Goal: Answer question/provide support: Share knowledge or assist other users

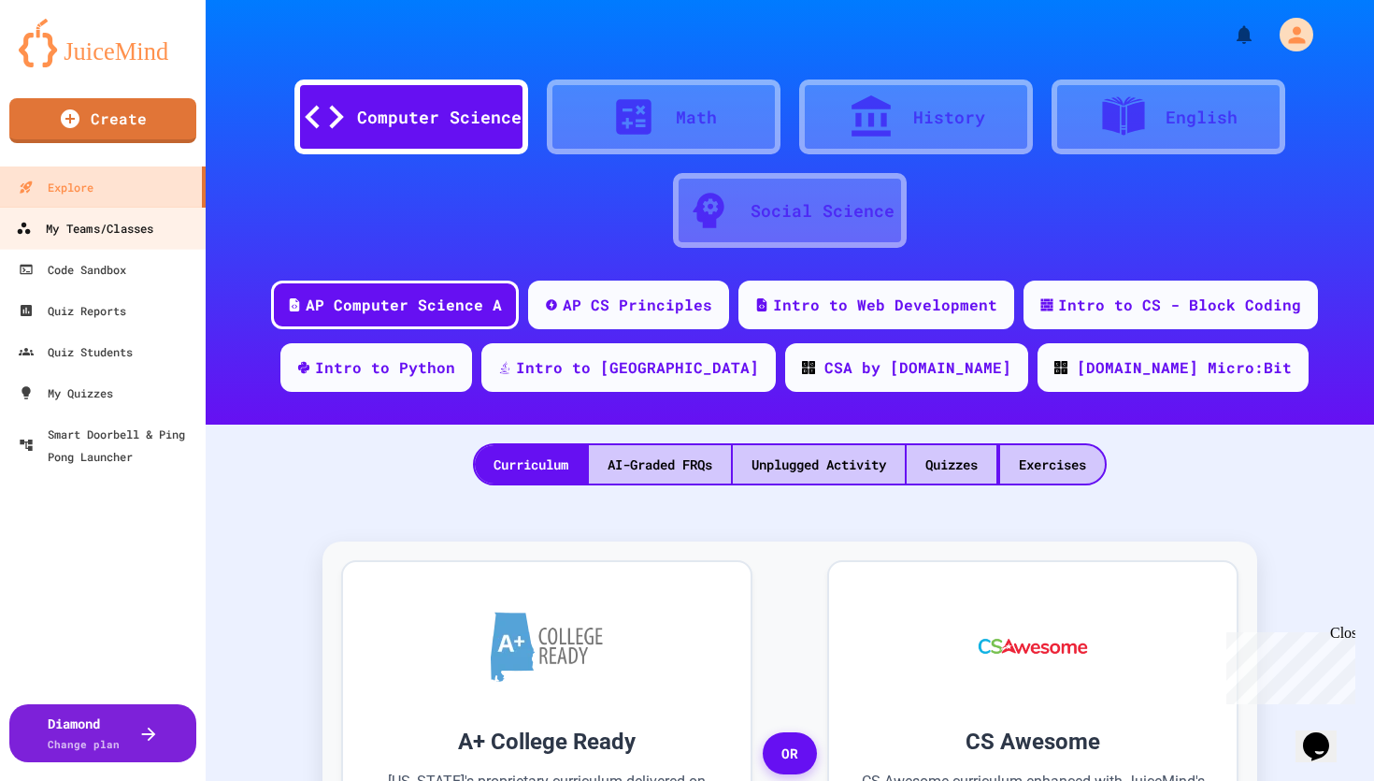
click at [129, 233] on div "My Teams/Classes" at bounding box center [84, 228] width 137 height 23
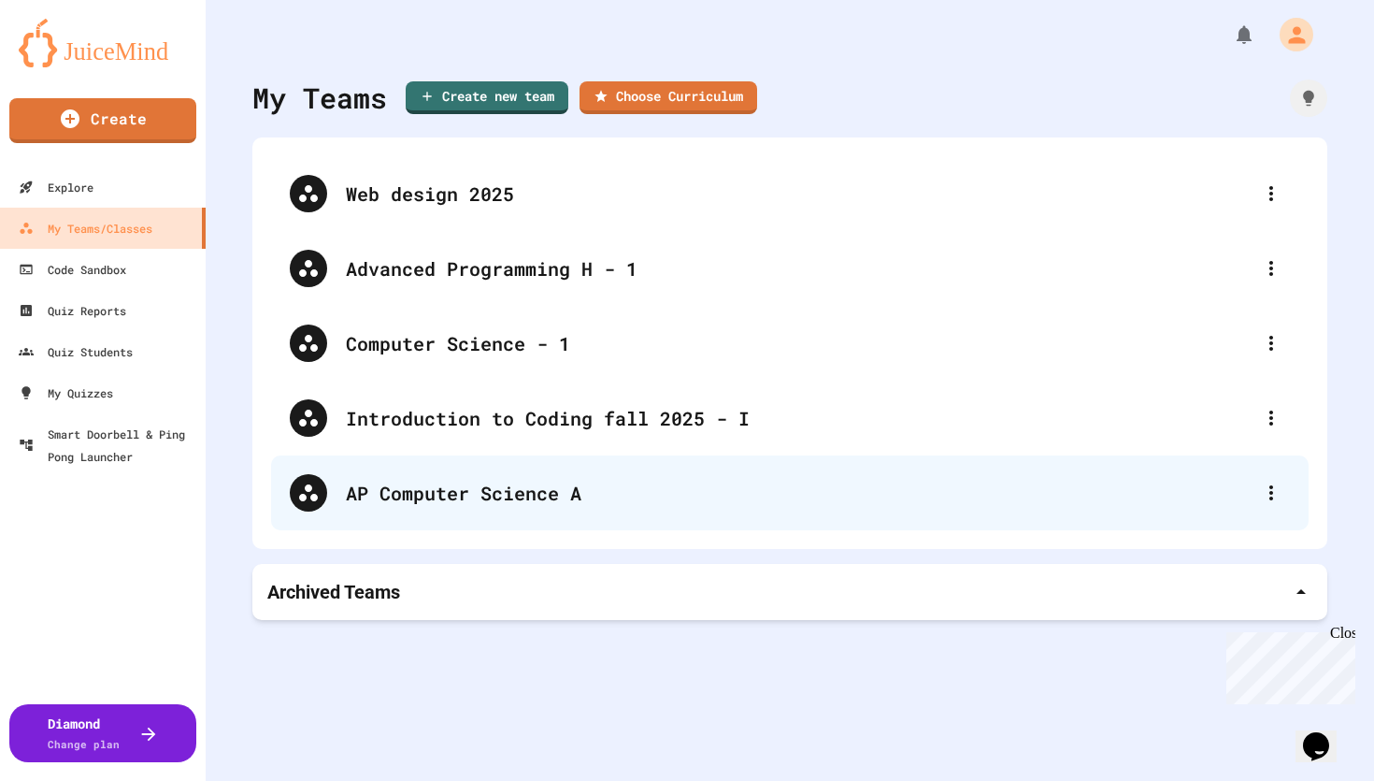
click at [406, 474] on div "AP Computer Science A" at bounding box center [790, 492] width 1038 height 75
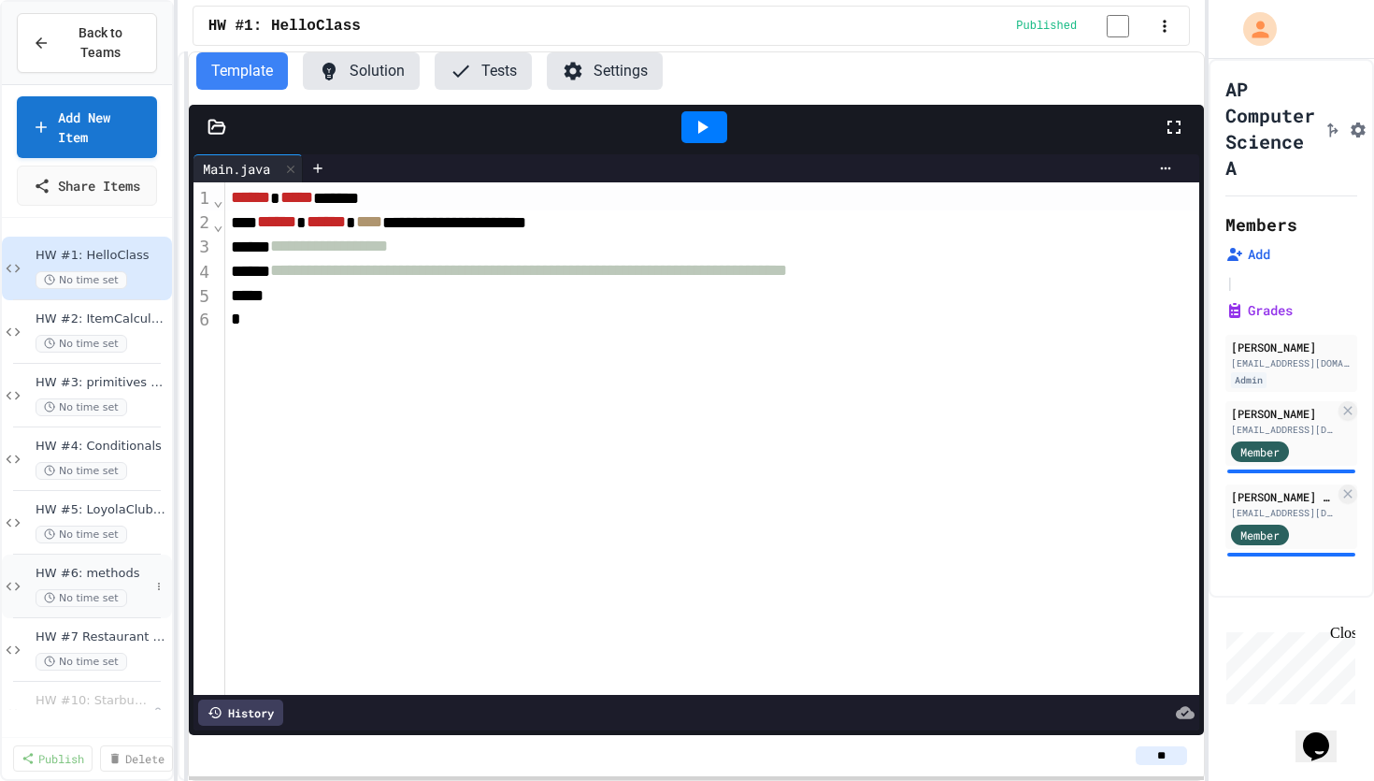
click at [139, 582] on span "HW #6: methods" at bounding box center [93, 574] width 114 height 16
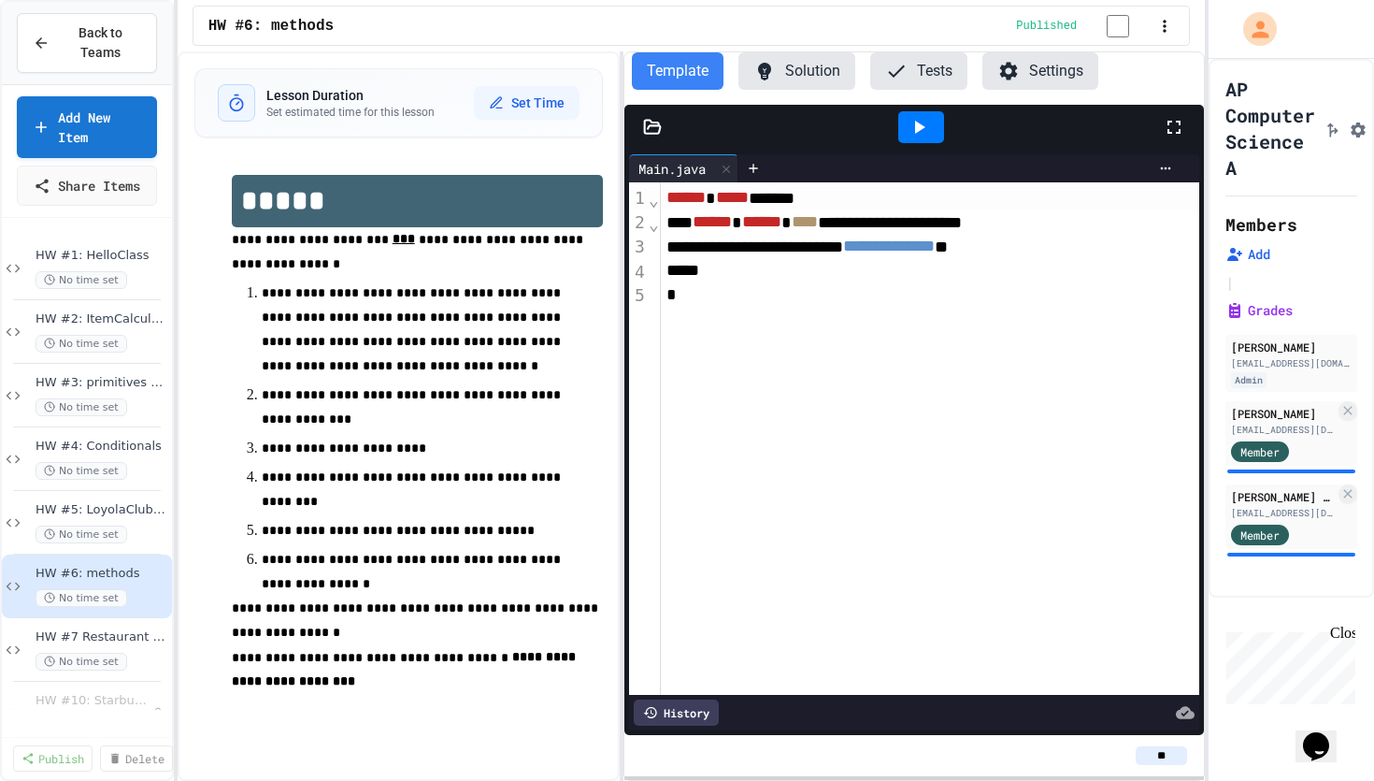
click at [627, 277] on div "**********" at bounding box center [692, 415] width 1028 height 729
click at [1284, 461] on div "Member" at bounding box center [1260, 451] width 58 height 21
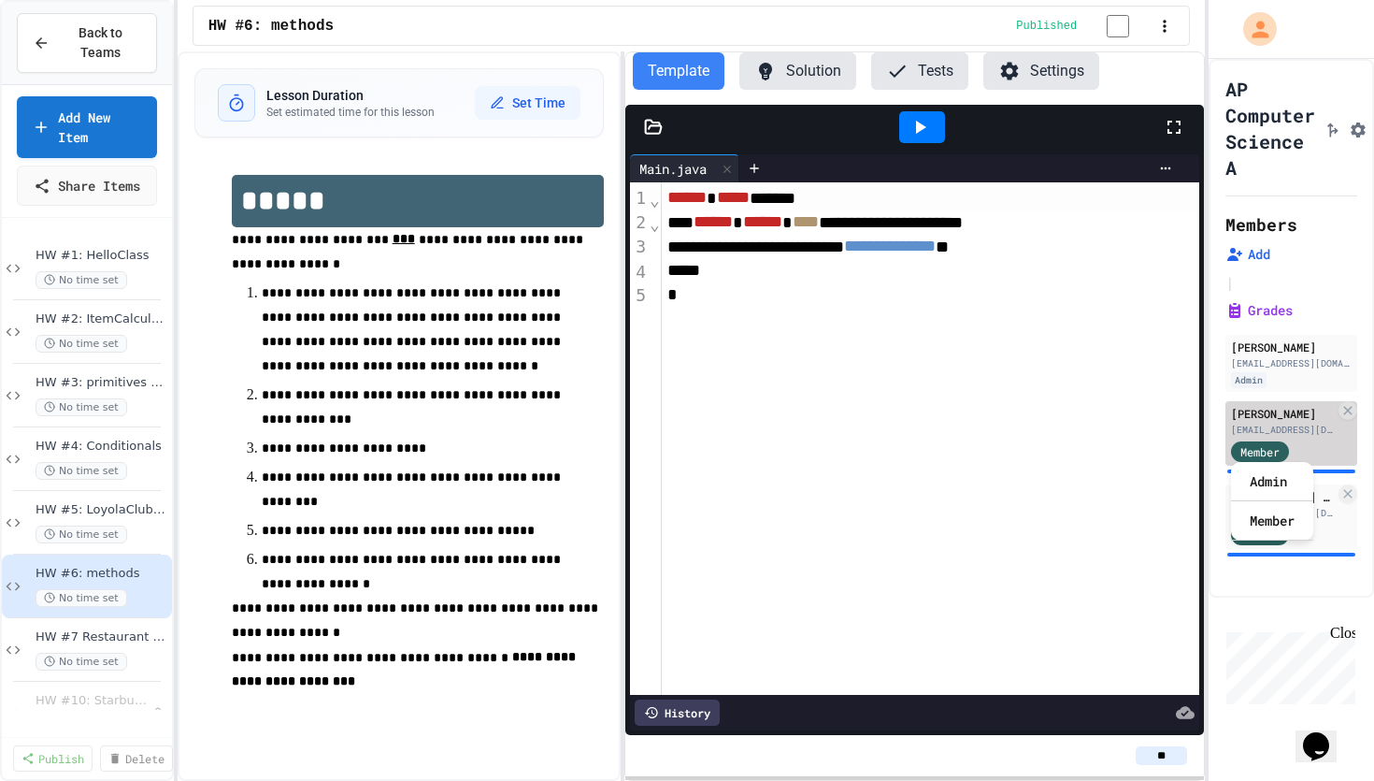
click at [1315, 427] on div "[EMAIL_ADDRESS][DOMAIN_NAME]" at bounding box center [1283, 430] width 104 height 14
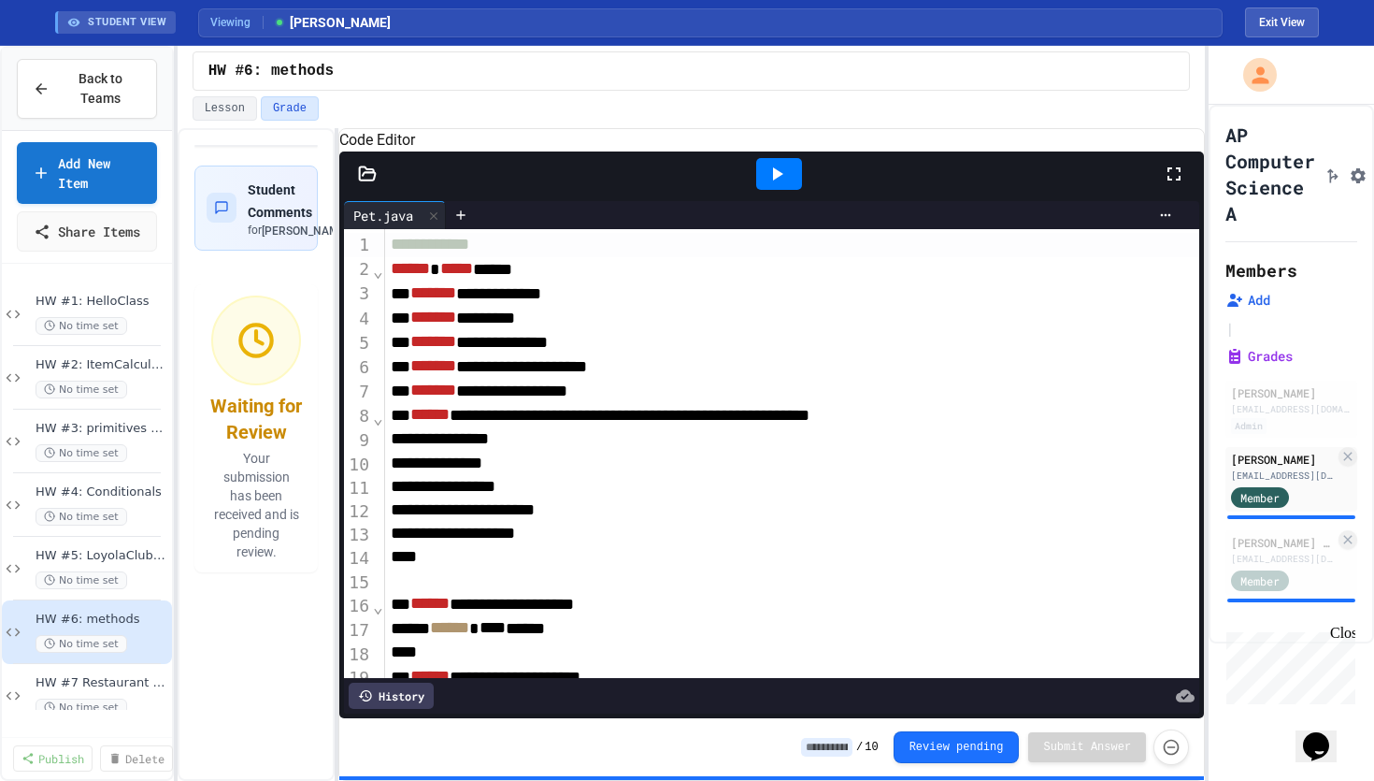
click at [340, 425] on div "**********" at bounding box center [692, 454] width 1028 height 653
click at [755, 199] on div at bounding box center [779, 174] width 65 height 50
click at [761, 190] on div at bounding box center [779, 174] width 46 height 32
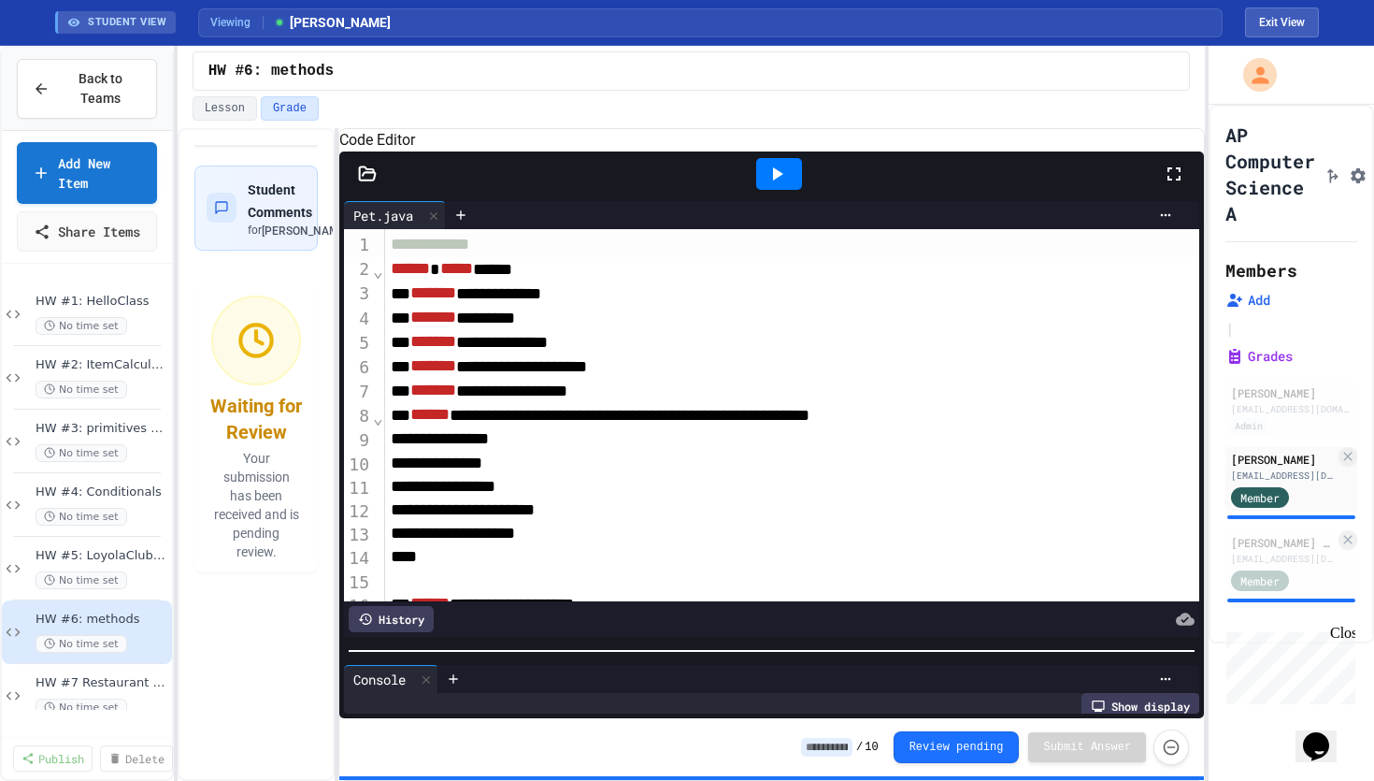
scroll to position [185, 0]
click at [653, 665] on div "**********" at bounding box center [771, 457] width 865 height 522
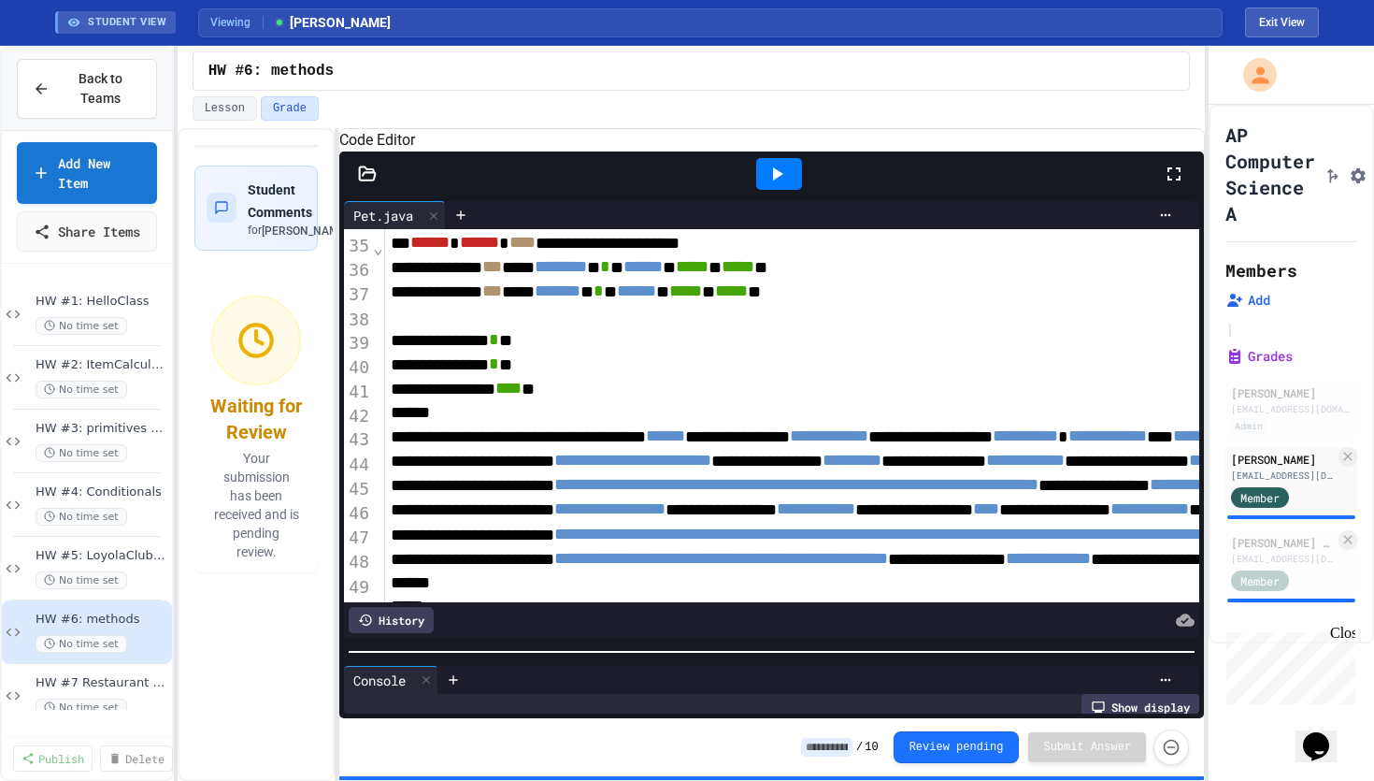
scroll to position [780, 0]
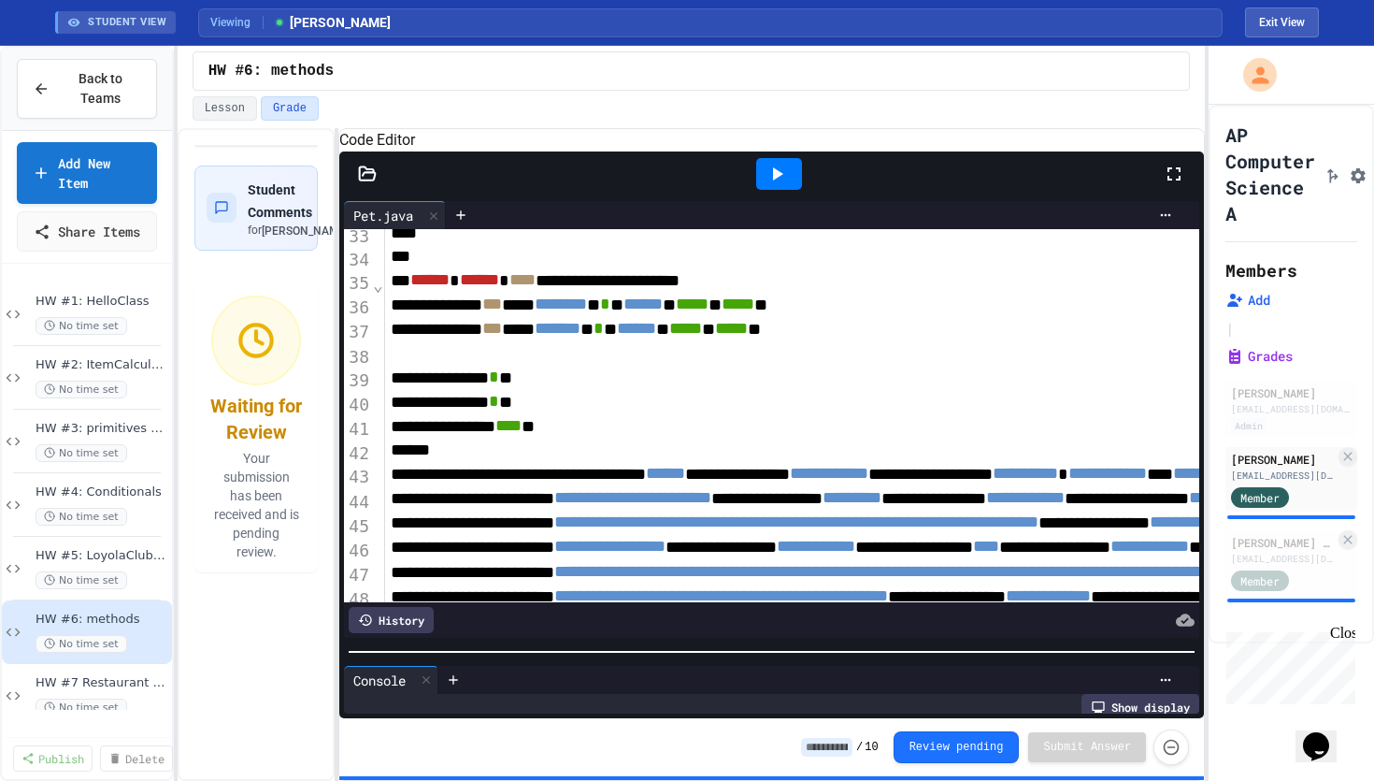
click at [886, 151] on div "Code Editor" at bounding box center [771, 140] width 865 height 22
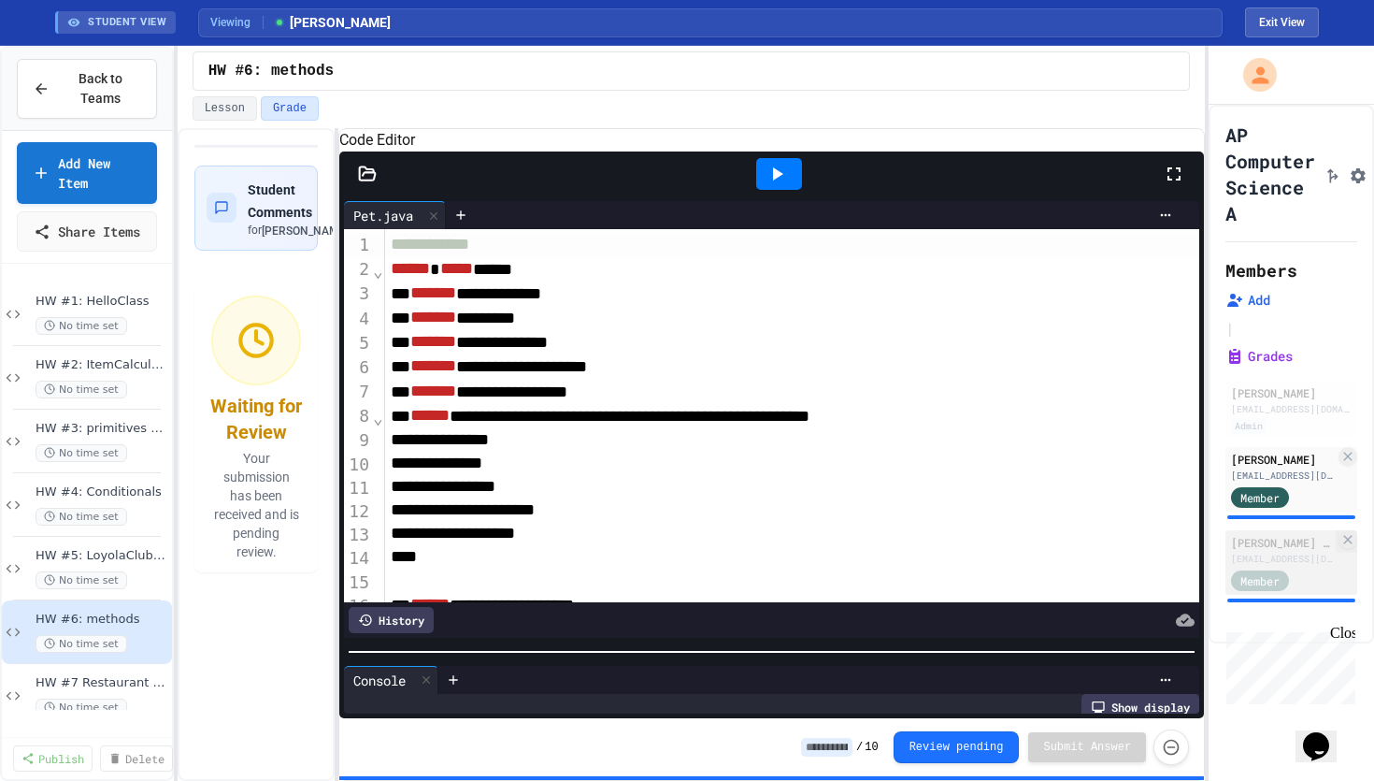
click at [1253, 535] on div "[PERSON_NAME] [PERSON_NAME]" at bounding box center [1283, 542] width 104 height 17
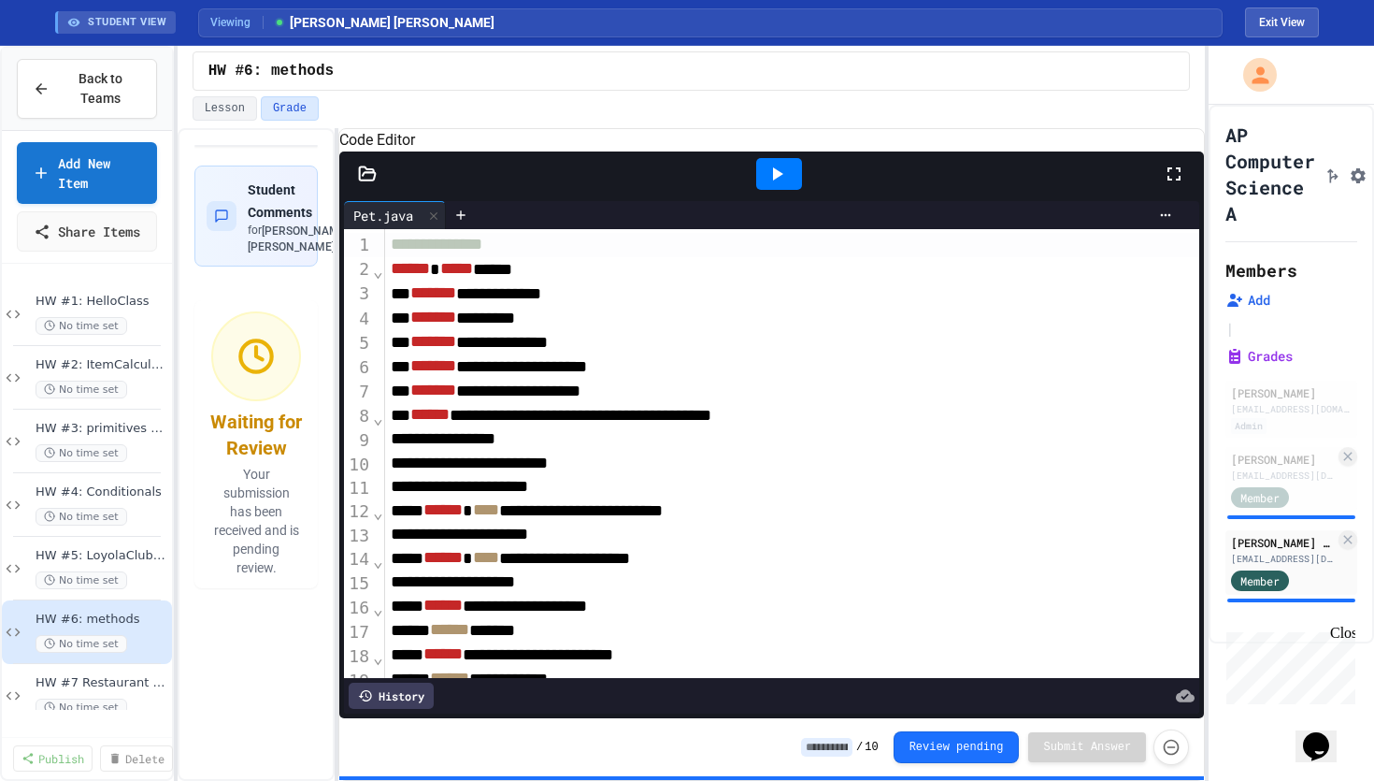
click at [785, 185] on icon at bounding box center [777, 174] width 22 height 22
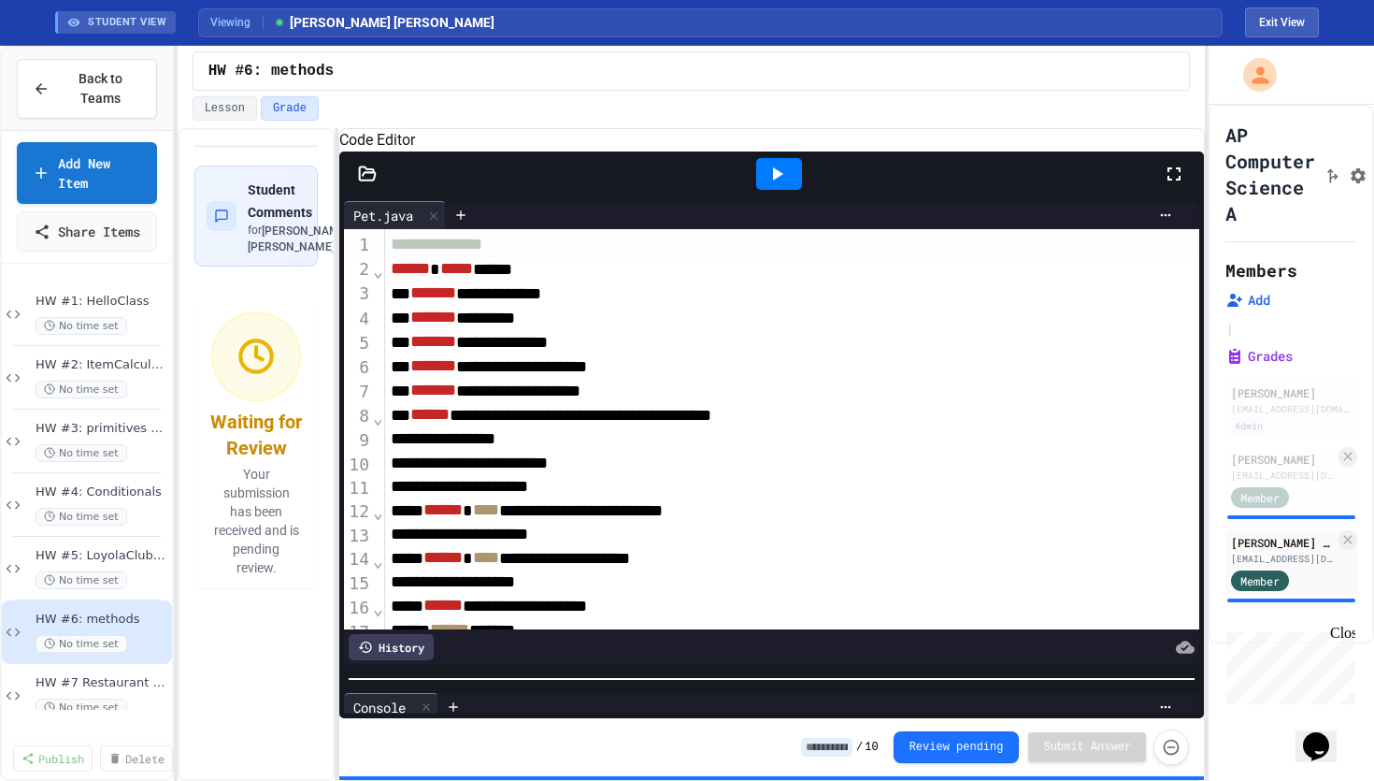
click at [650, 691] on div "**********" at bounding box center [771, 457] width 865 height 522
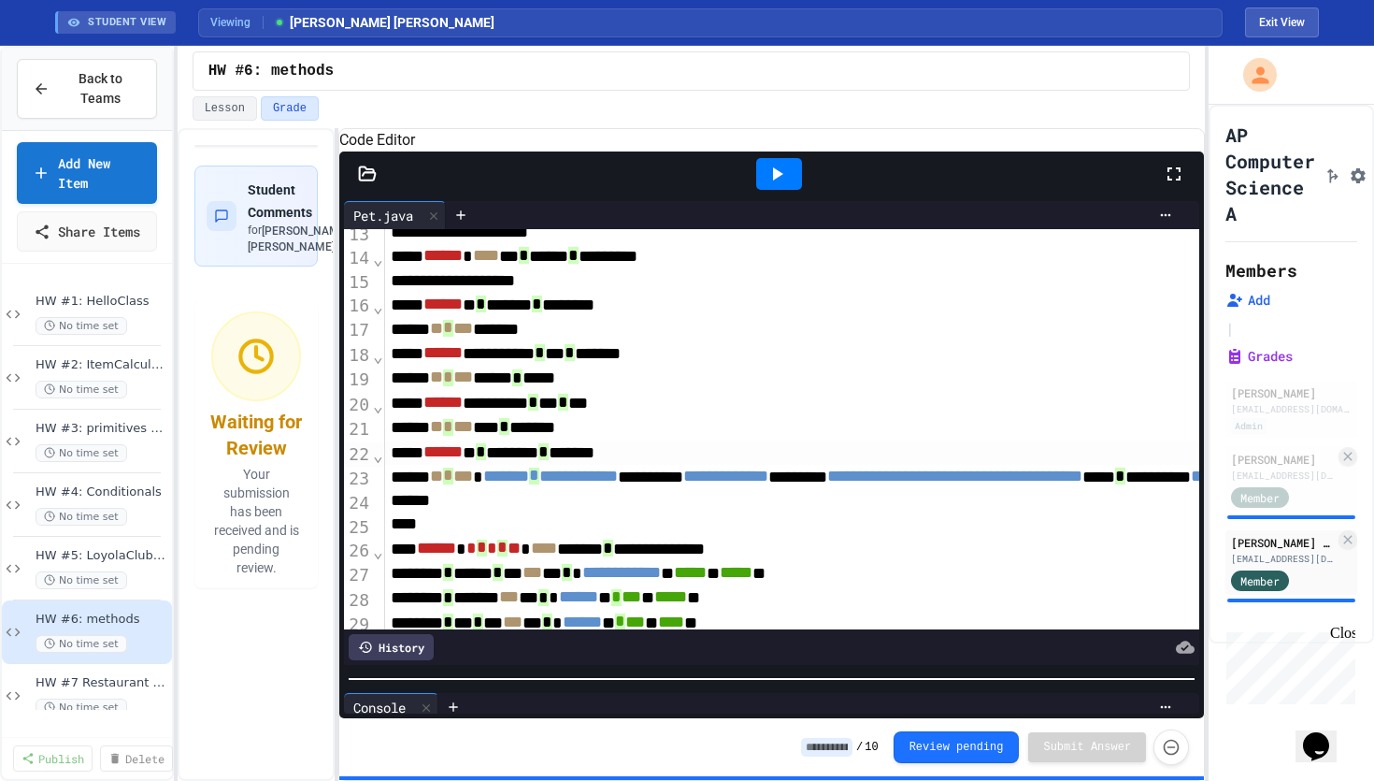
scroll to position [306, 0]
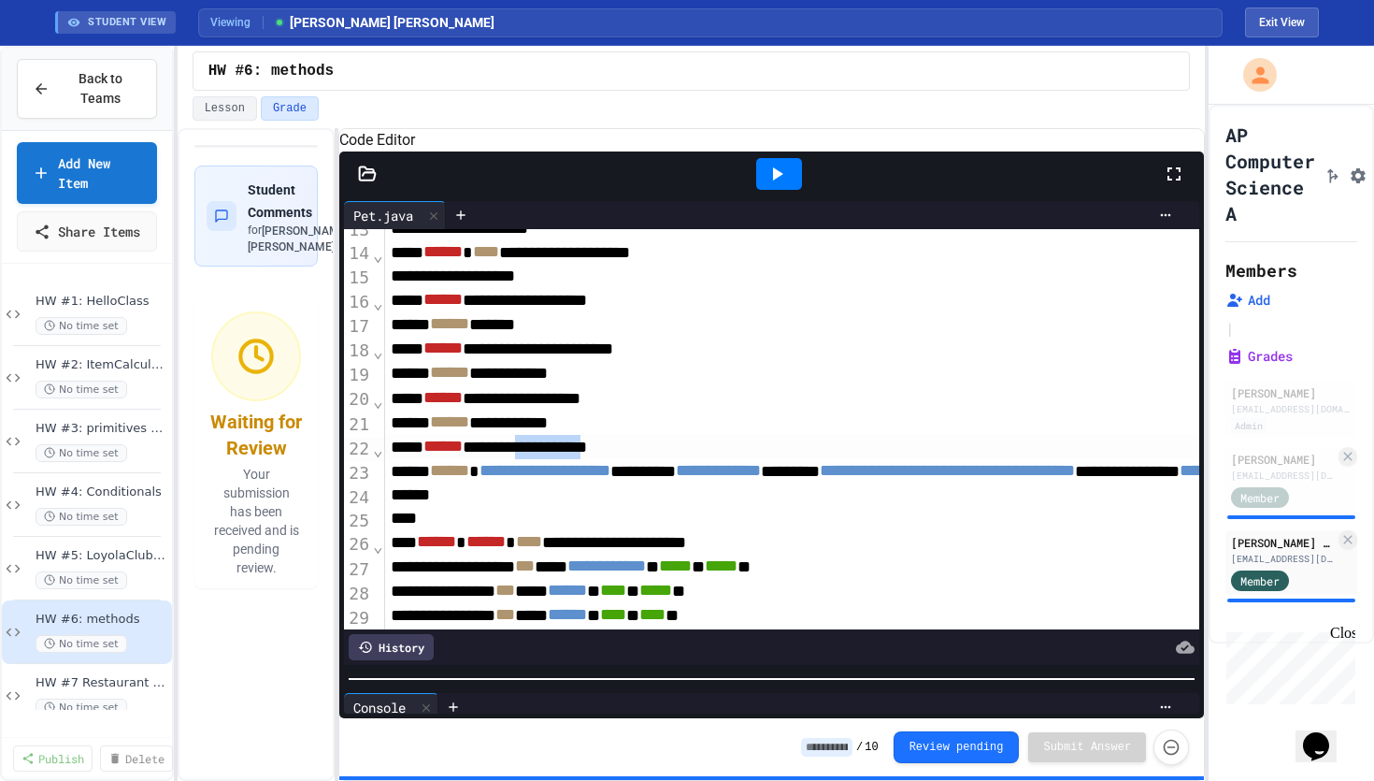
drag, startPoint x: 595, startPoint y: 475, endPoint x: 684, endPoint y: 468, distance: 90.0
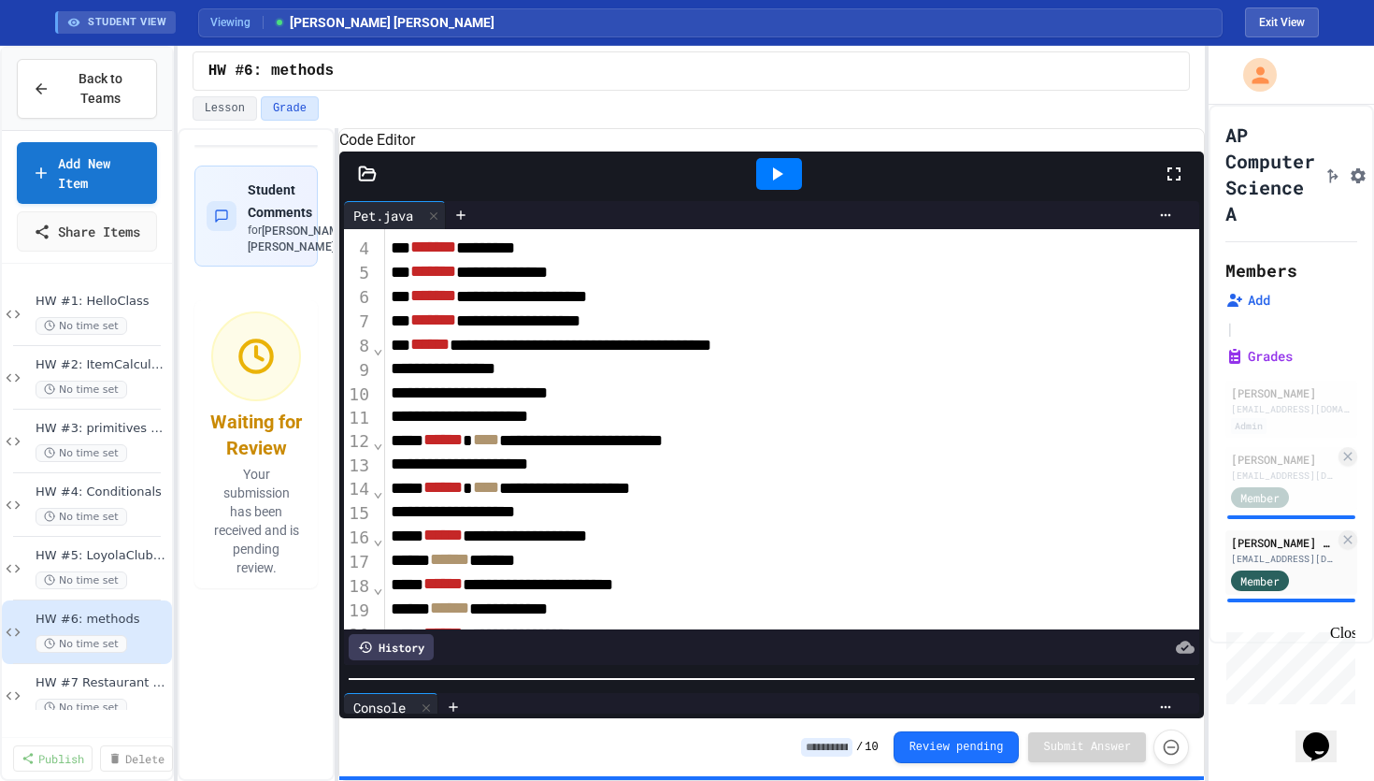
scroll to position [69, 0]
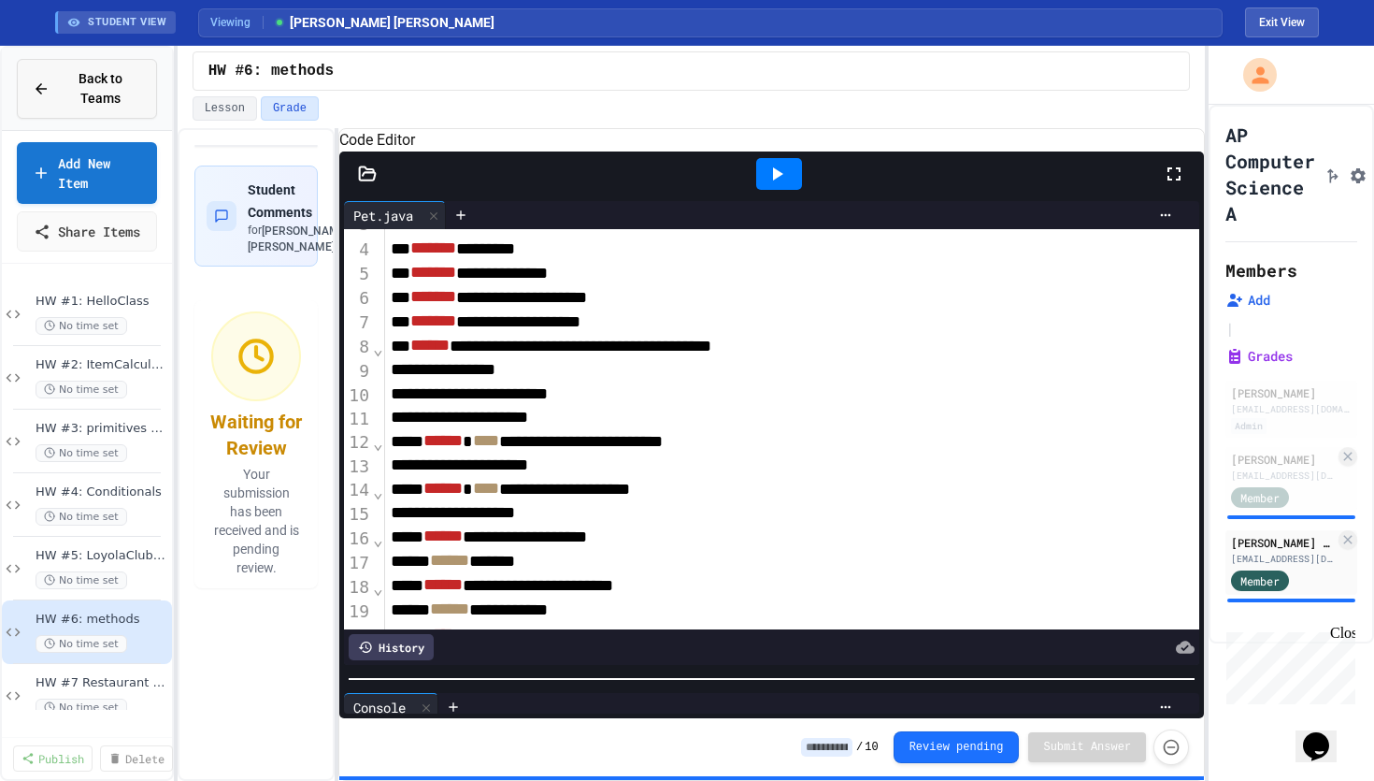
click at [96, 88] on span "Back to Teams" at bounding box center [101, 88] width 80 height 39
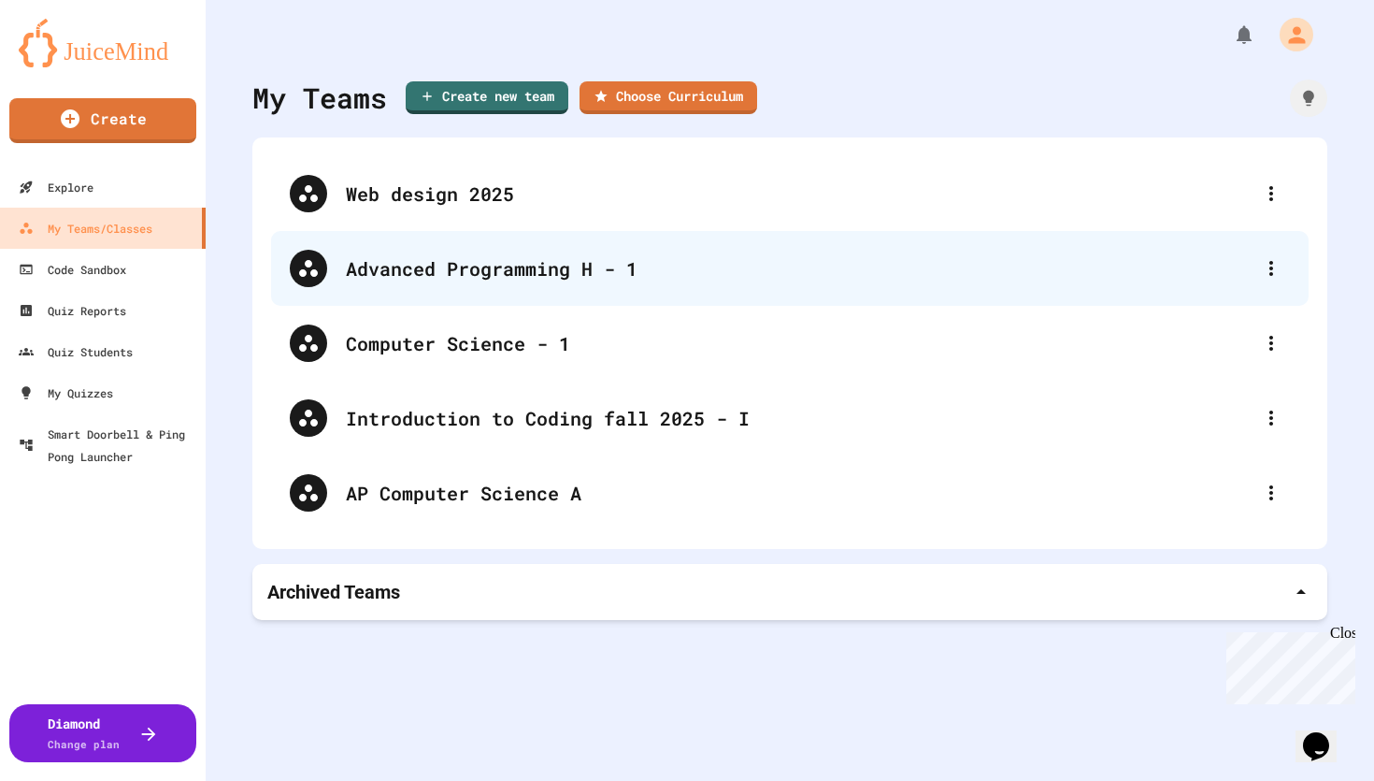
click at [379, 259] on div "Advanced Programming H - 1" at bounding box center [799, 268] width 907 height 28
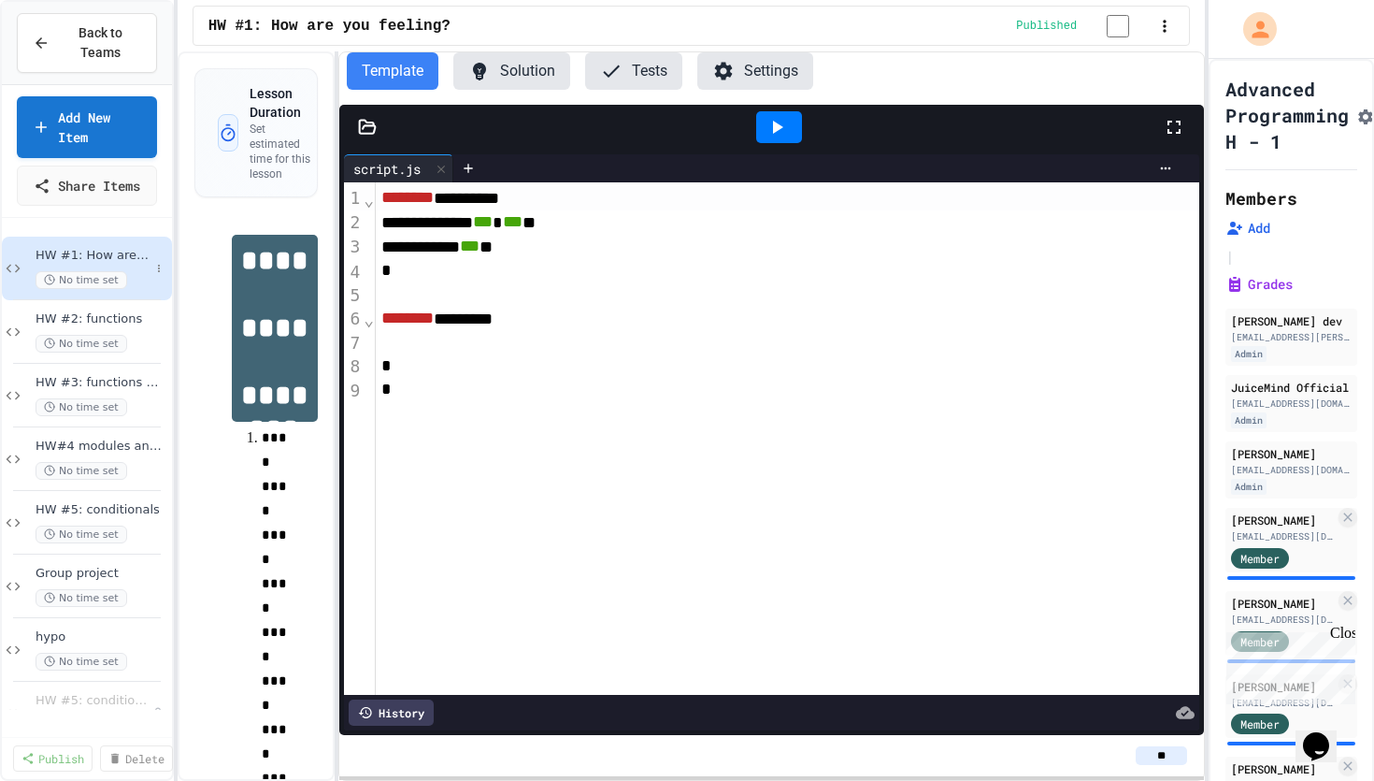
click at [80, 264] on span "HW #1: How are you feeling?" at bounding box center [93, 256] width 114 height 16
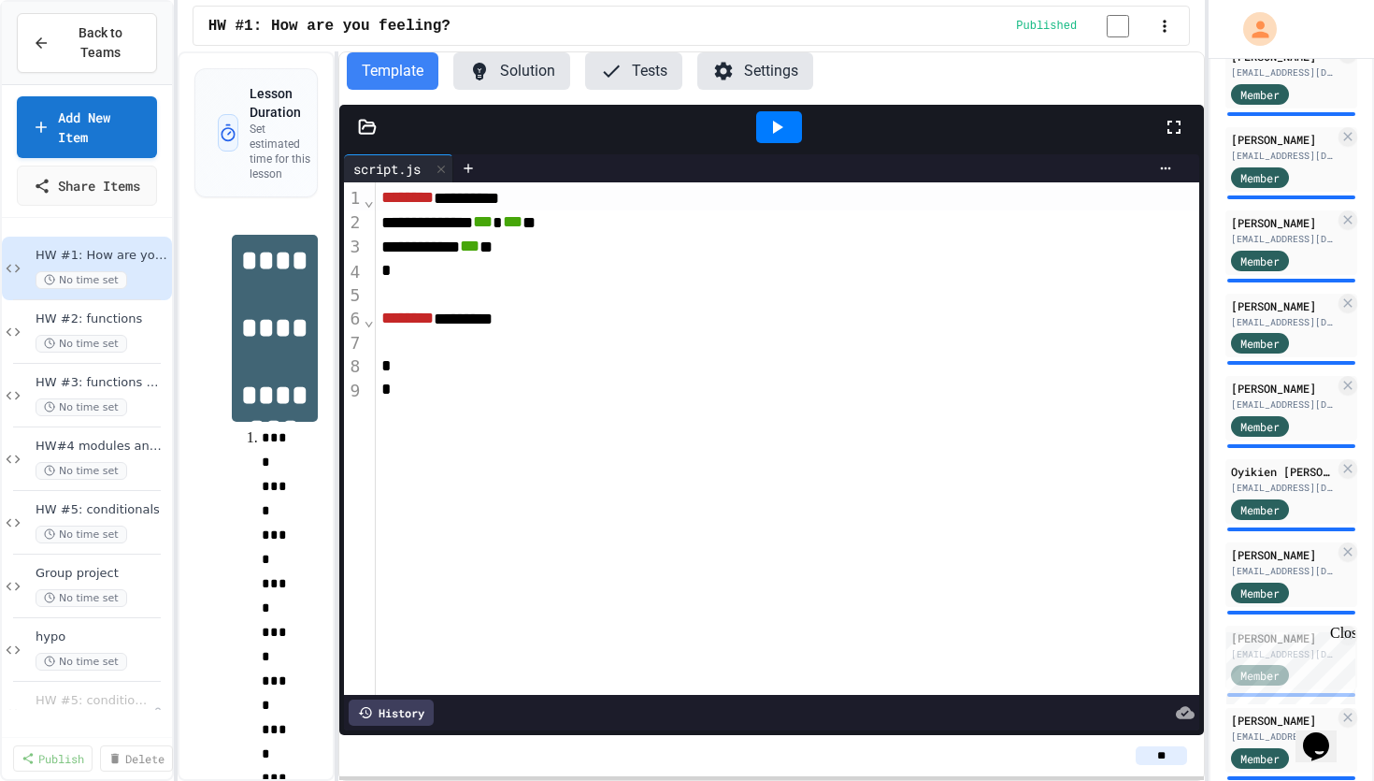
scroll to position [919, 0]
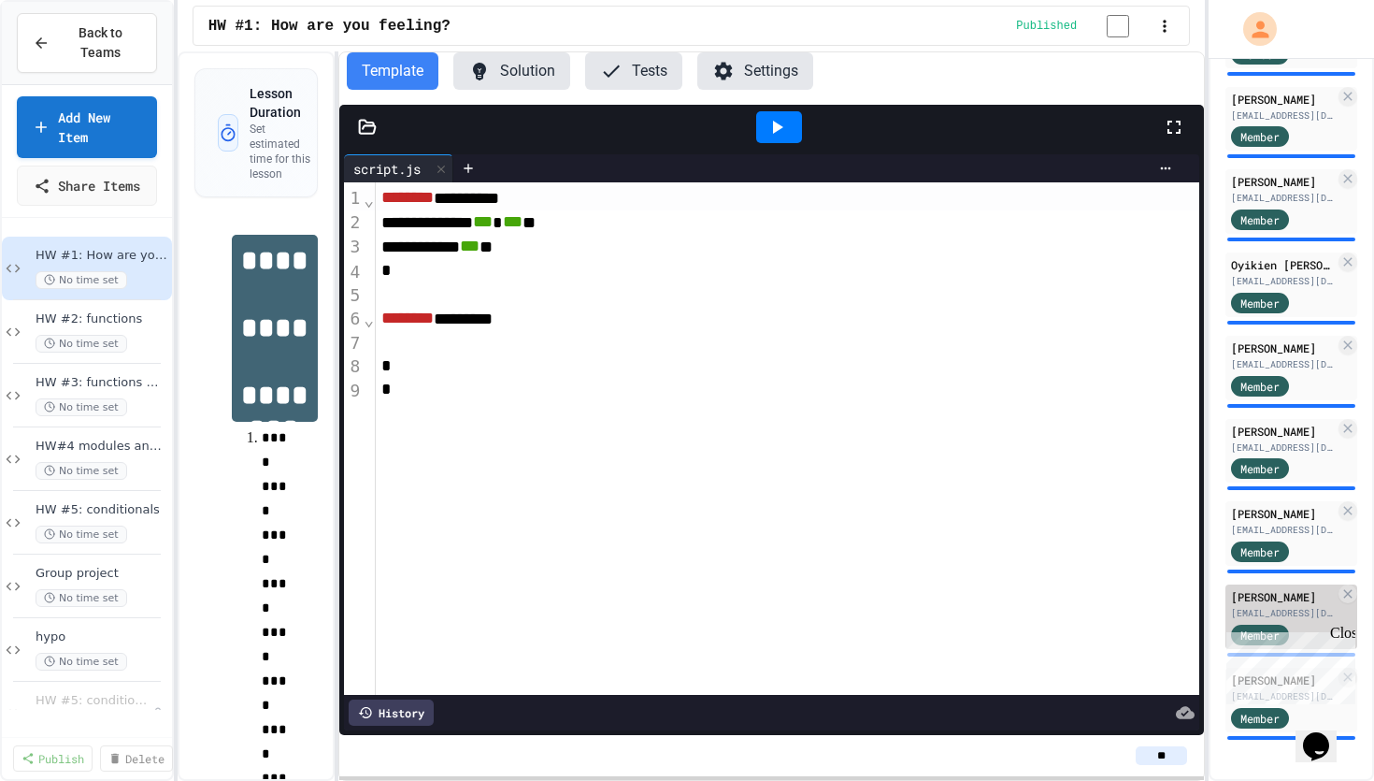
click at [1253, 594] on div "[PERSON_NAME]" at bounding box center [1283, 596] width 104 height 17
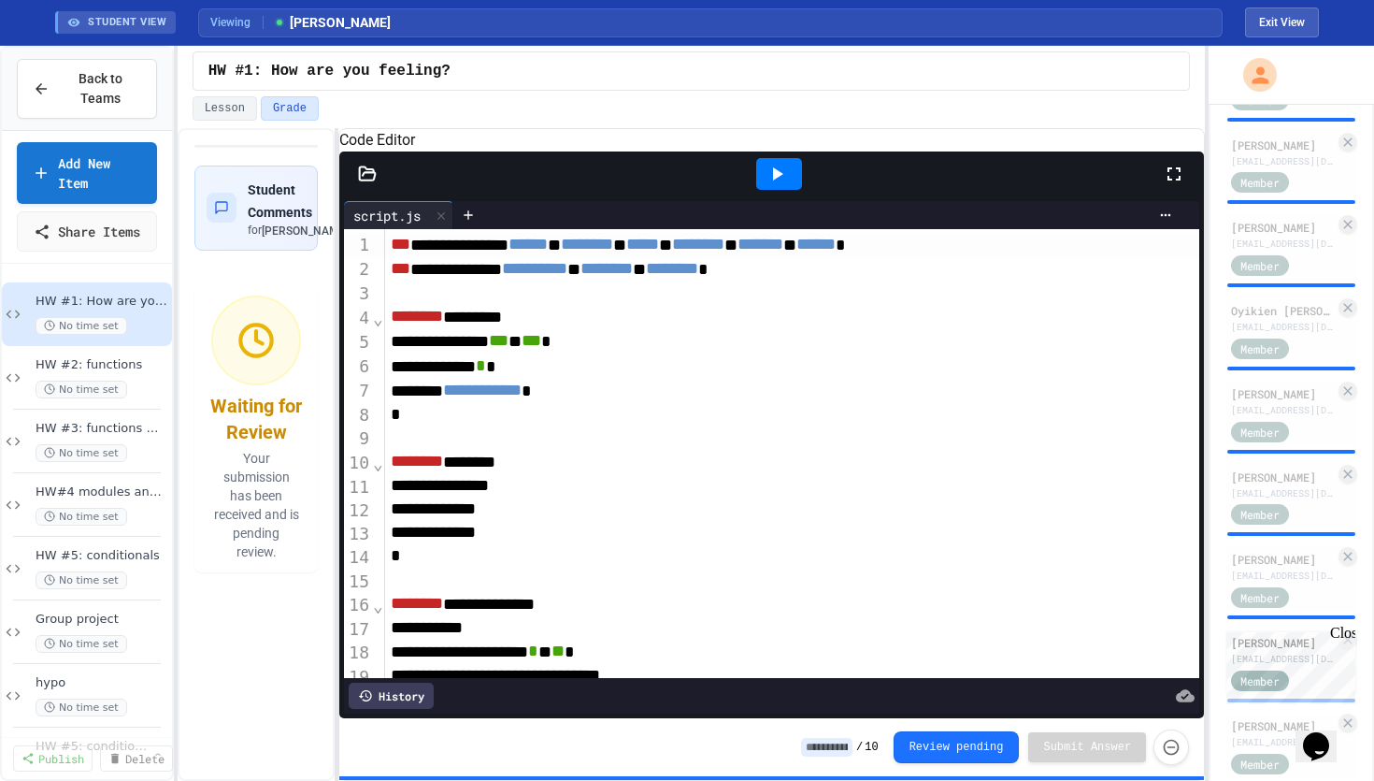
click at [786, 185] on icon at bounding box center [777, 174] width 22 height 22
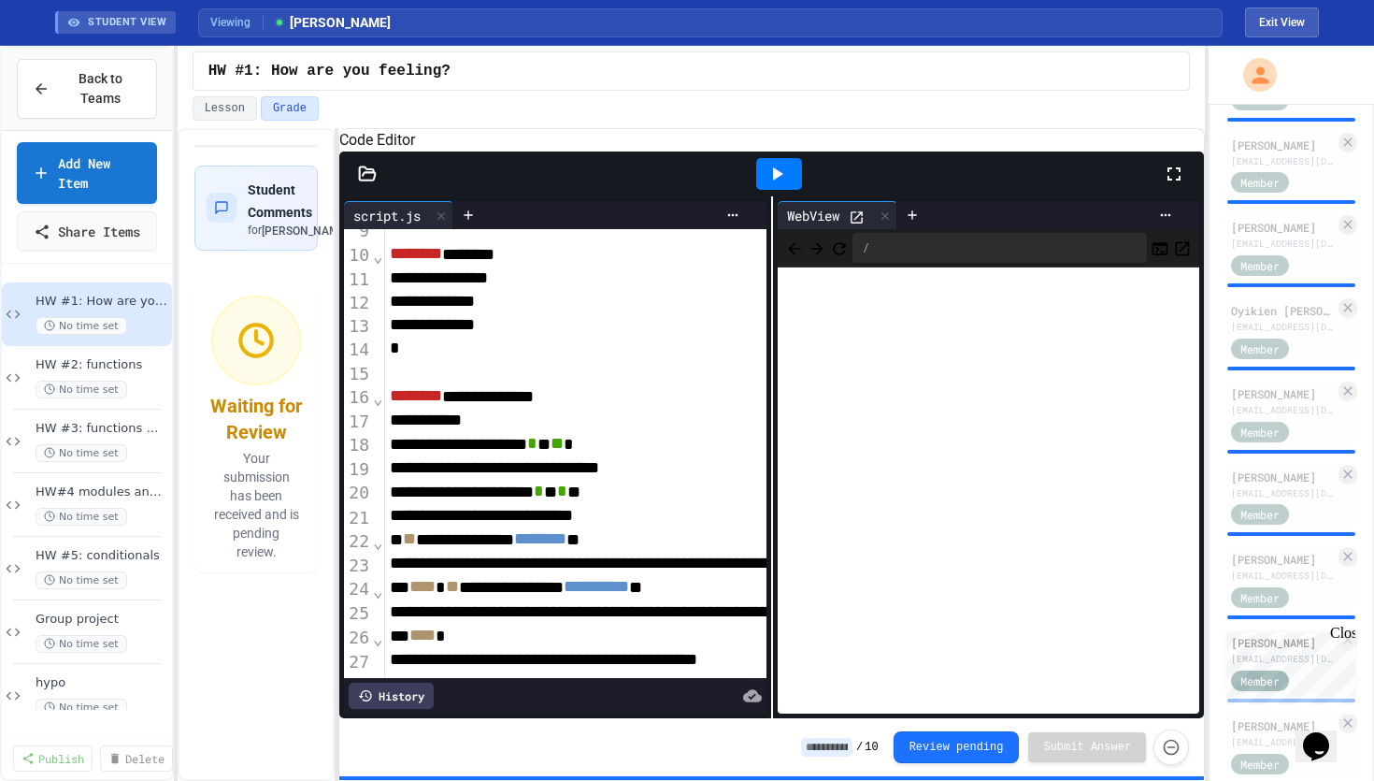
scroll to position [236, 1]
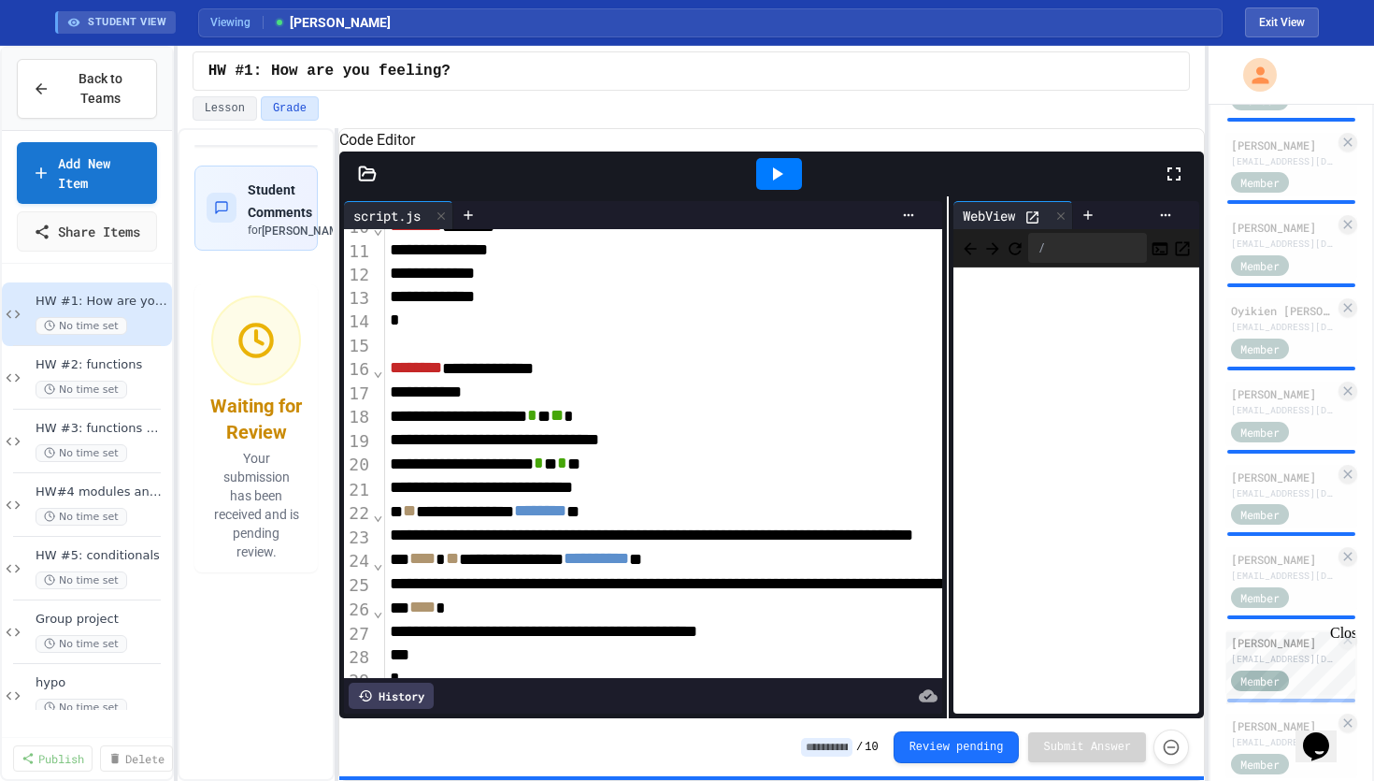
click at [950, 381] on div "**********" at bounding box center [771, 457] width 865 height 522
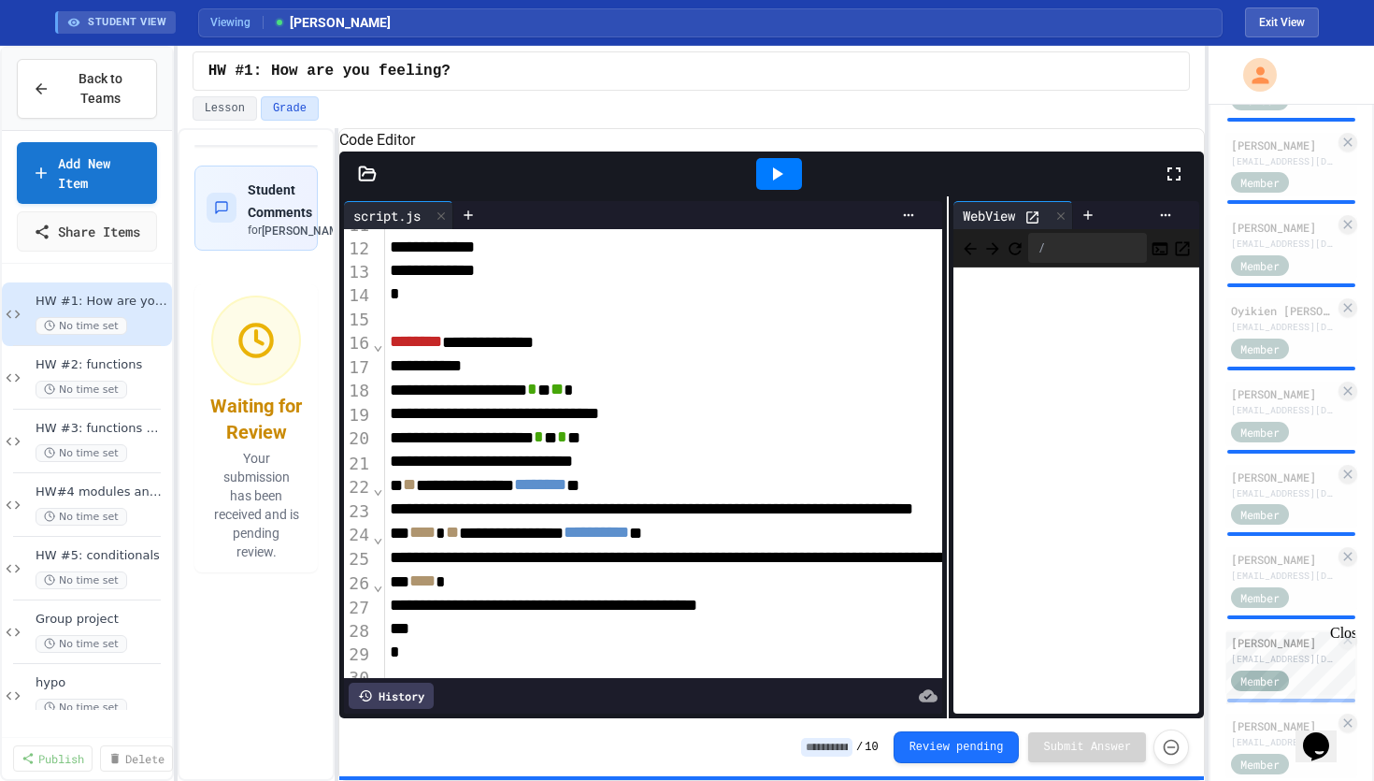
scroll to position [275, 1]
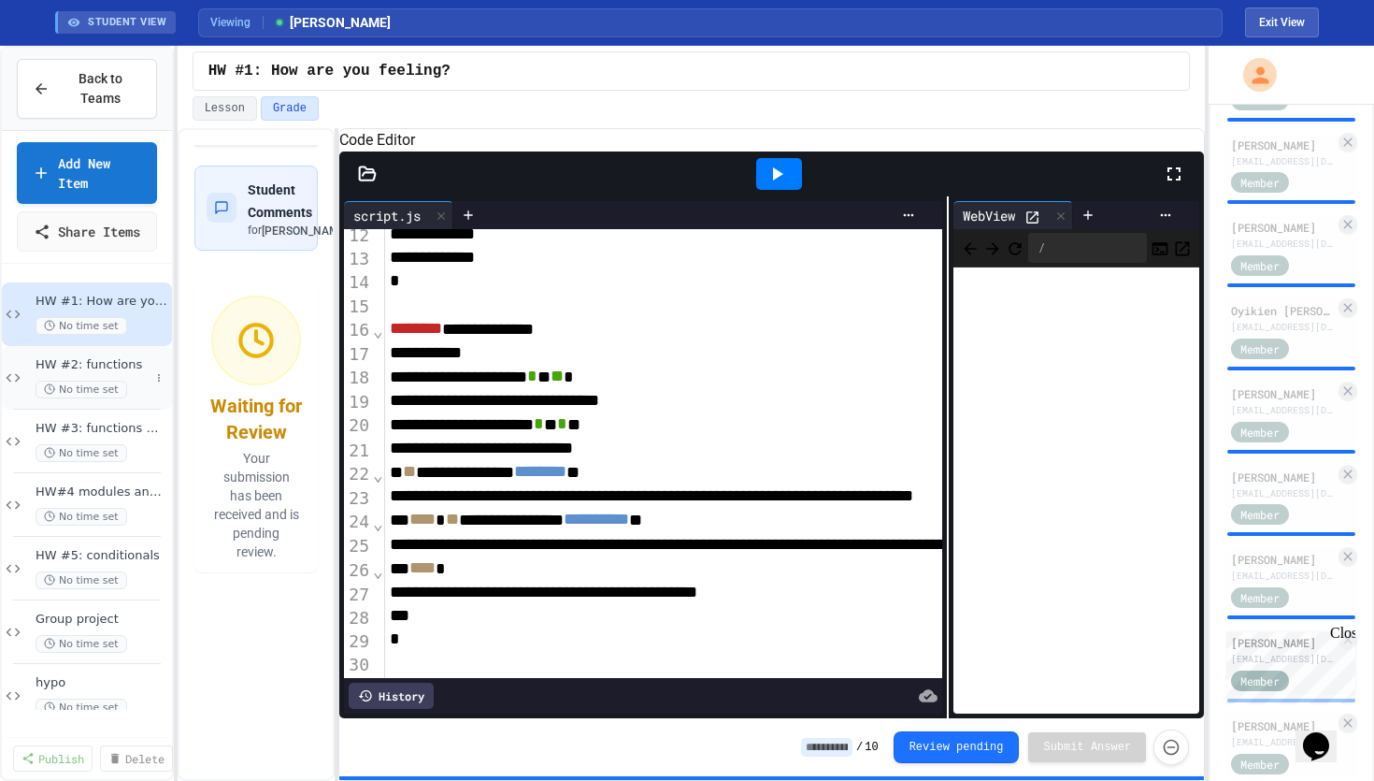
click at [68, 373] on span "HW #2: functions" at bounding box center [93, 365] width 114 height 16
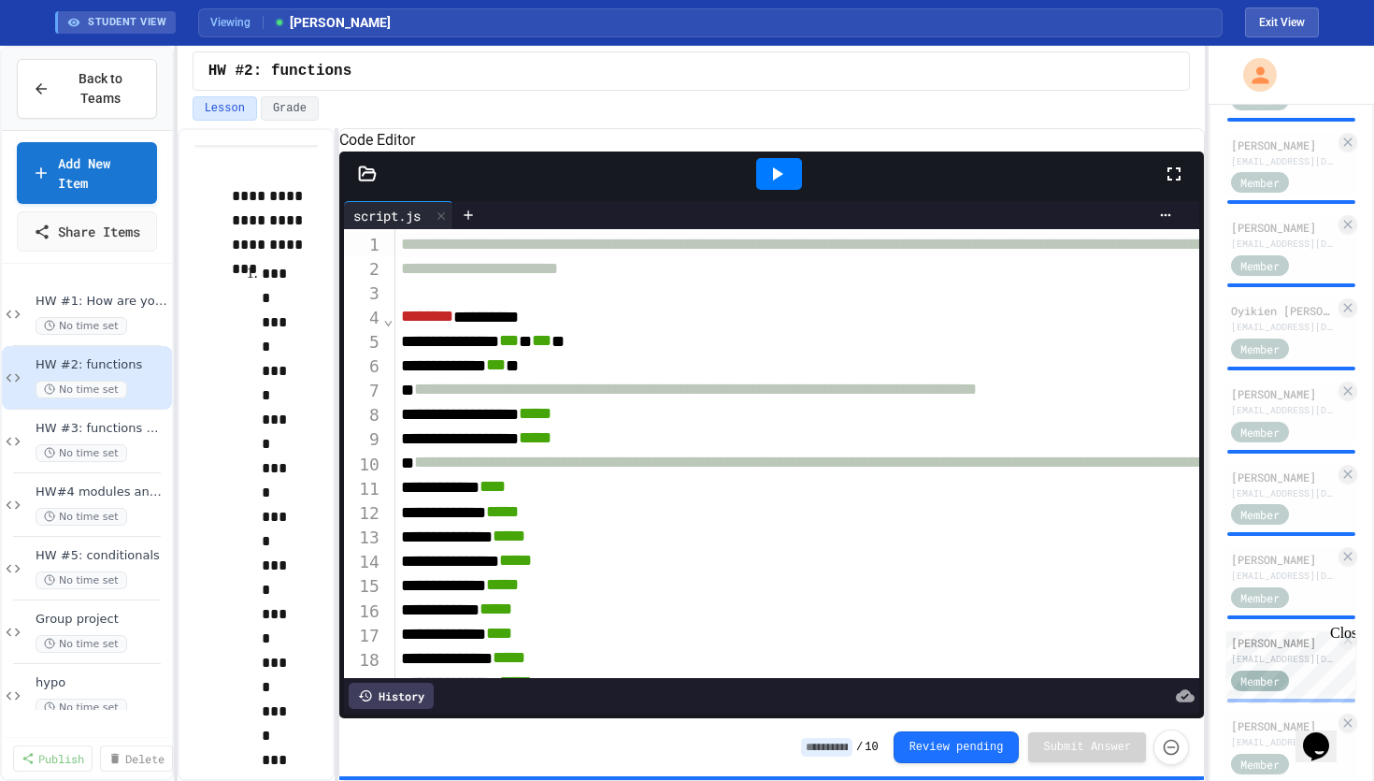
click at [799, 190] on div at bounding box center [779, 174] width 46 height 32
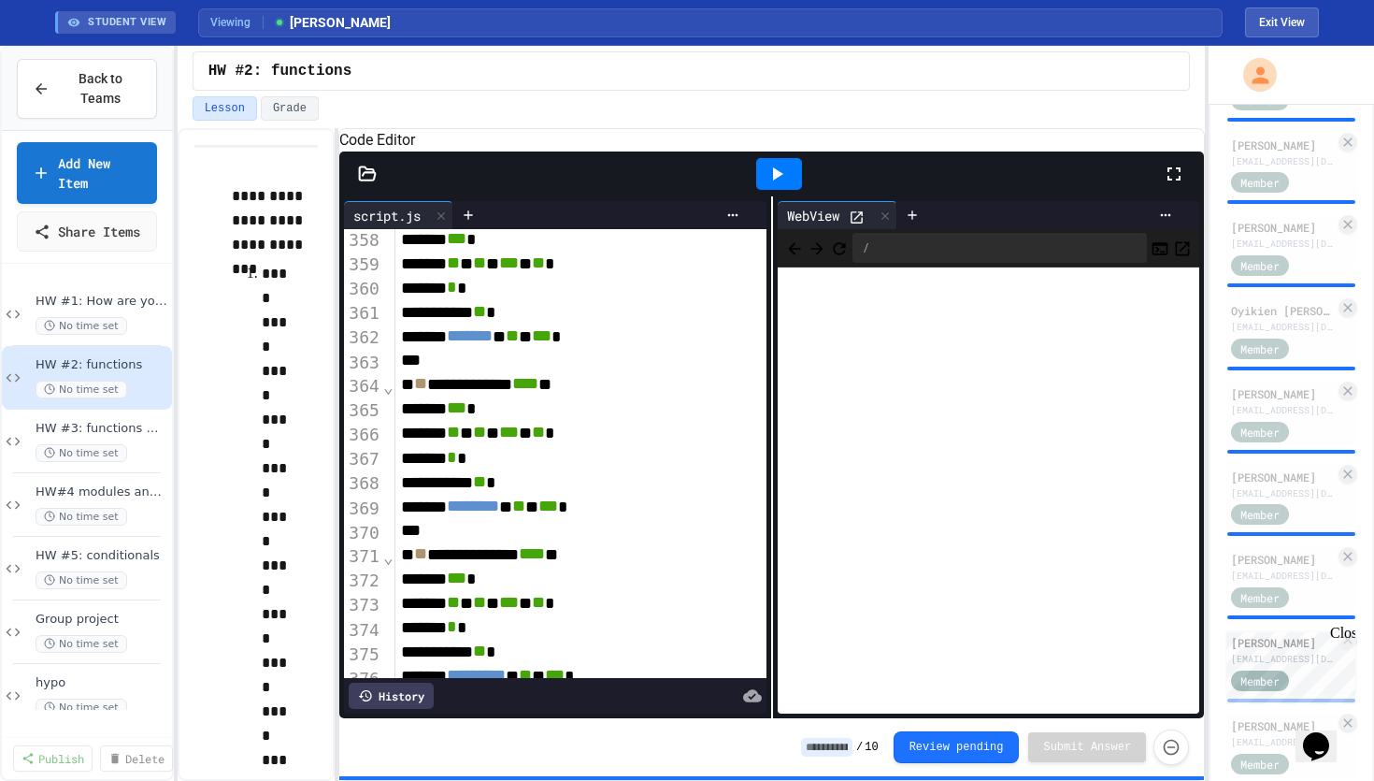
scroll to position [8643, 0]
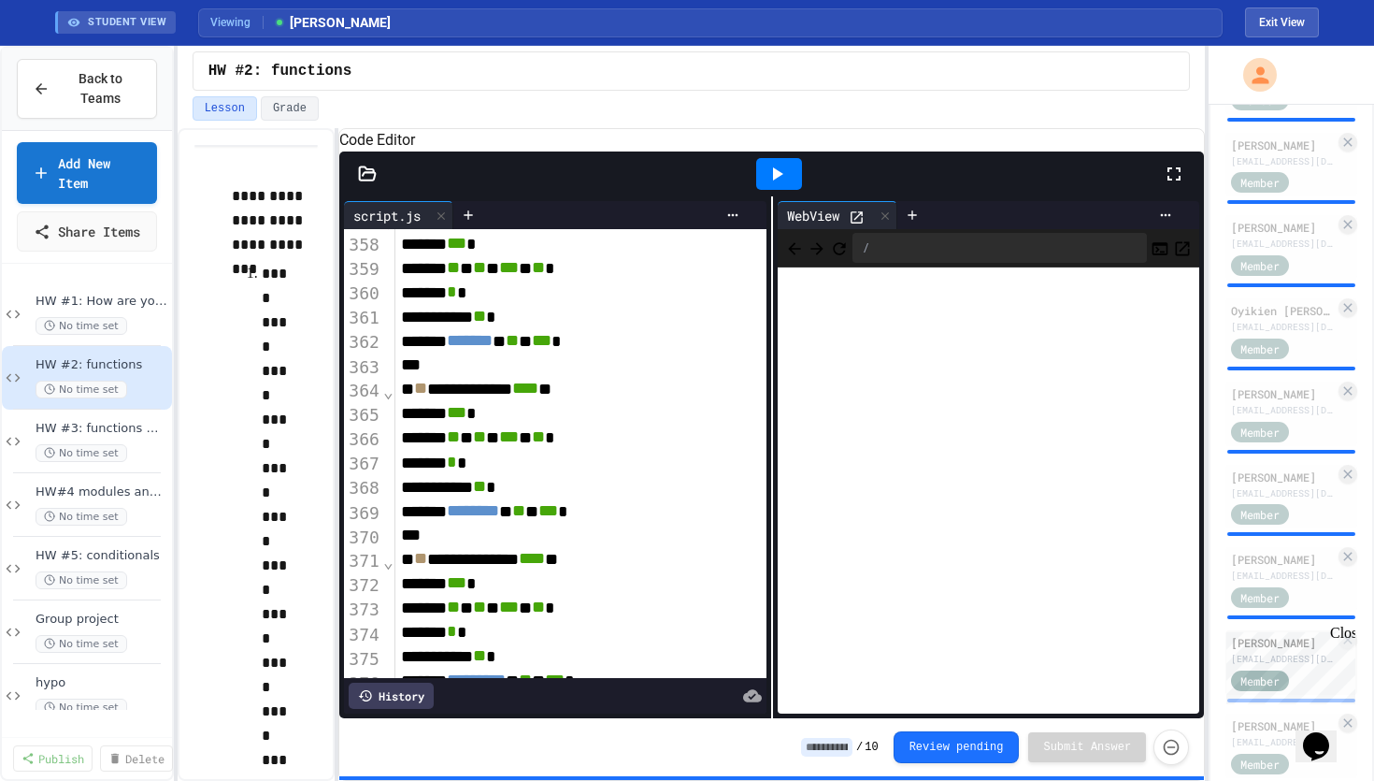
click at [423, 691] on div "History" at bounding box center [391, 696] width 85 height 26
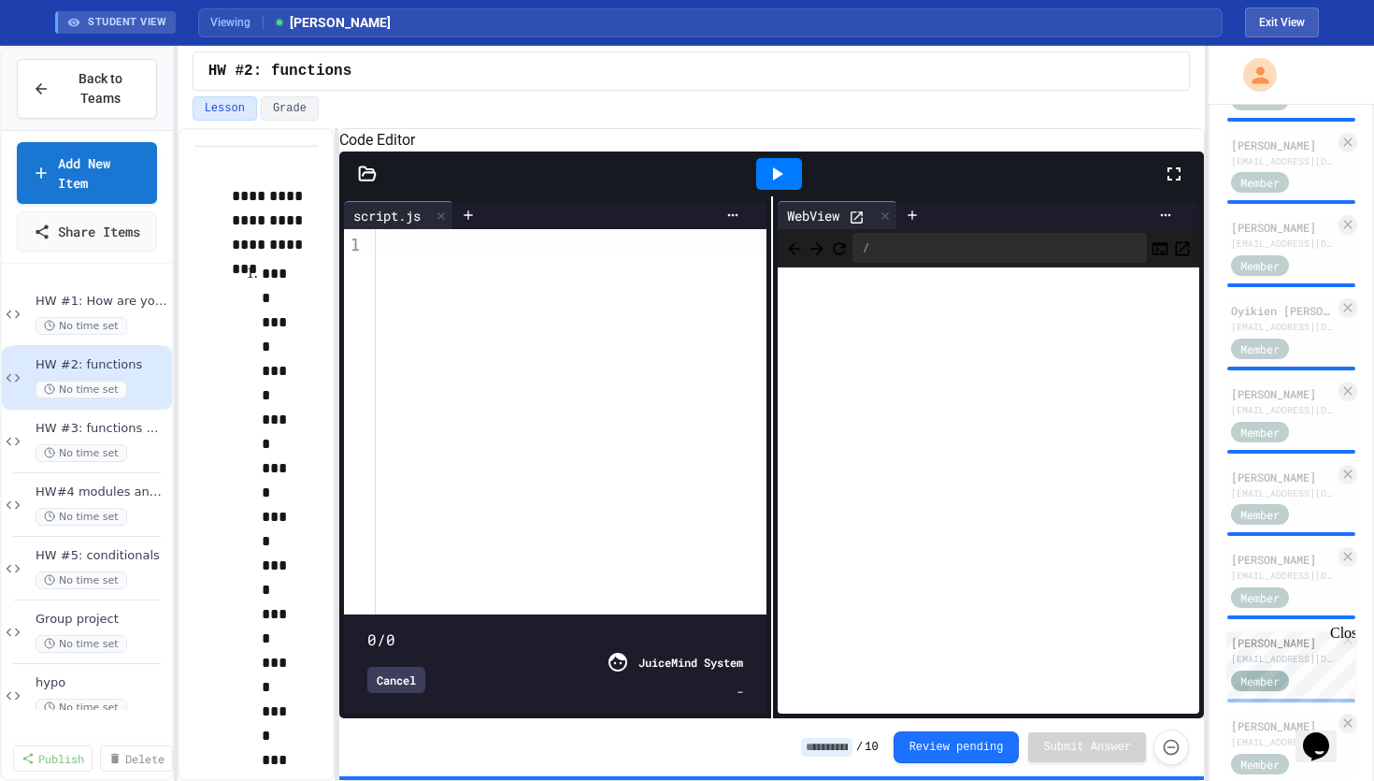
click at [367, 629] on span at bounding box center [367, 629] width 0 height 0
type input "*****"
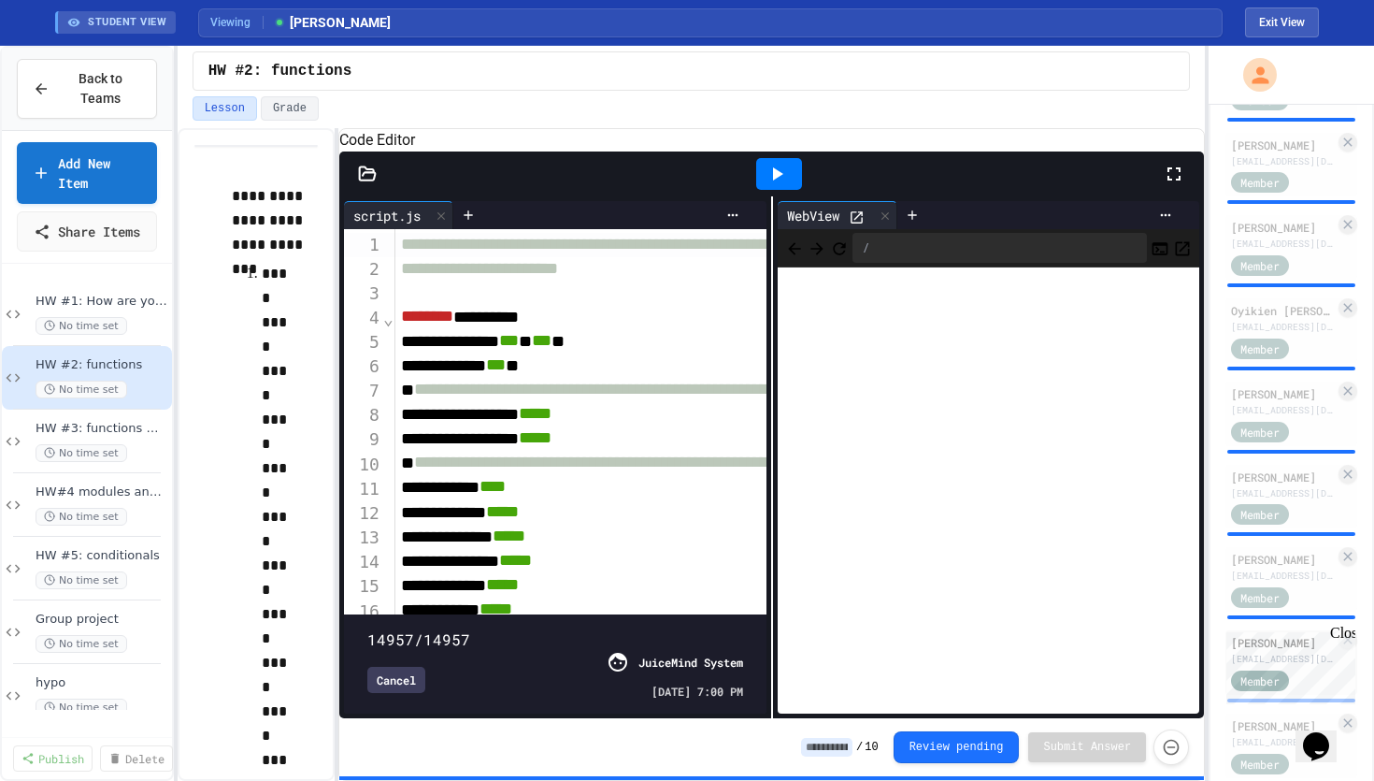
drag, startPoint x: 366, startPoint y: 615, endPoint x: 584, endPoint y: 597, distance: 219.6
click at [584, 619] on div "14957/14957 Cancel JuiceMind System [DATE] 7:00 PM" at bounding box center [555, 664] width 412 height 90
drag, startPoint x: 665, startPoint y: 295, endPoint x: 393, endPoint y: 295, distance: 272.1
click at [393, 295] on div "**********" at bounding box center [555, 421] width 422 height 385
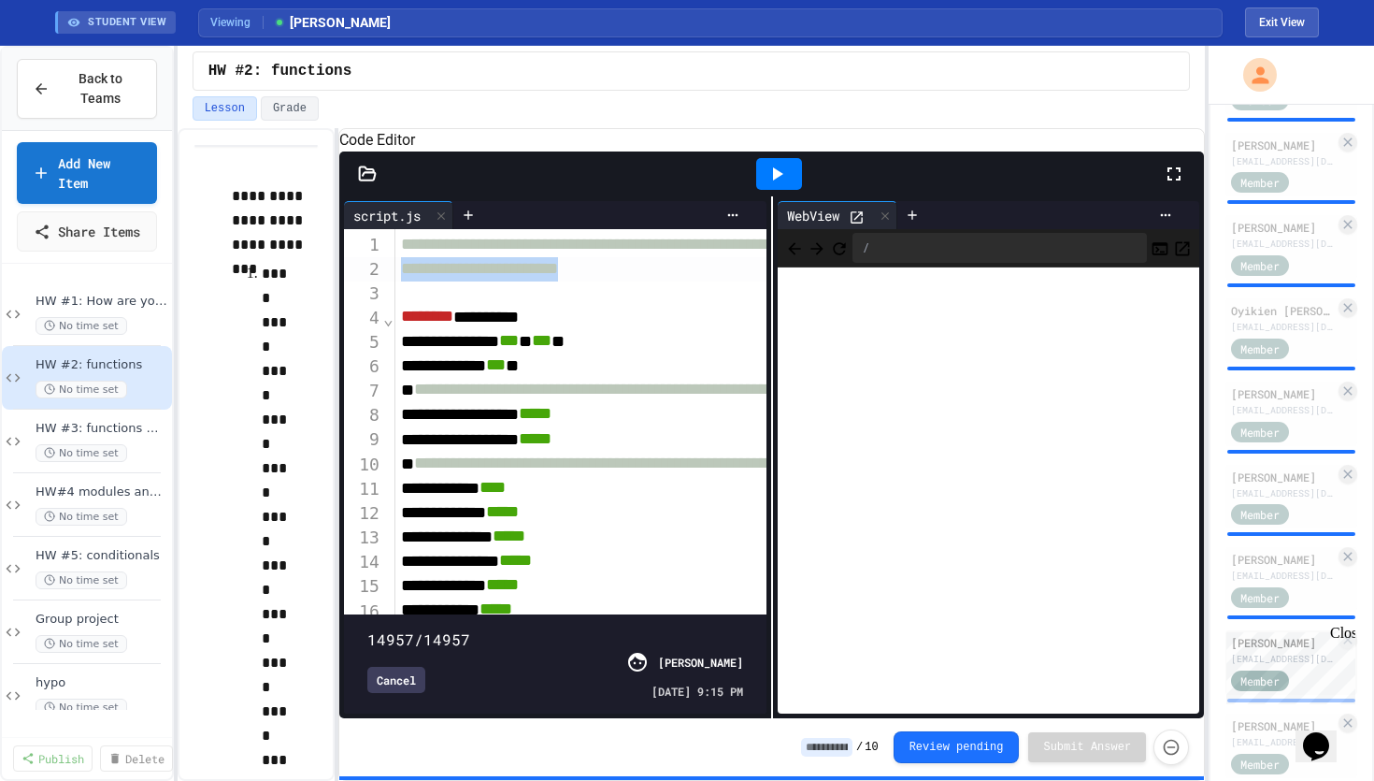
copy span "**********"
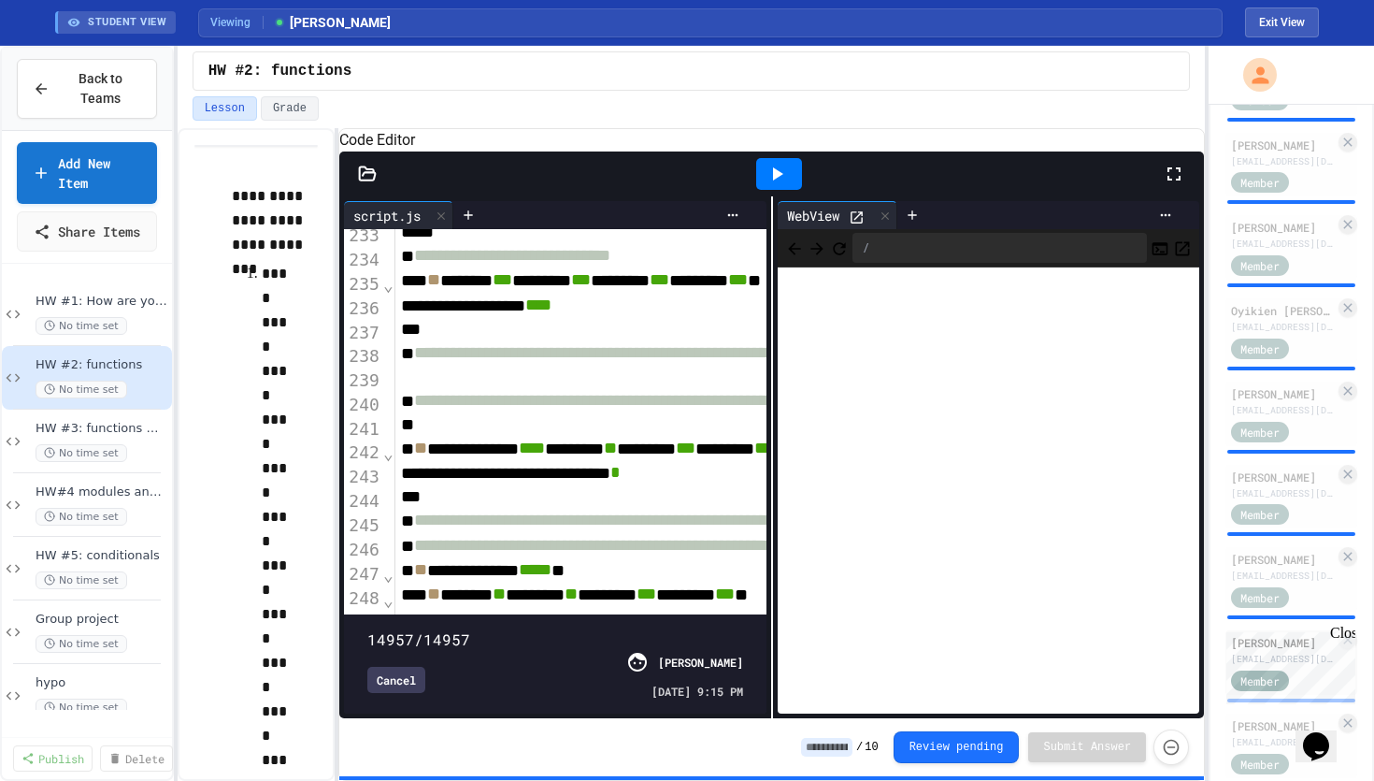
scroll to position [5624, 2]
click at [146, 437] on span "HW #3: functions with return" at bounding box center [93, 429] width 114 height 16
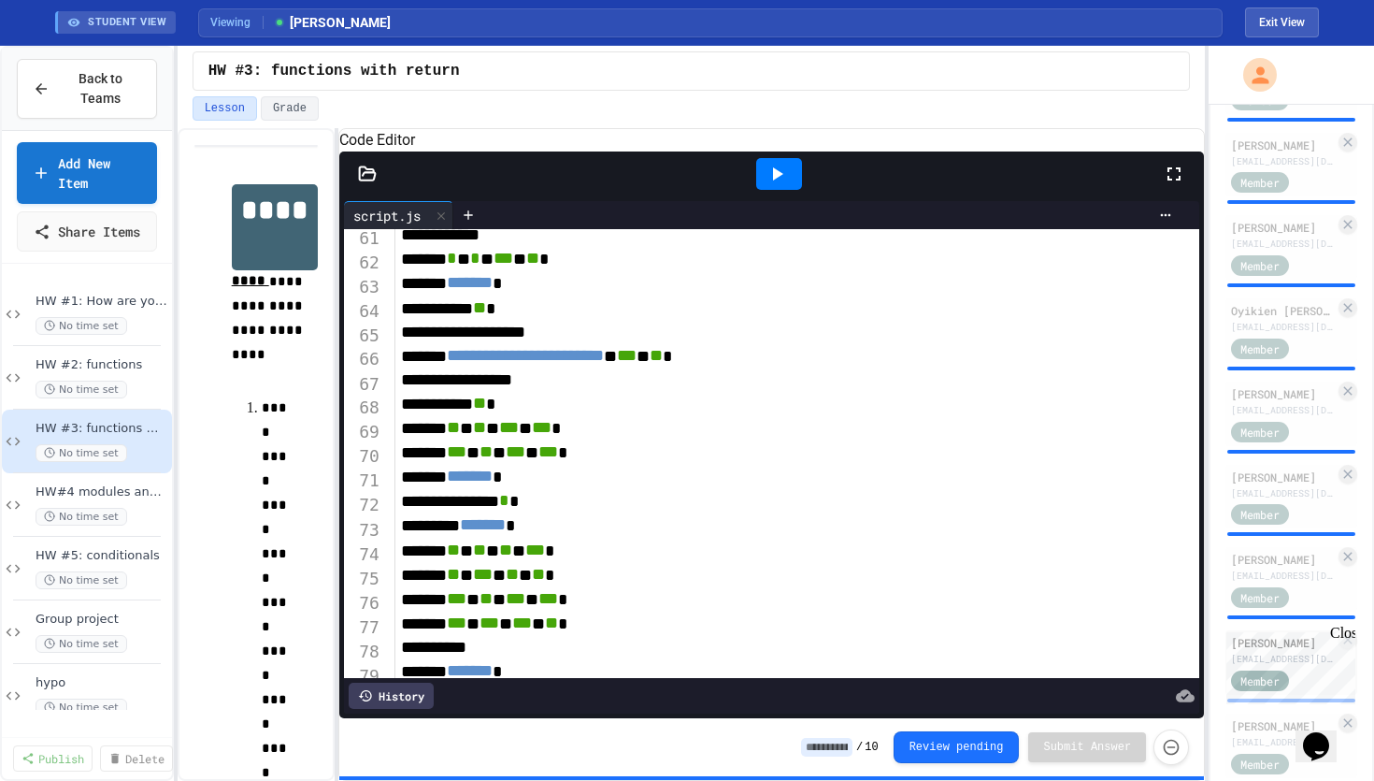
scroll to position [1472, 0]
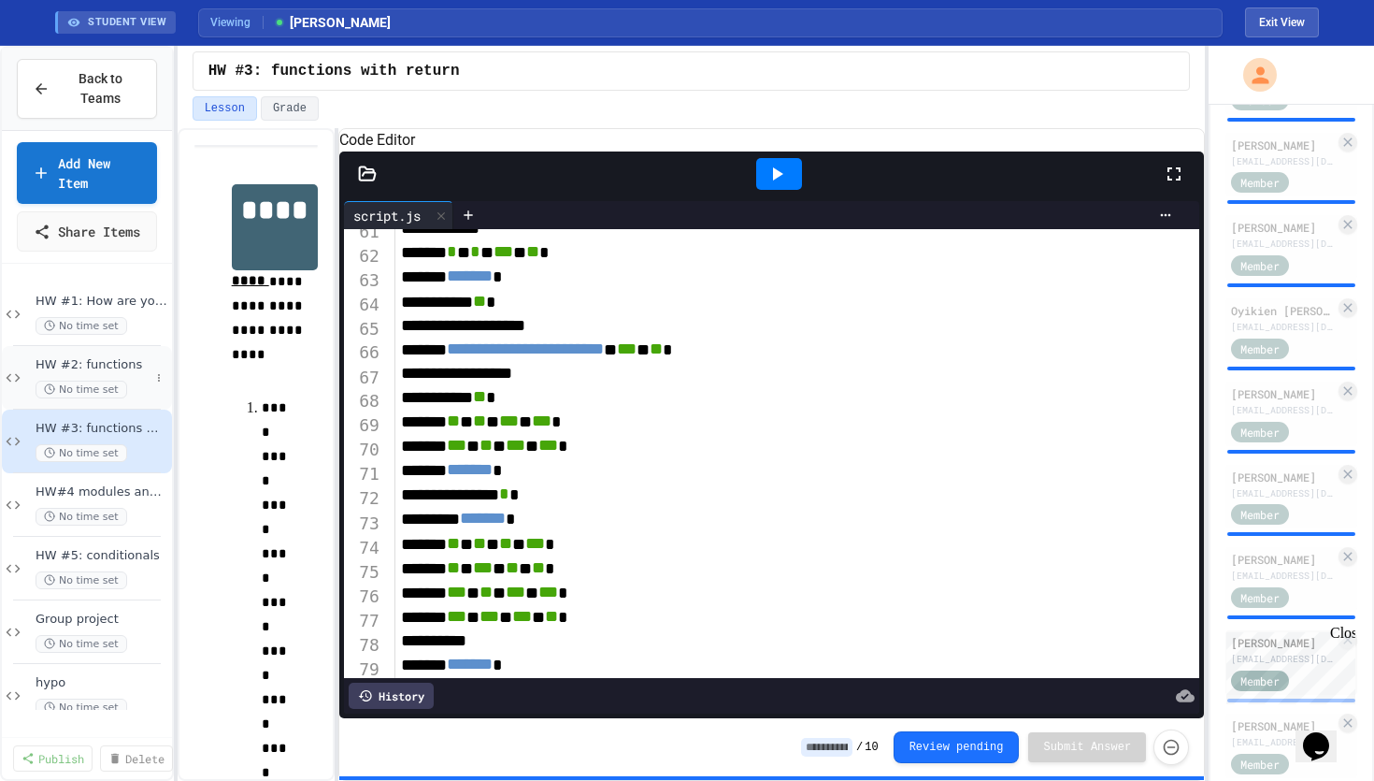
click at [105, 373] on span "HW #2: functions" at bounding box center [93, 365] width 114 height 16
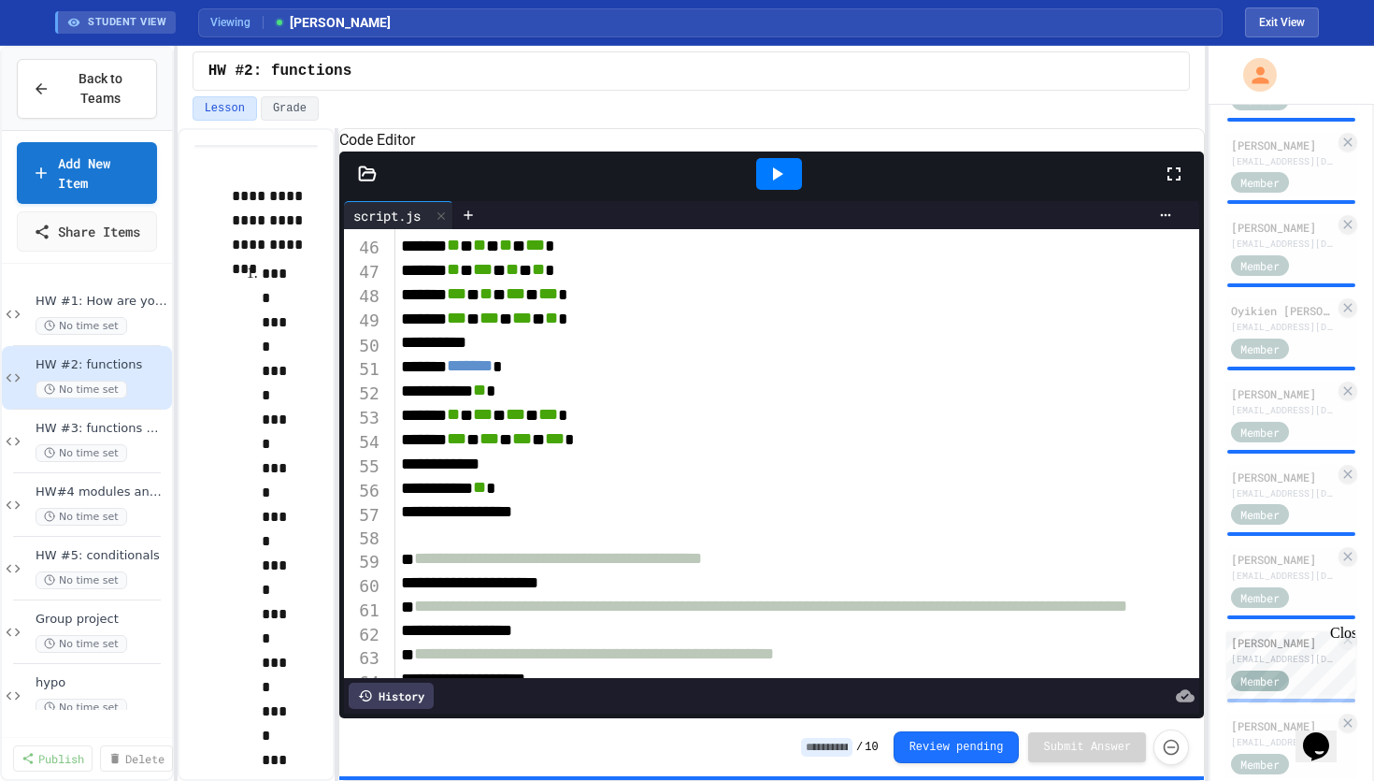
scroll to position [1095, 0]
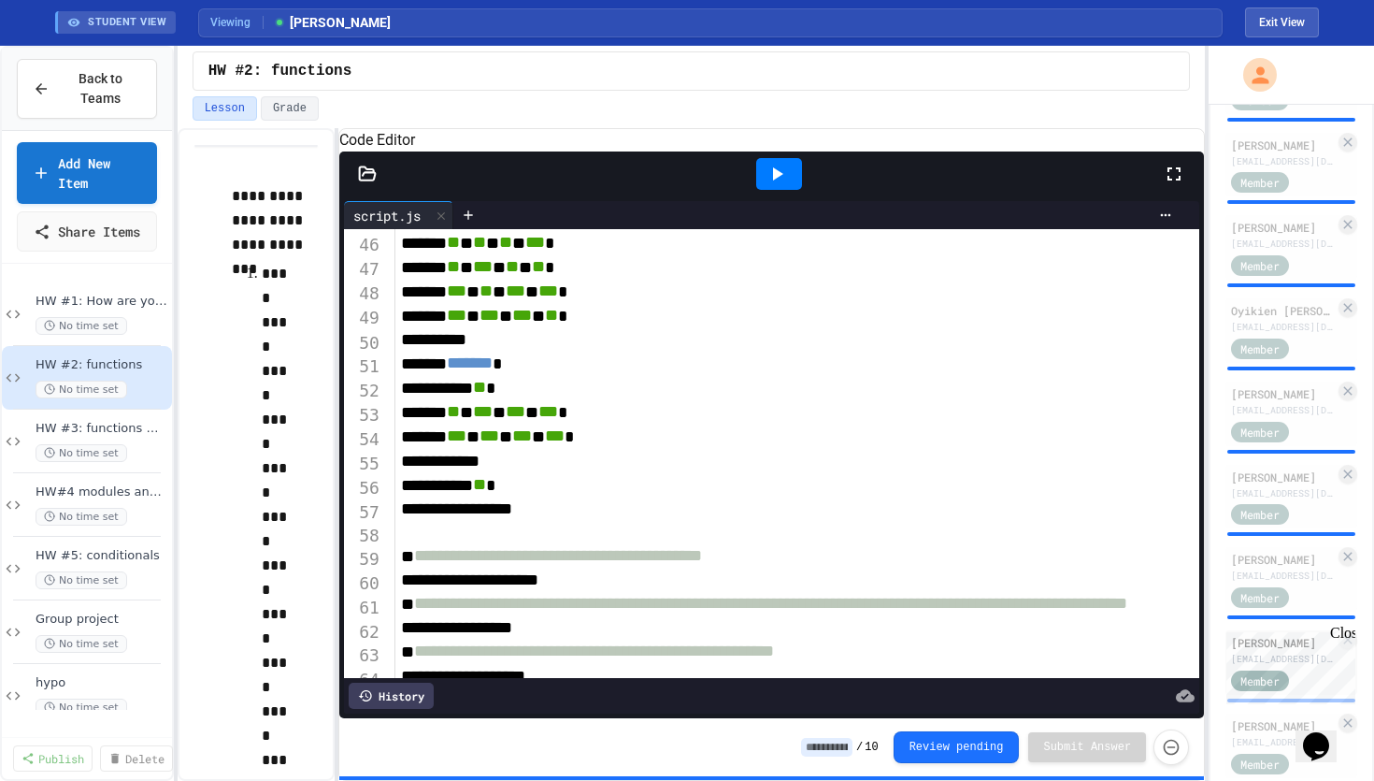
click at [424, 449] on div "***** *** * *** * *** * *** *" at bounding box center [1058, 436] width 1325 height 24
click at [121, 462] on div "HW #3: functions with return No time set" at bounding box center [93, 441] width 114 height 41
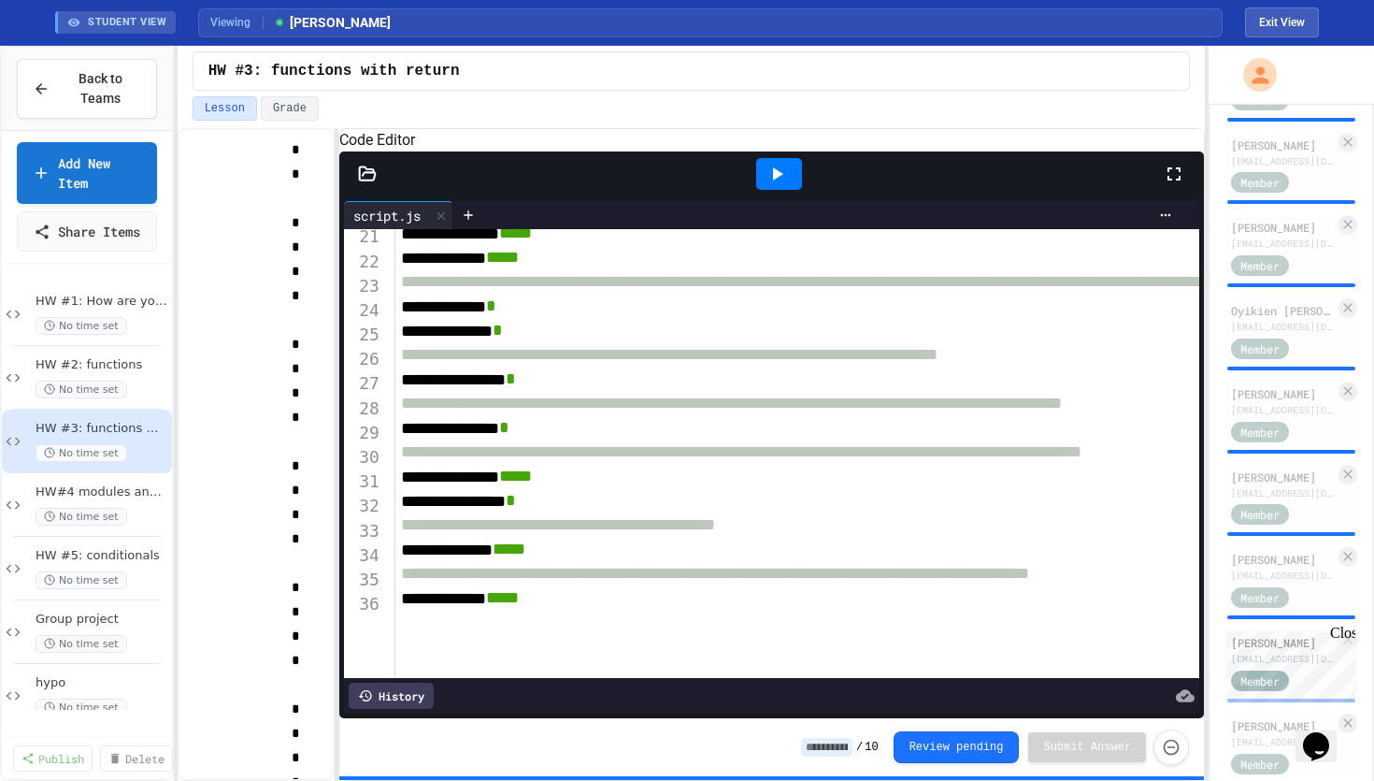
scroll to position [569, 0]
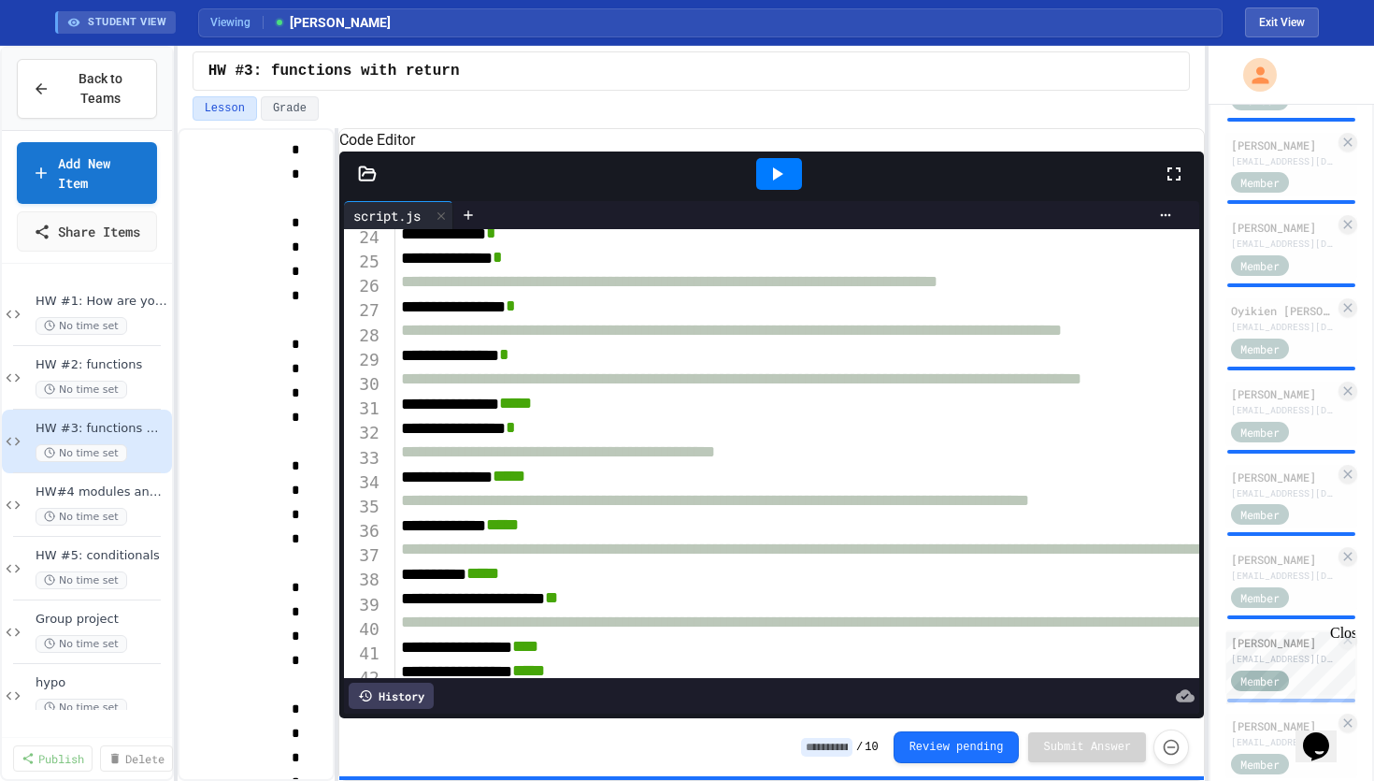
click at [371, 180] on icon at bounding box center [368, 172] width 16 height 13
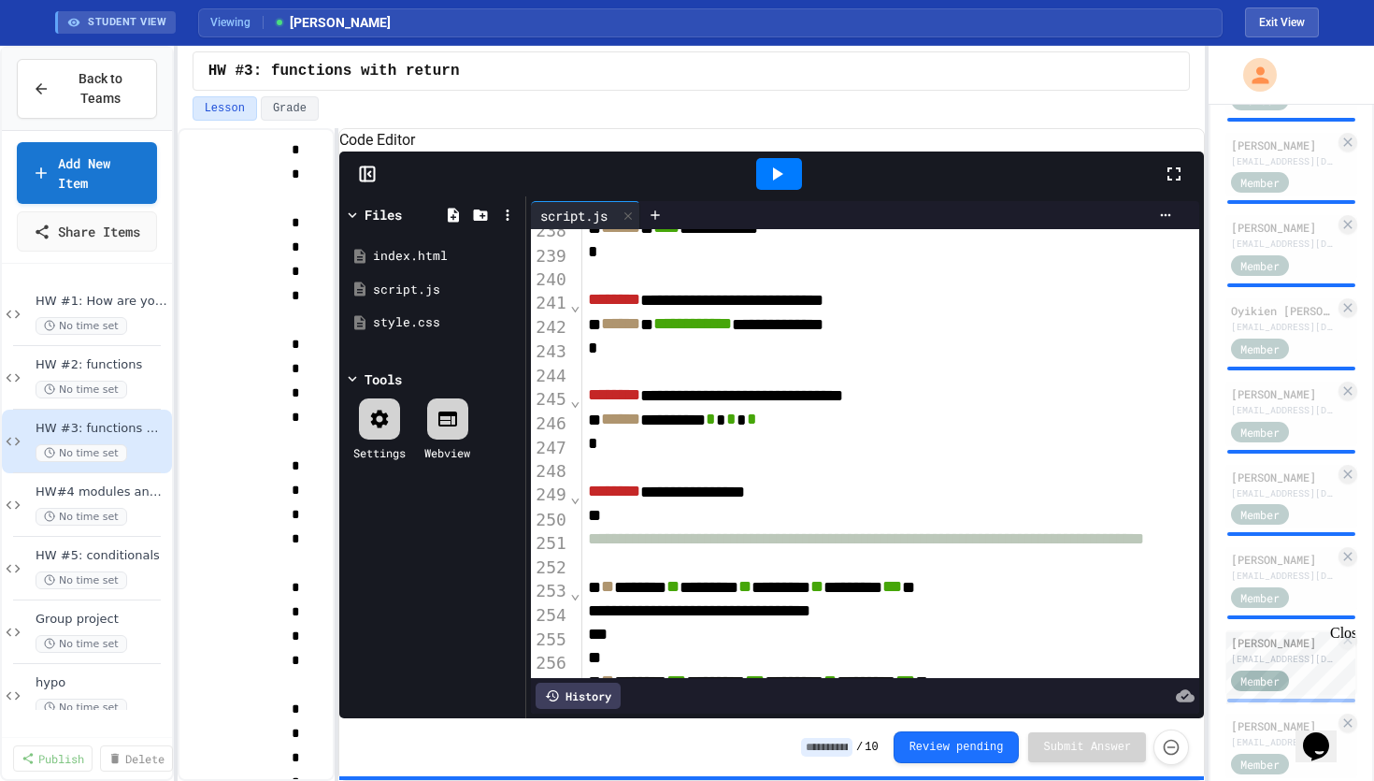
scroll to position [5741, 0]
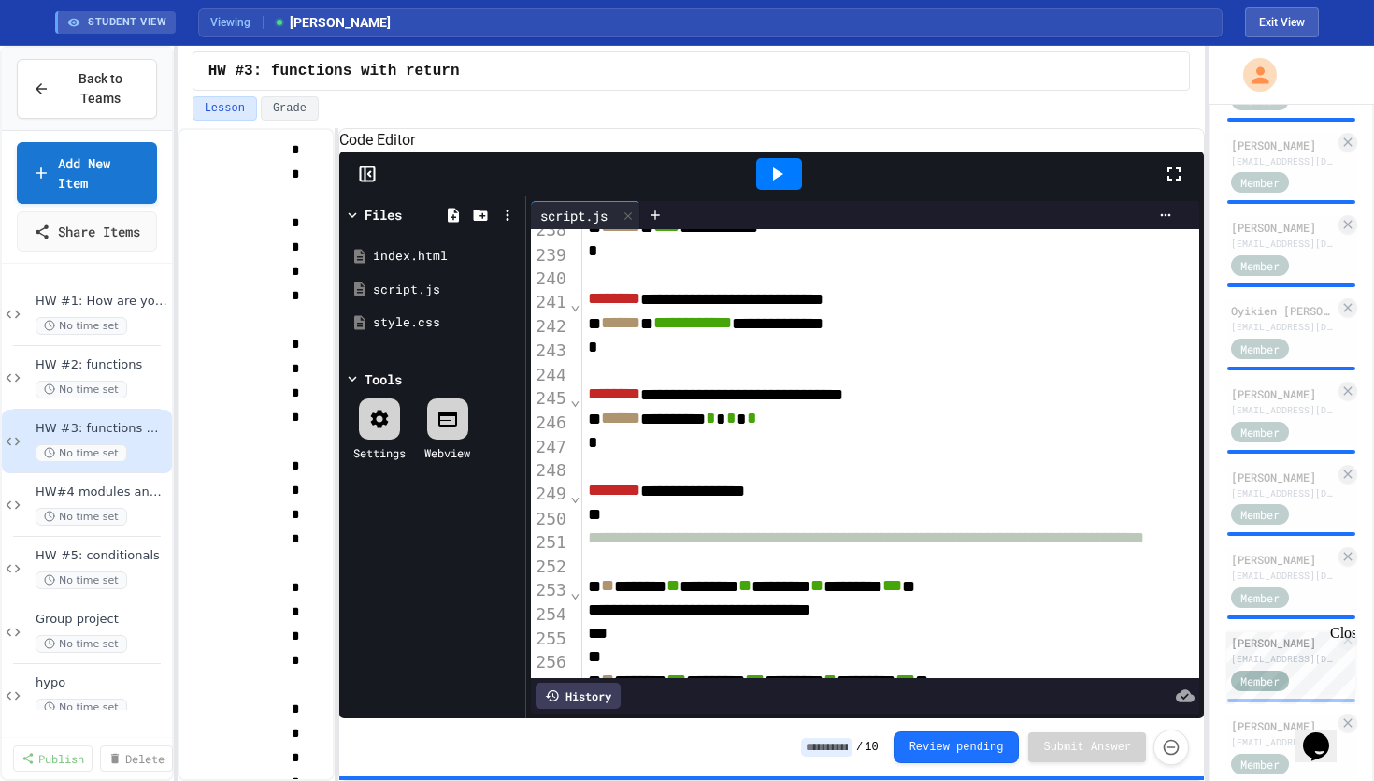
click at [887, 780] on div at bounding box center [687, 783] width 1374 height 0
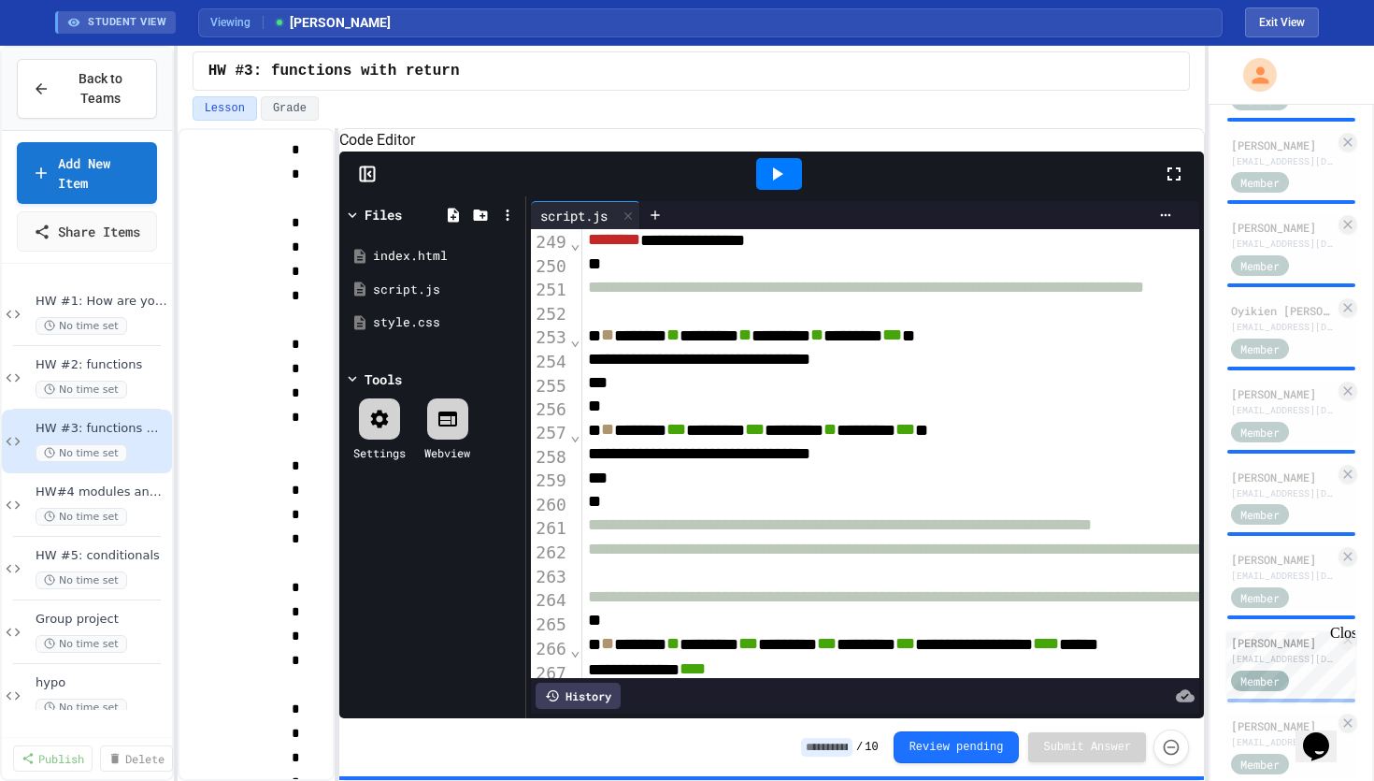
scroll to position [6160, 0]
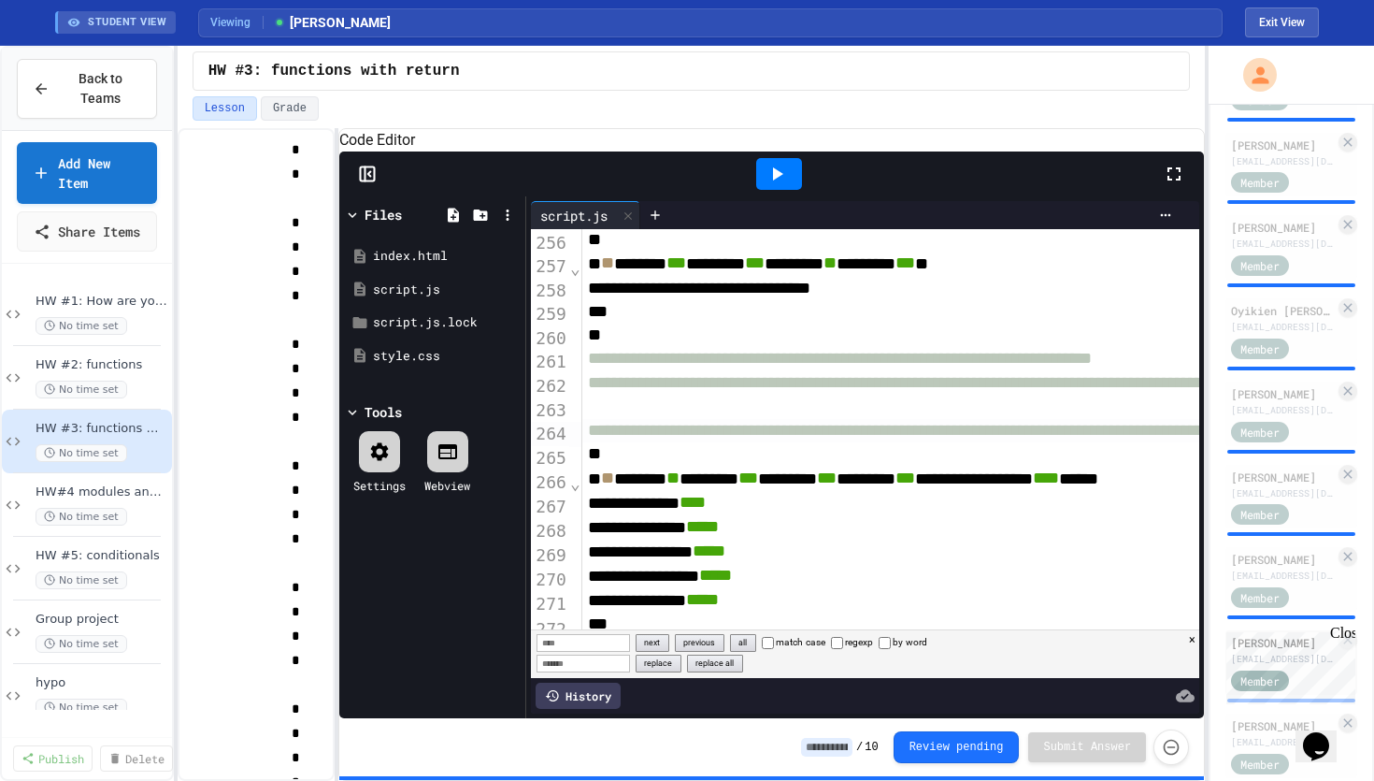
click at [597, 644] on input "Find" at bounding box center [584, 643] width 94 height 18
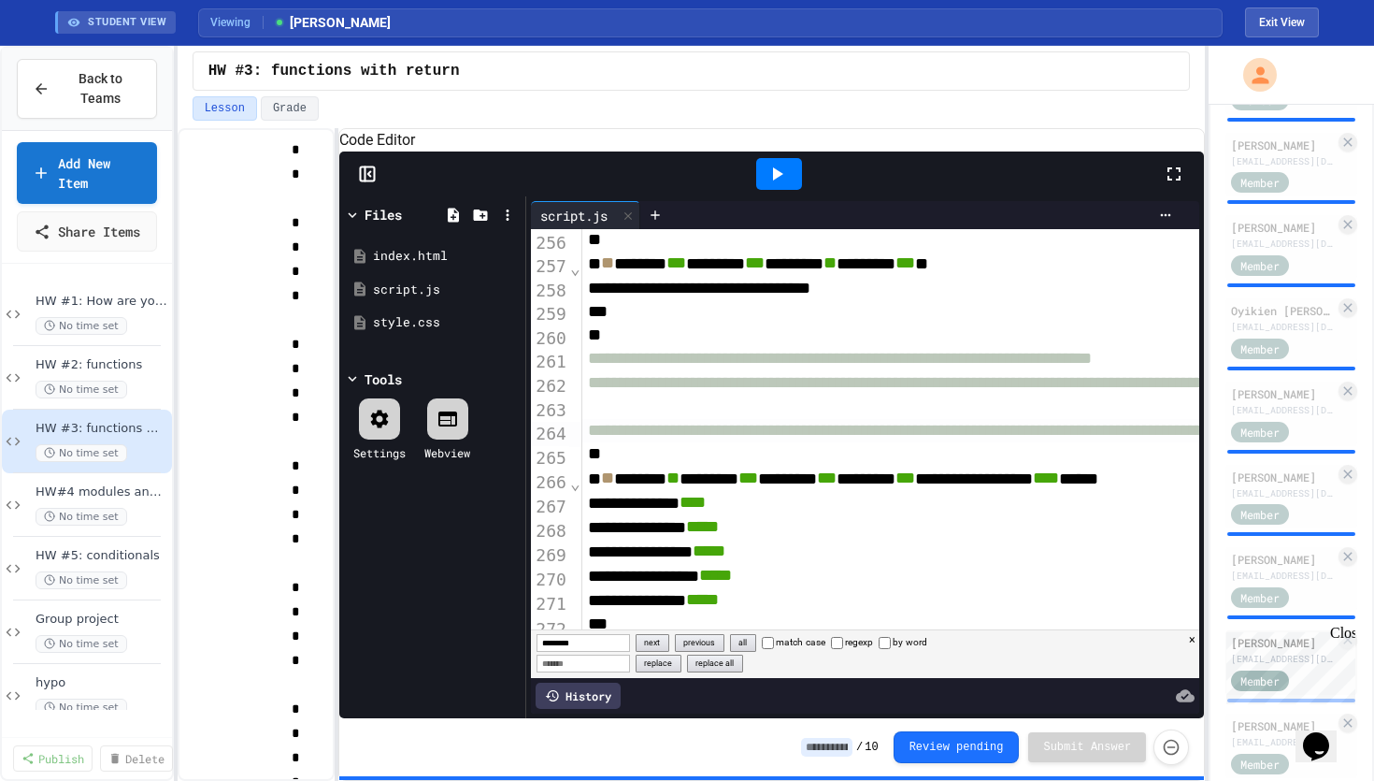
type input "*********"
click at [666, 647] on button "next" at bounding box center [653, 643] width 35 height 18
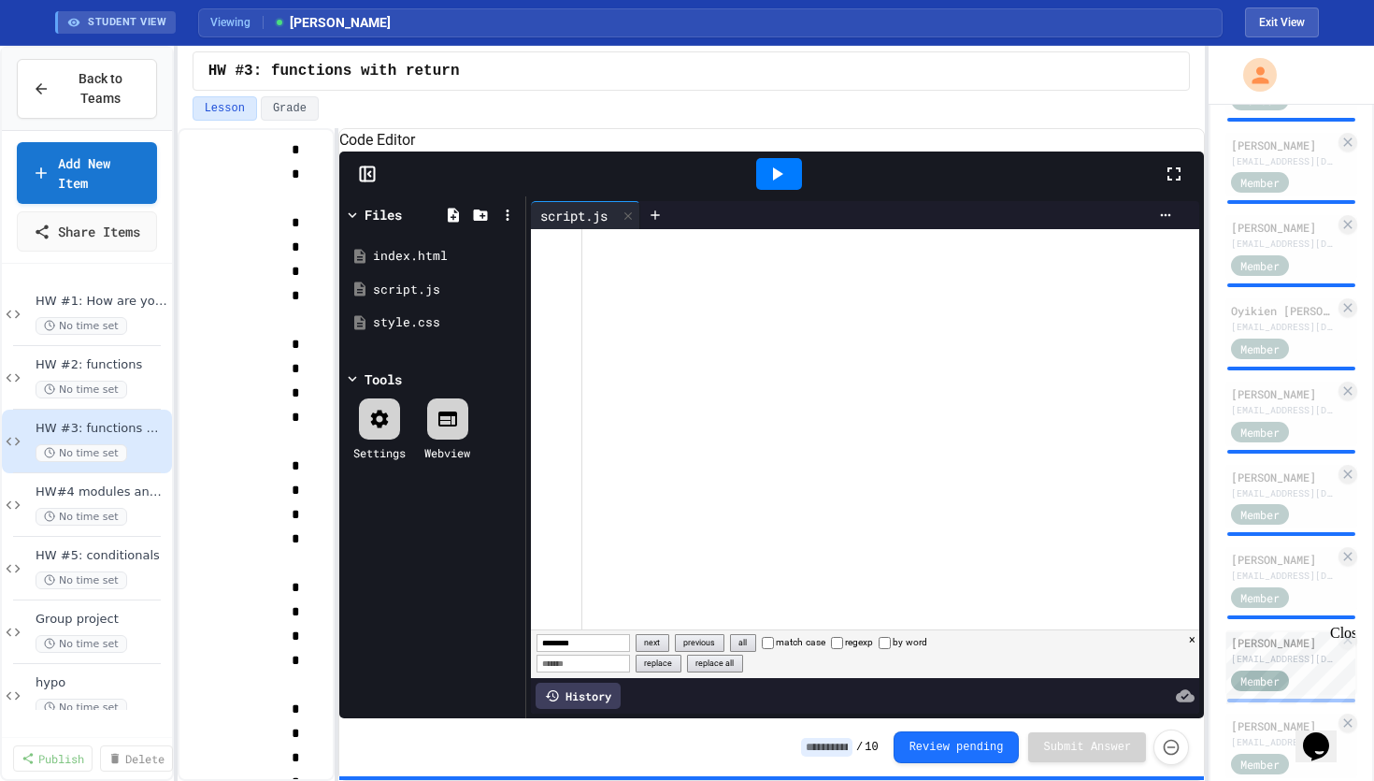
scroll to position [3125, 0]
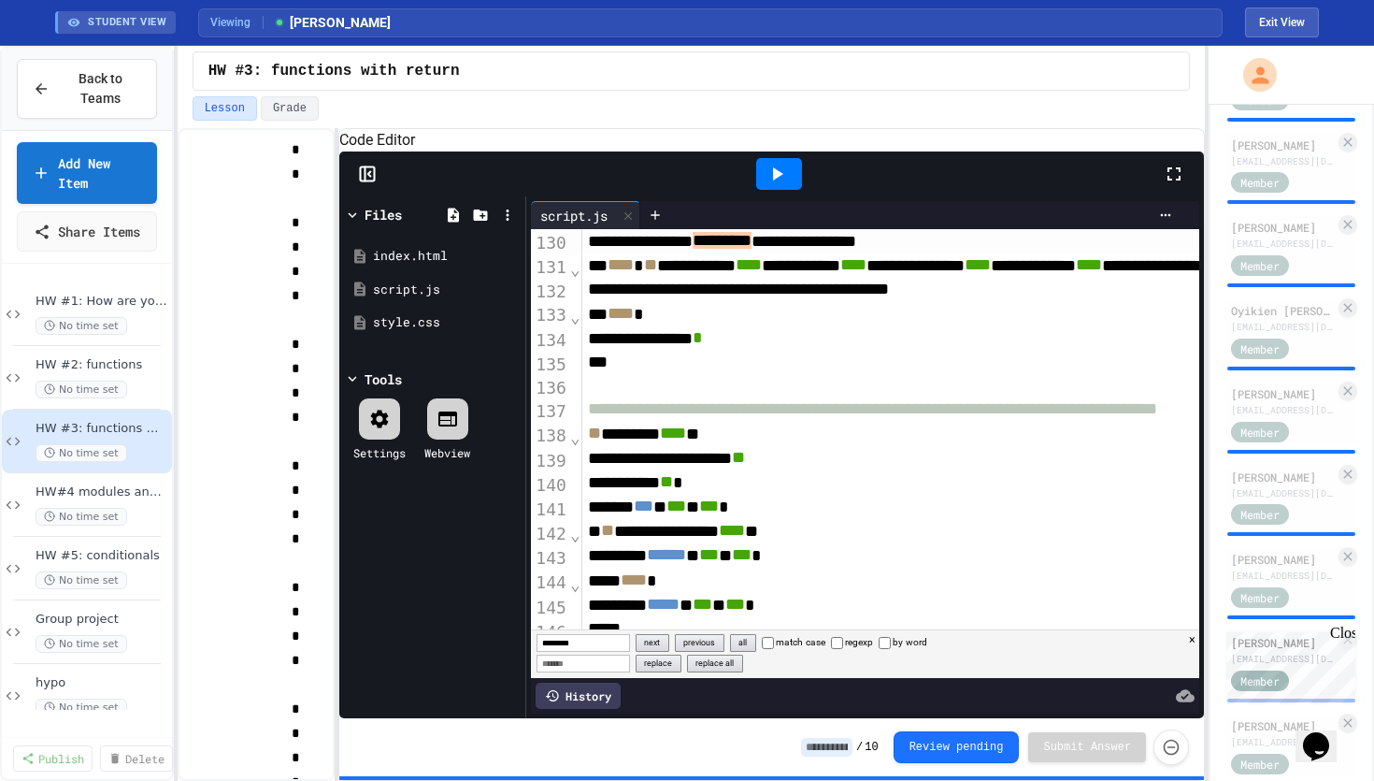
click at [666, 647] on button "next" at bounding box center [653, 643] width 35 height 18
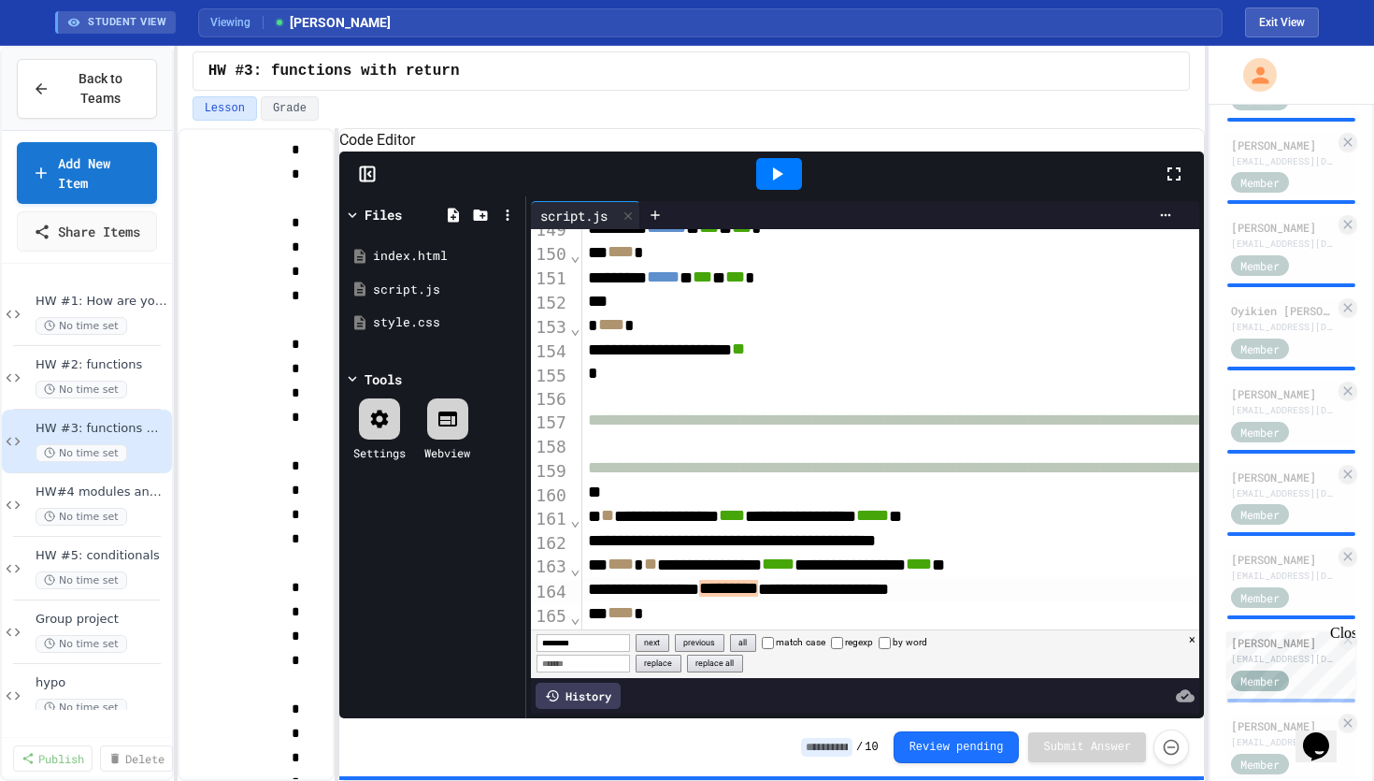
click at [666, 647] on button "next" at bounding box center [653, 643] width 35 height 18
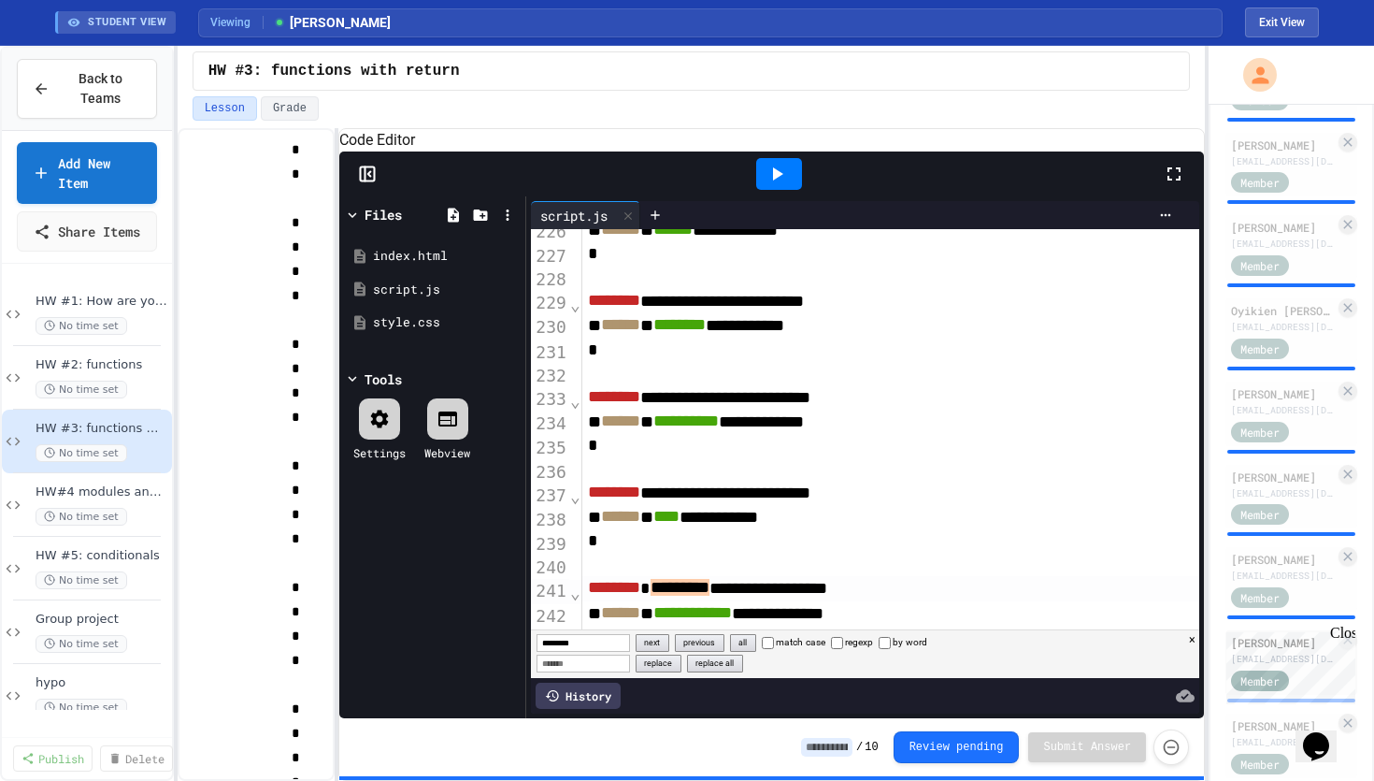
click at [664, 642] on button "next" at bounding box center [653, 643] width 35 height 18
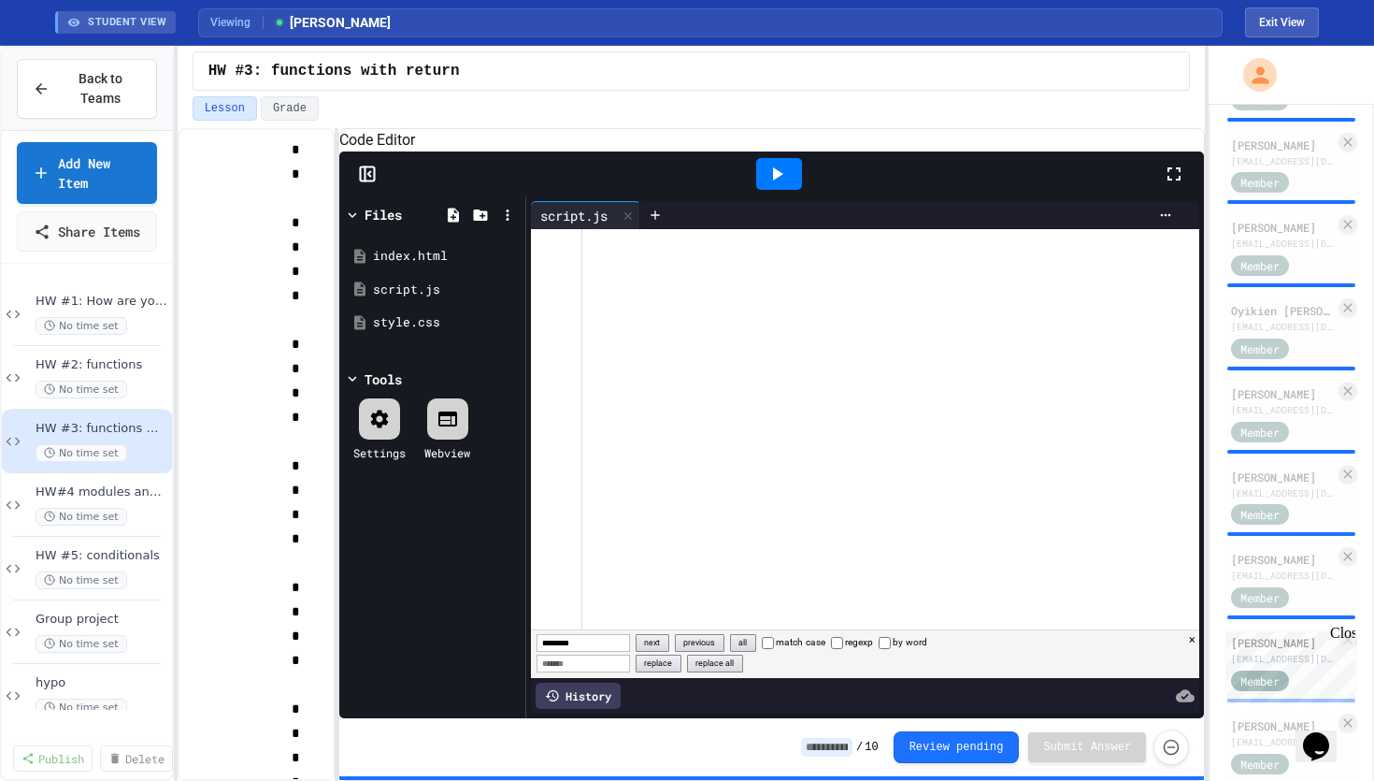
scroll to position [3125, 0]
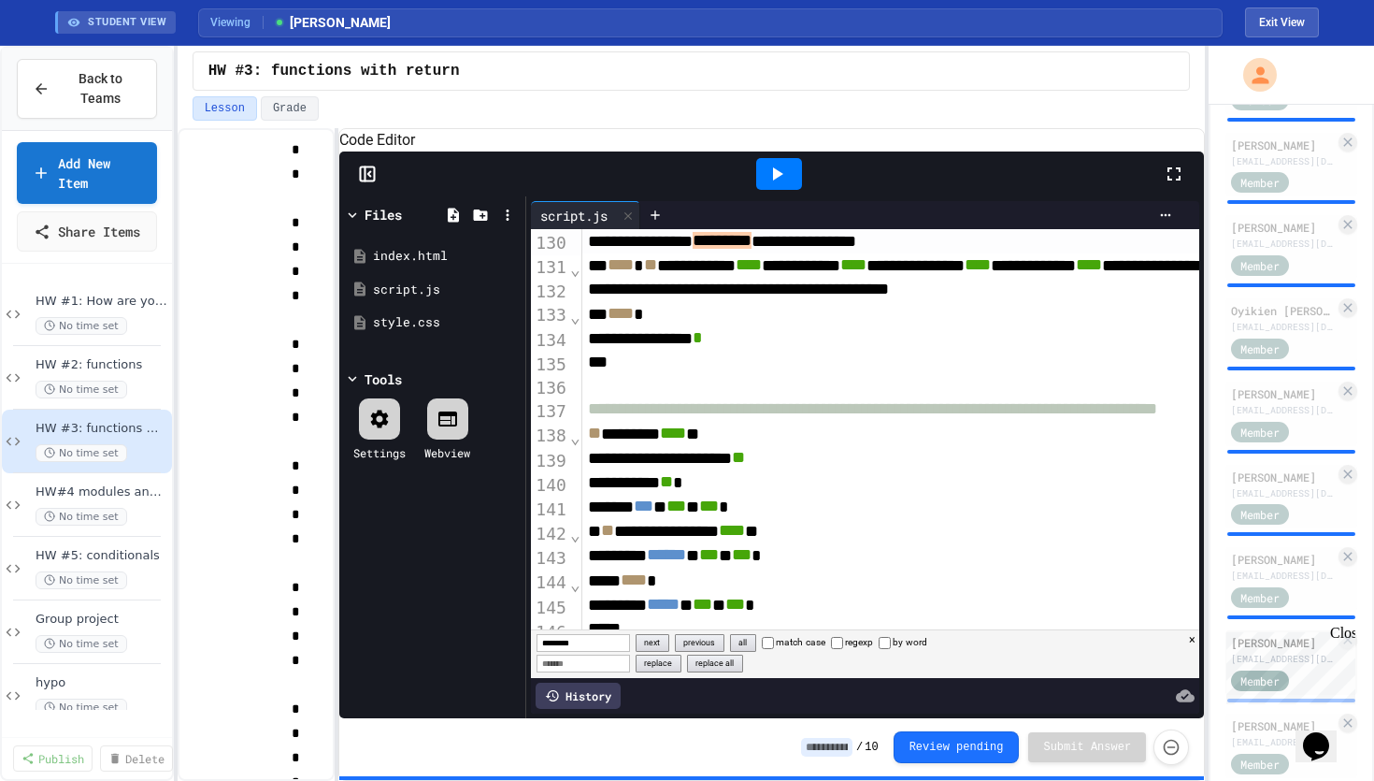
click at [964, 223] on div at bounding box center [925, 215] width 511 height 15
click at [660, 645] on button "next" at bounding box center [653, 643] width 35 height 18
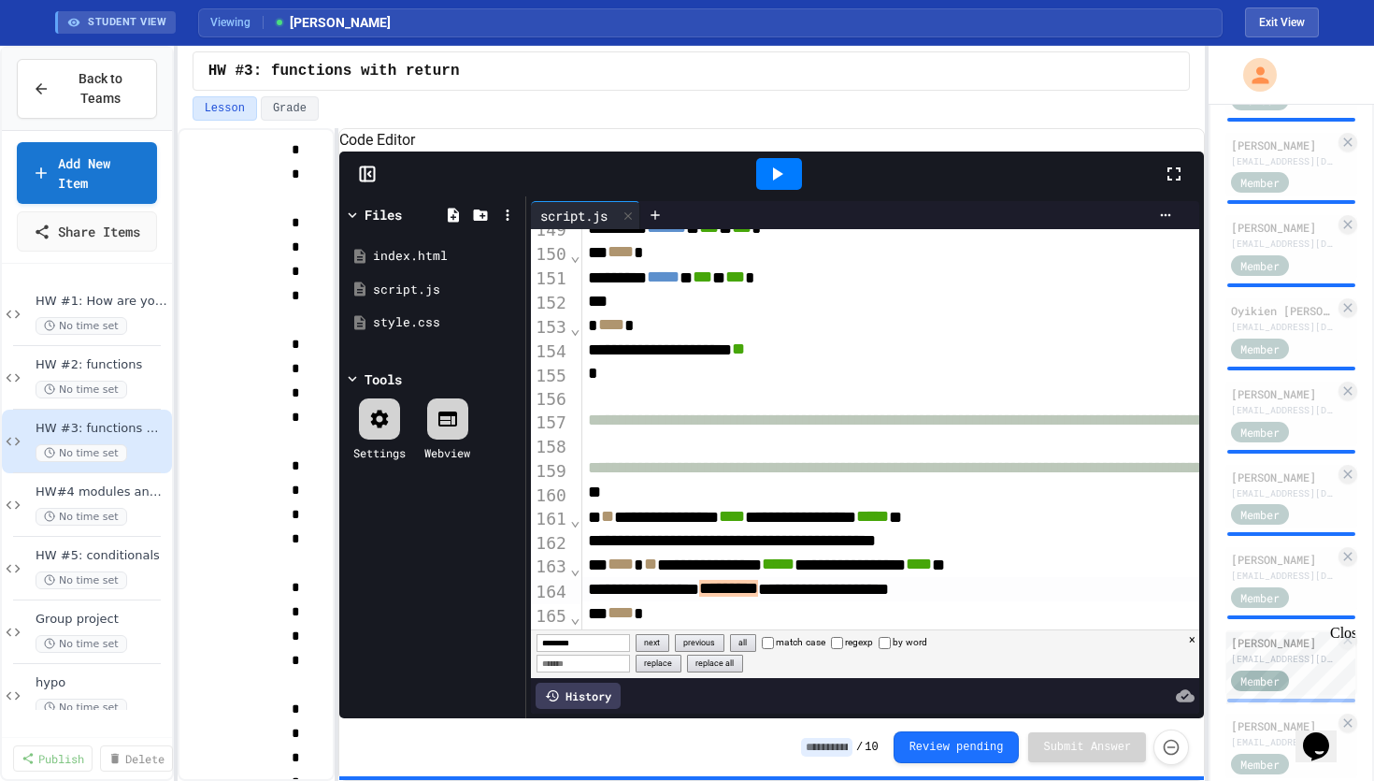
click at [660, 645] on button "next" at bounding box center [653, 643] width 35 height 18
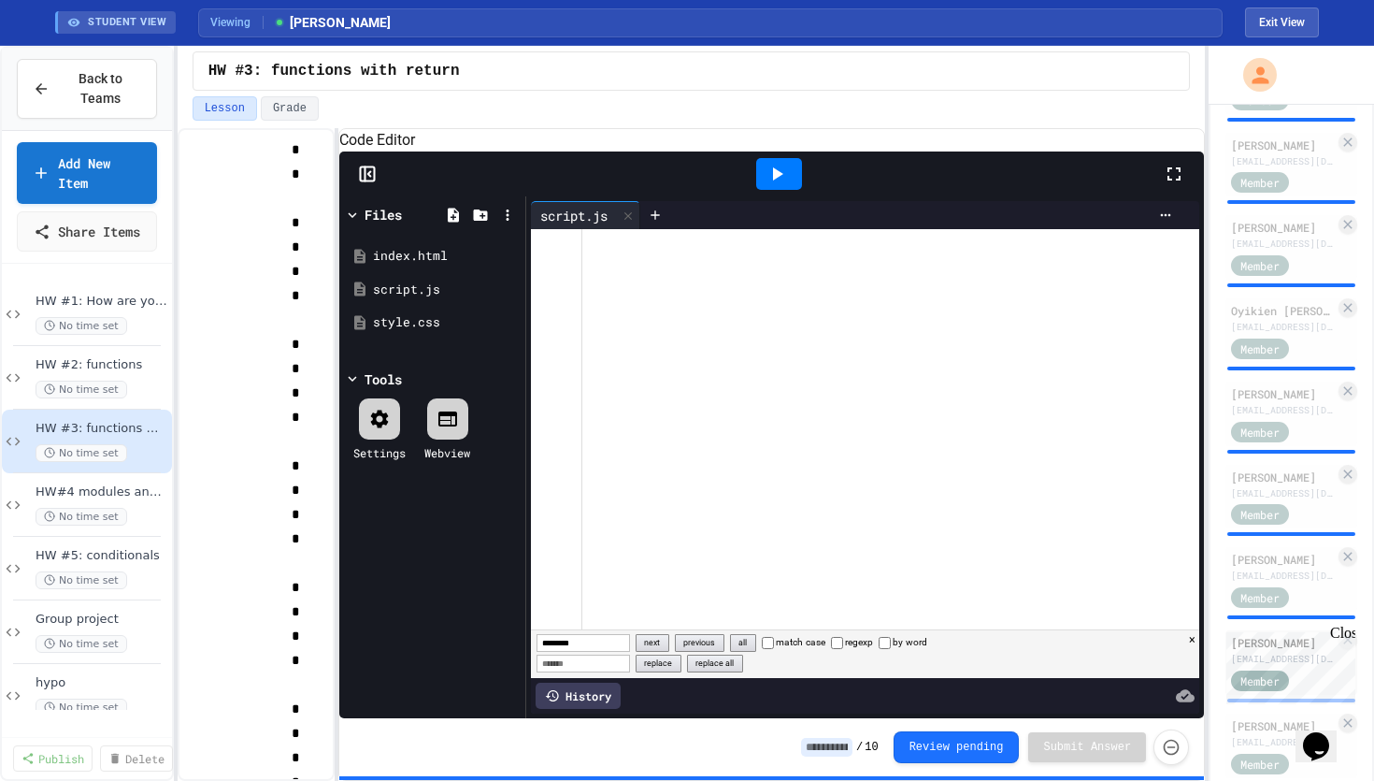
scroll to position [5454, 0]
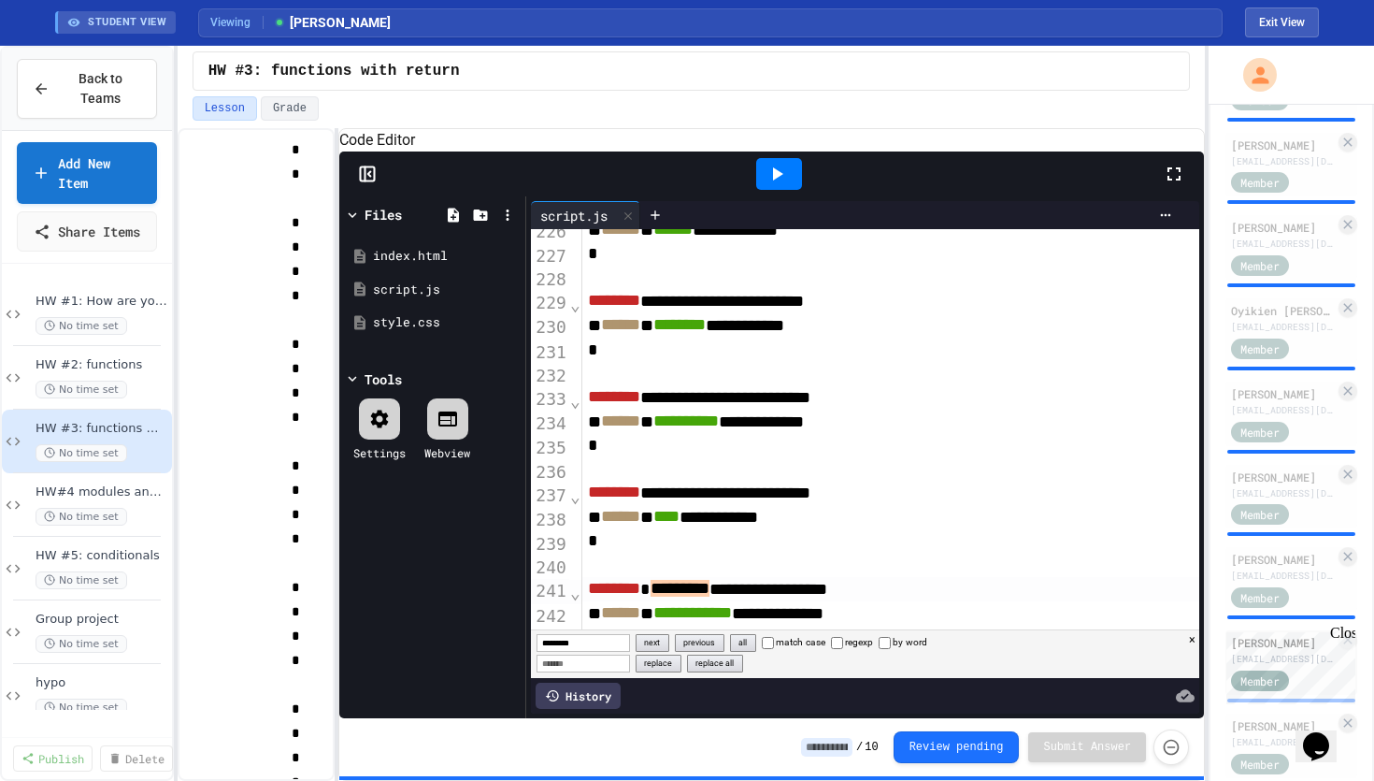
click at [660, 645] on button "next" at bounding box center [653, 643] width 35 height 18
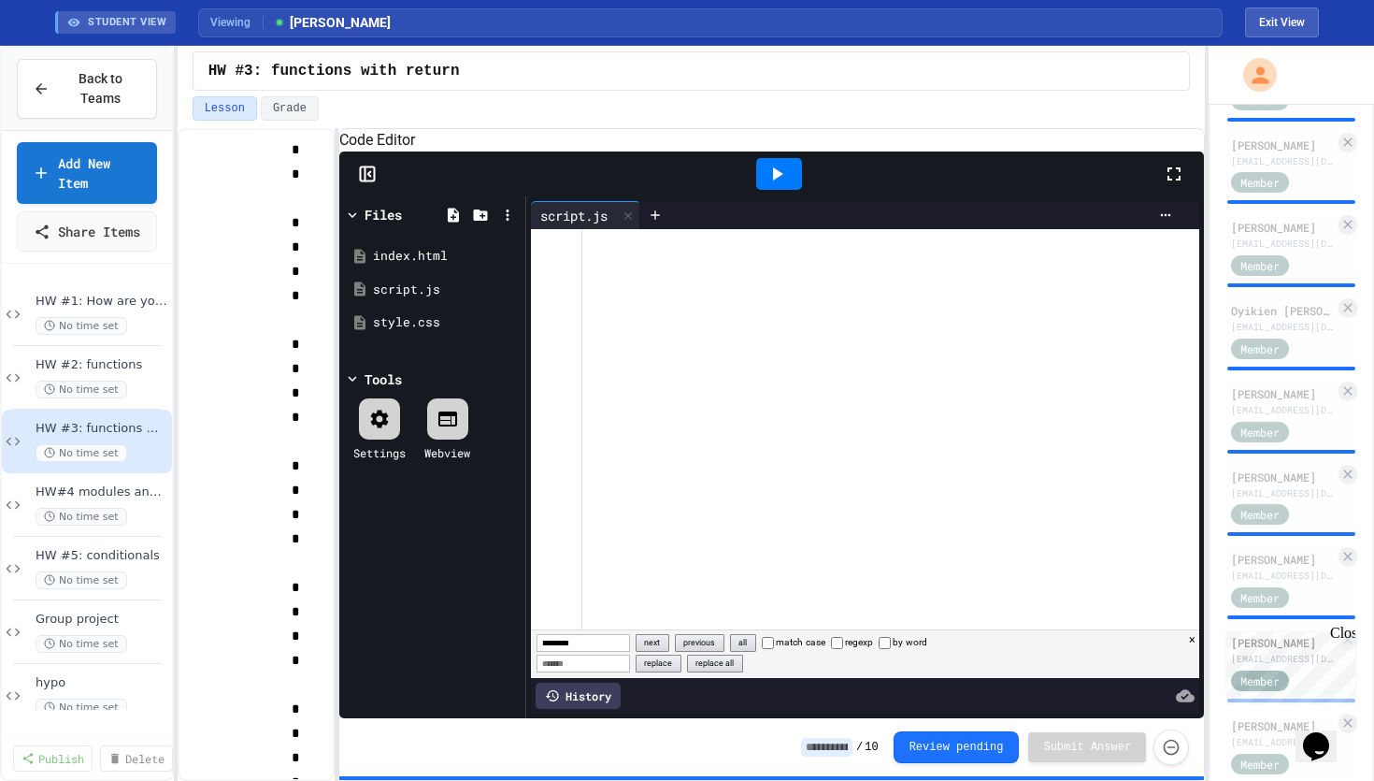
scroll to position [3125, 0]
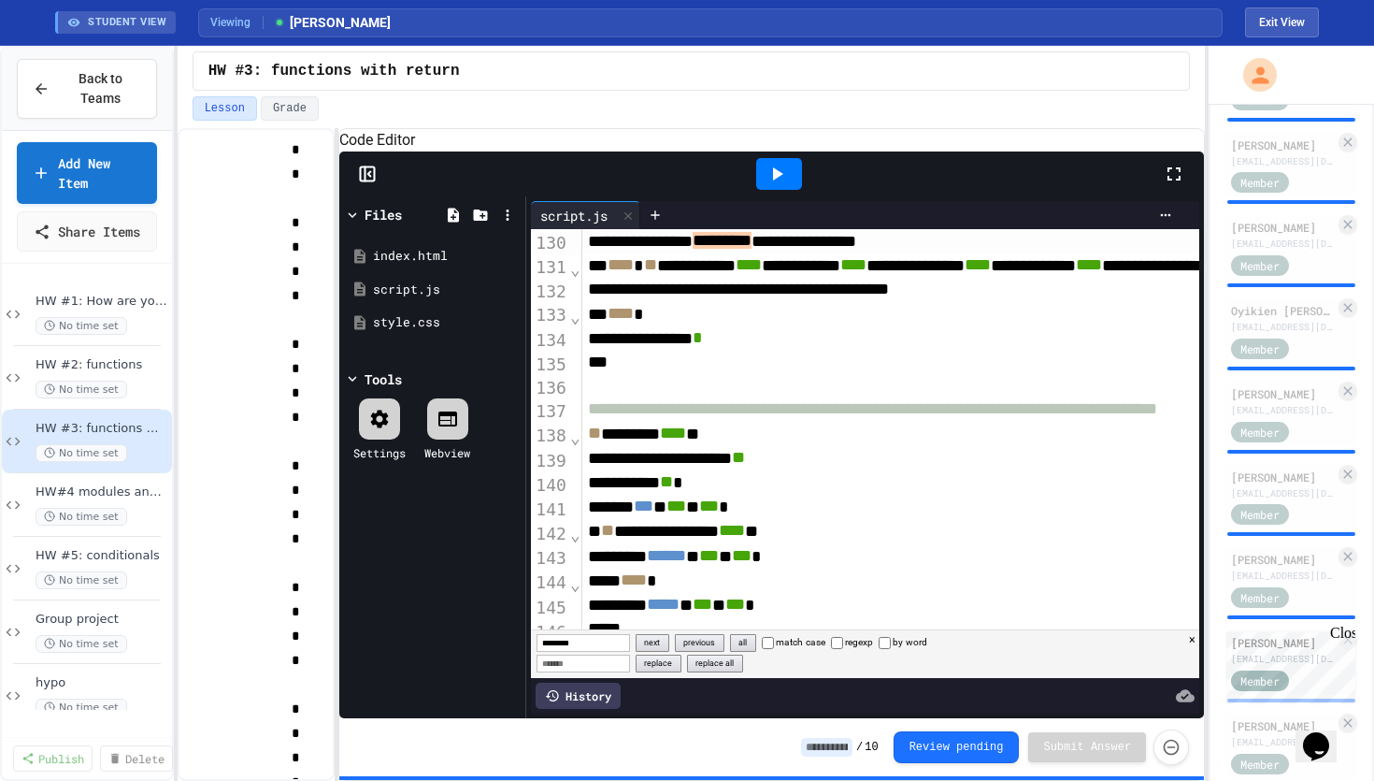
click at [660, 645] on button "next" at bounding box center [653, 643] width 35 height 18
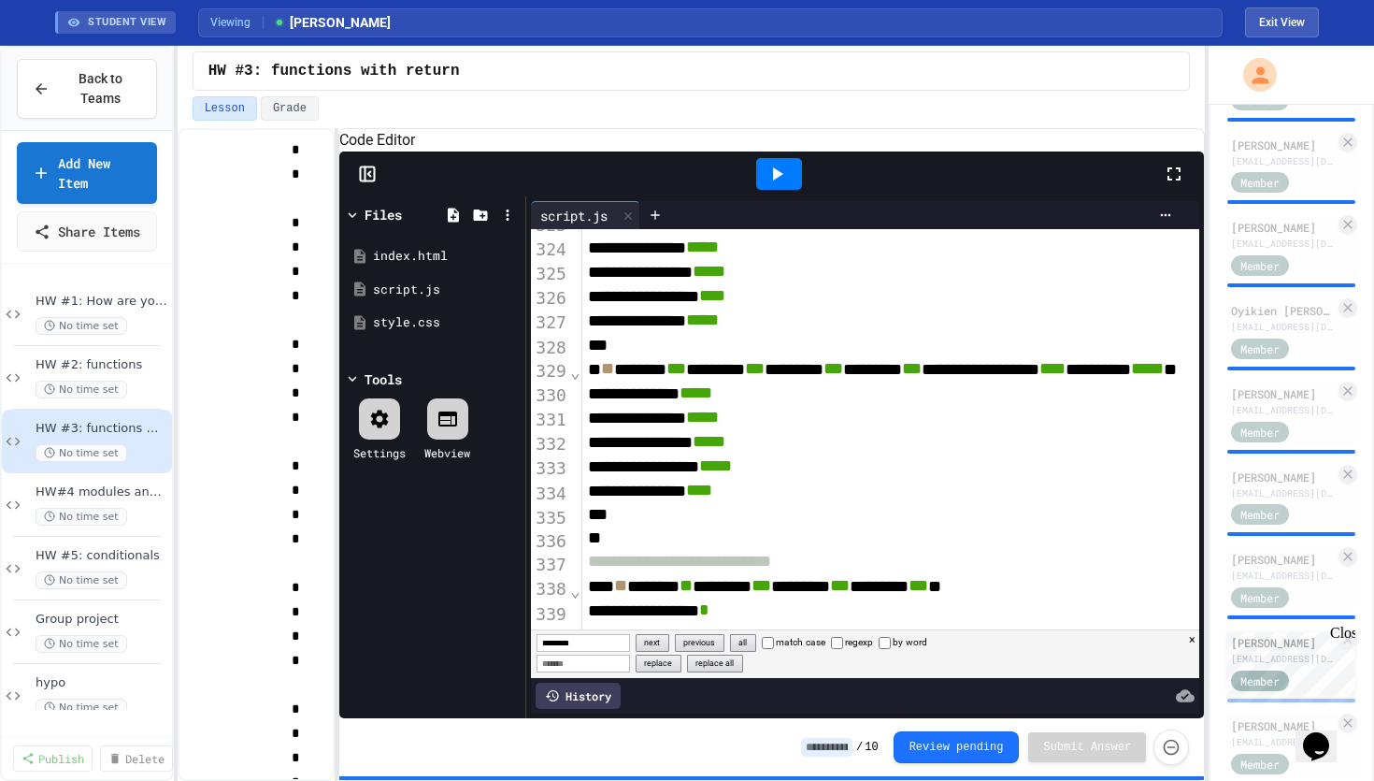
scroll to position [7518, 0]
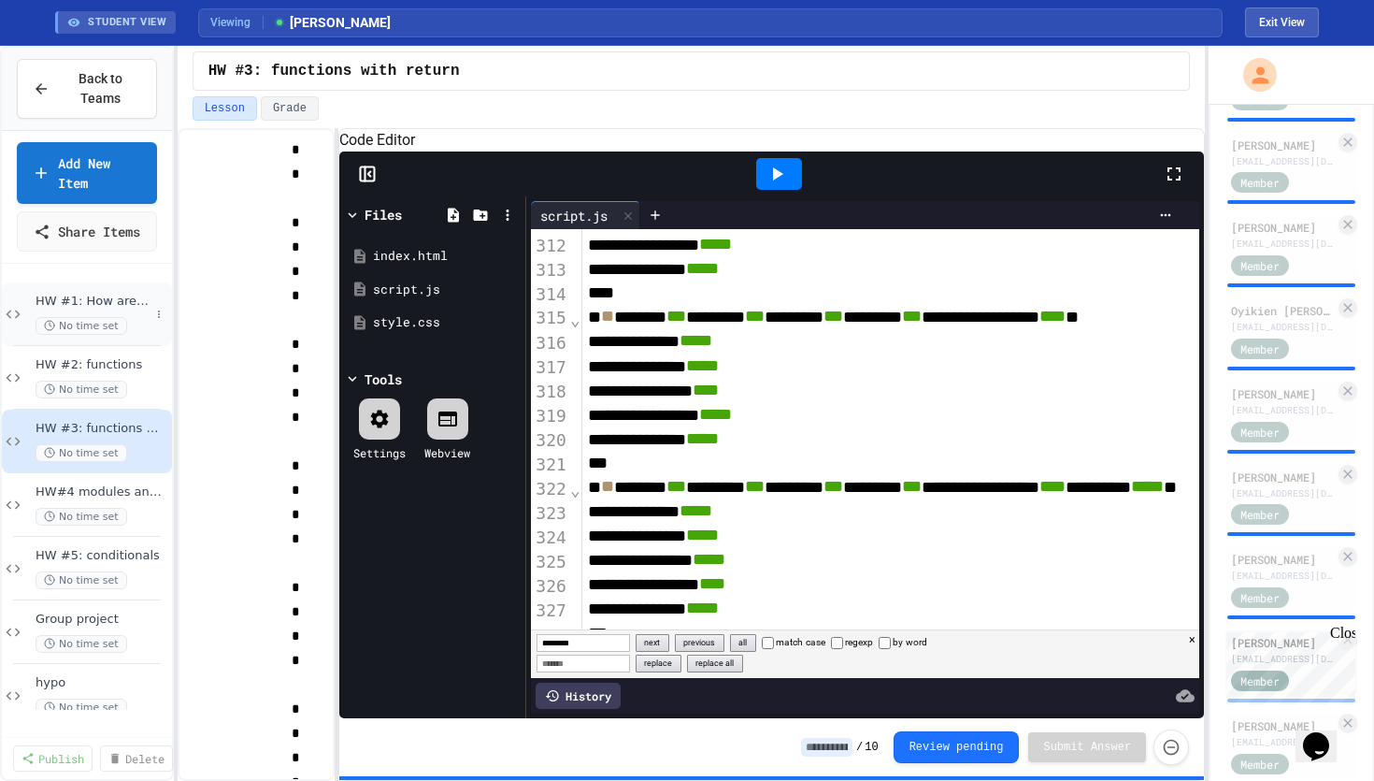
click at [115, 309] on span "HW #1: How are you feeling?" at bounding box center [93, 302] width 114 height 16
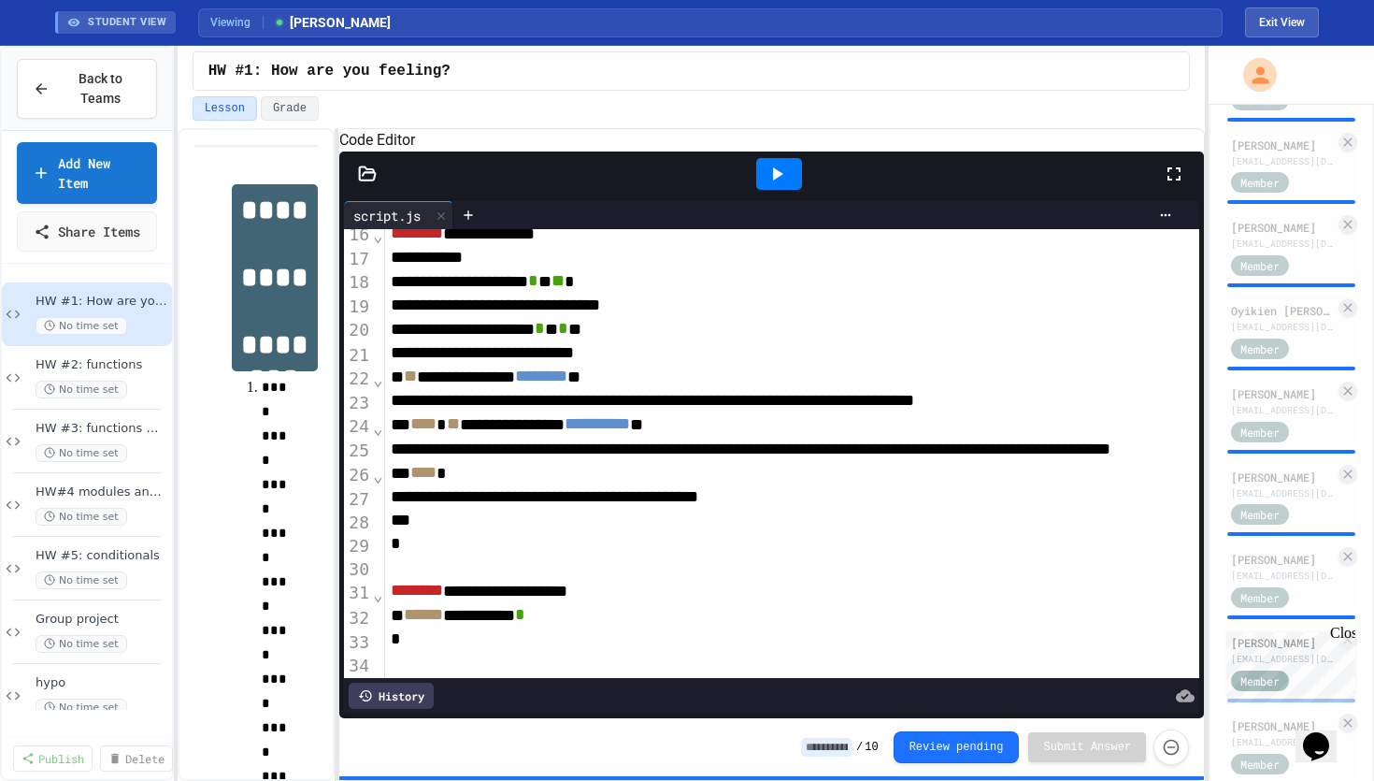
scroll to position [591, 0]
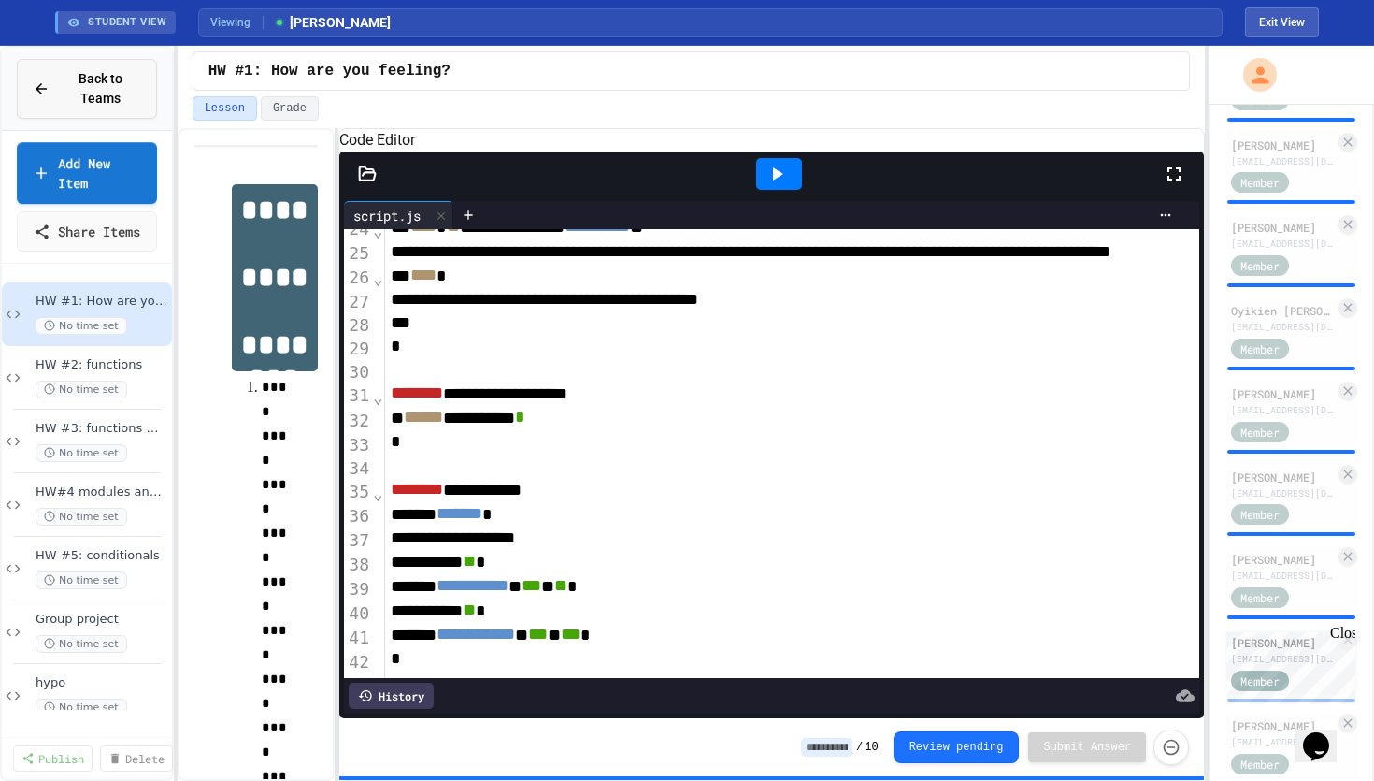
click at [104, 108] on button "Back to Teams" at bounding box center [87, 89] width 140 height 60
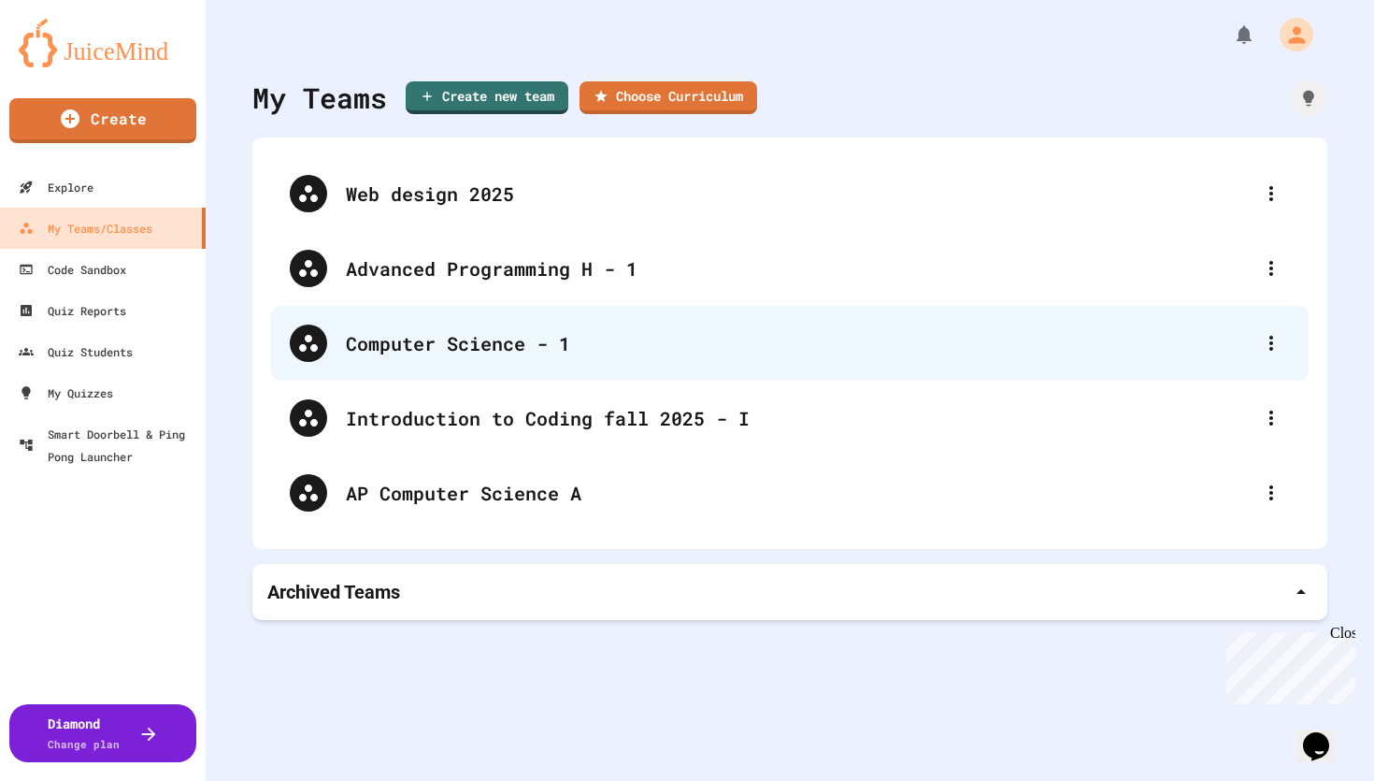
click at [413, 331] on div "Computer Science - 1" at bounding box center [799, 343] width 907 height 28
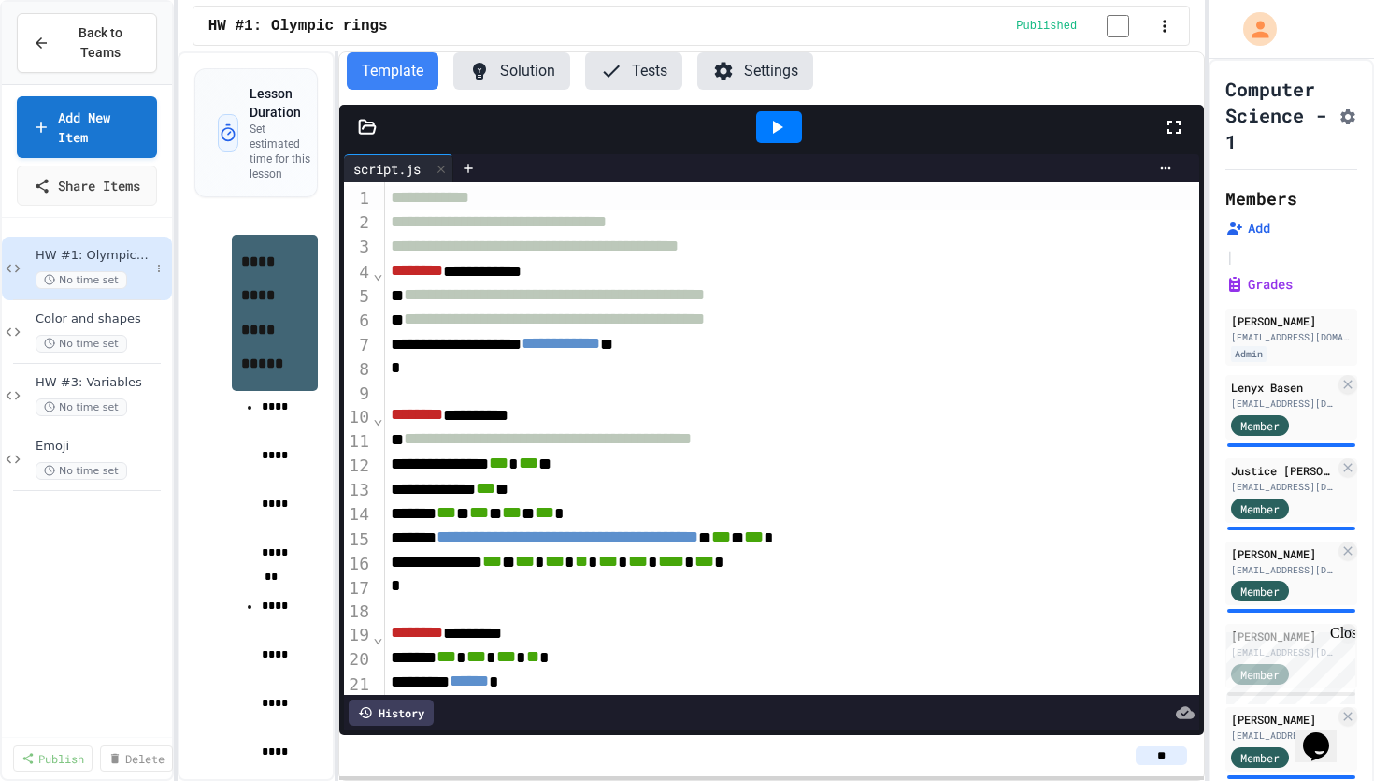
click at [146, 264] on span "HW #1: Olympic rings" at bounding box center [93, 256] width 114 height 16
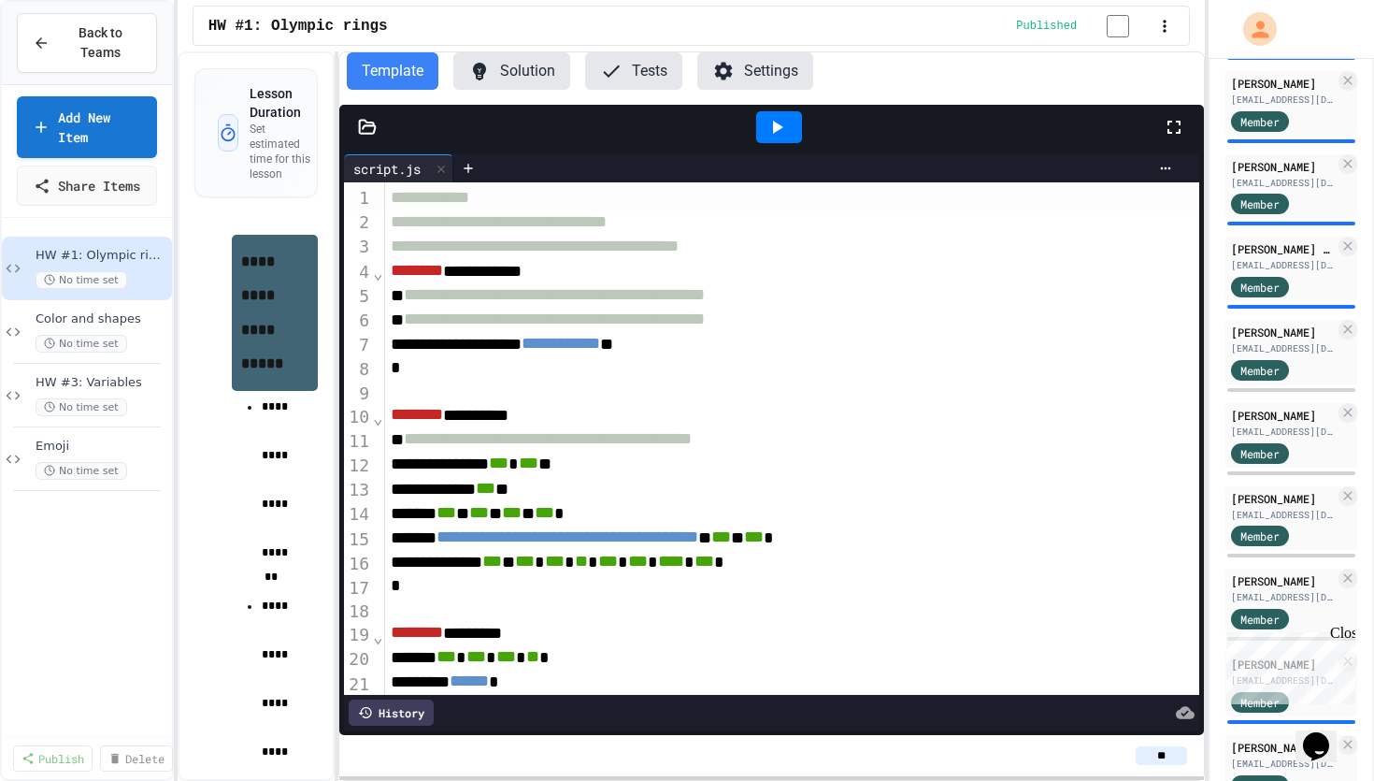
scroll to position [722, 0]
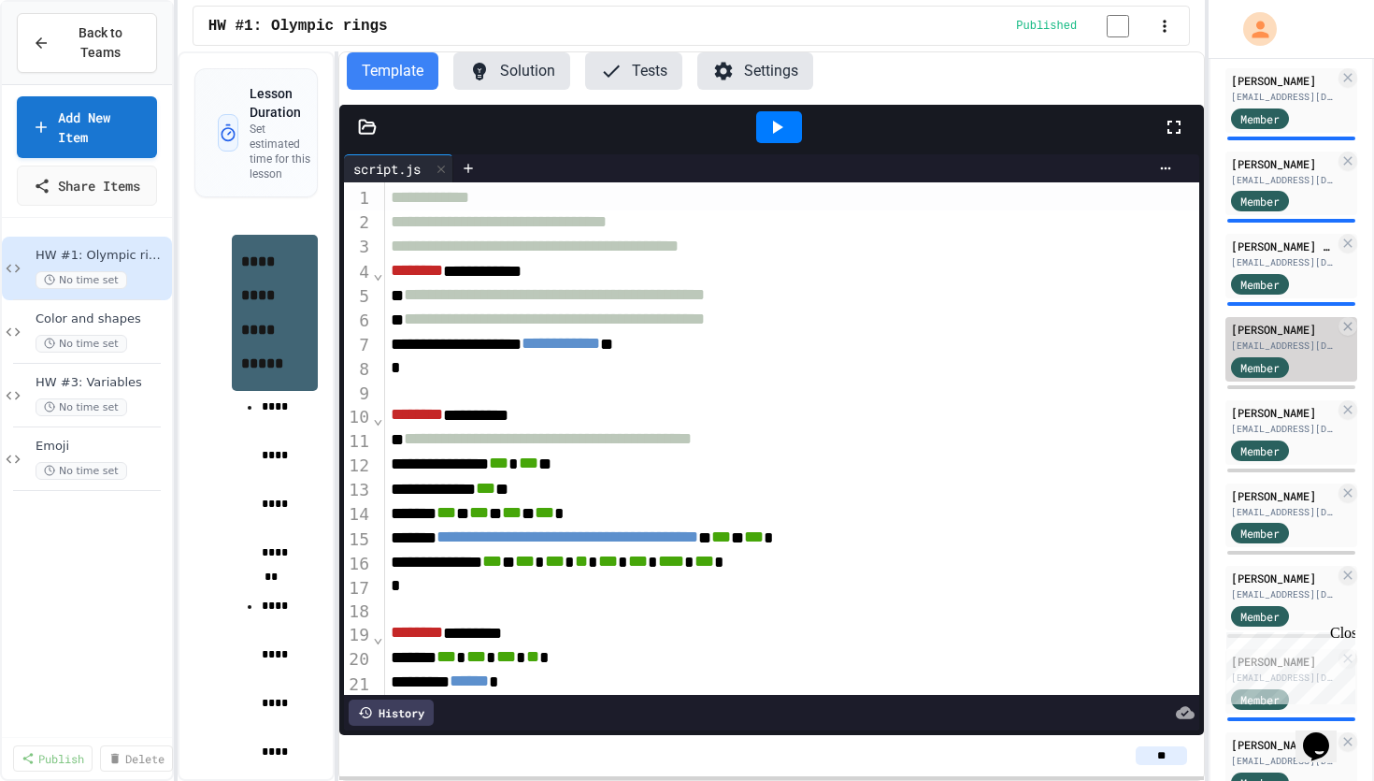
click at [1306, 333] on div "[PERSON_NAME]" at bounding box center [1283, 329] width 104 height 17
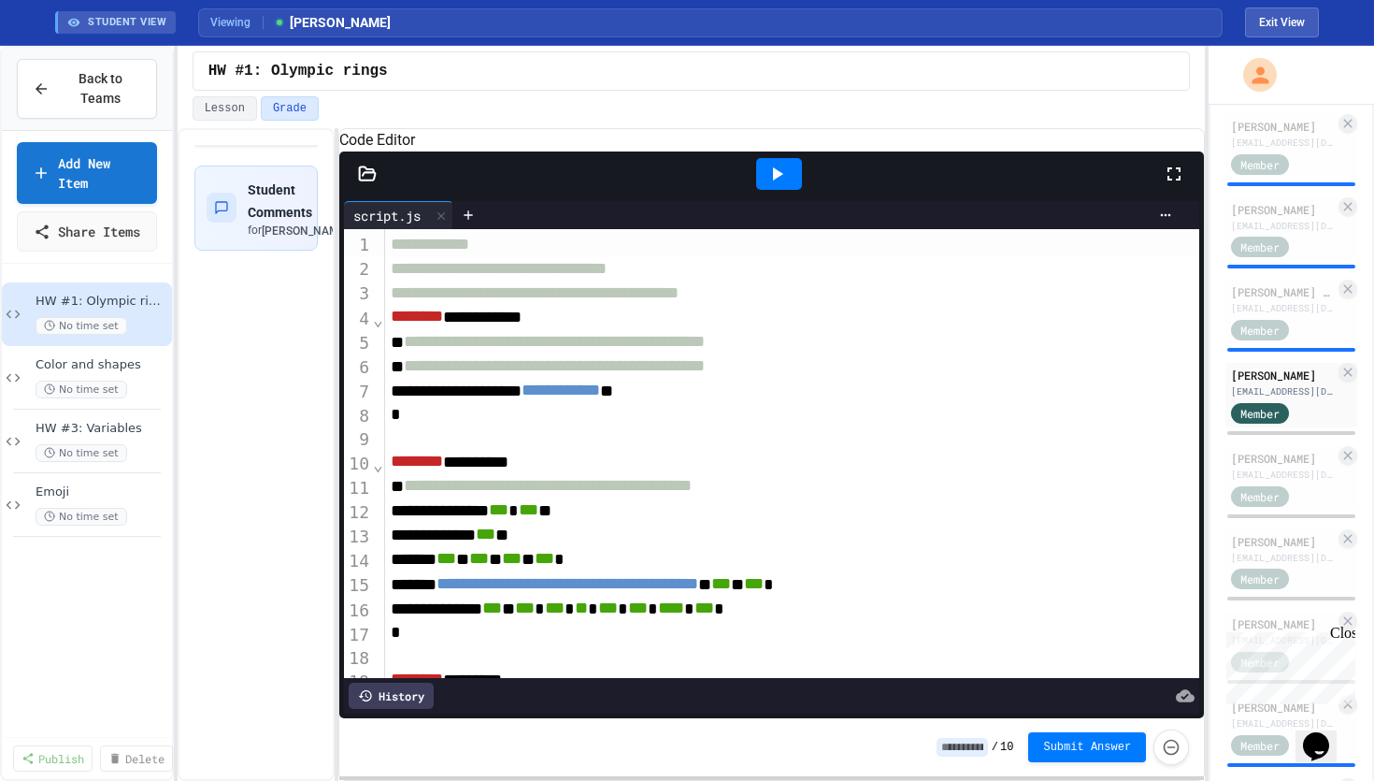
click at [784, 185] on icon at bounding box center [777, 174] width 22 height 22
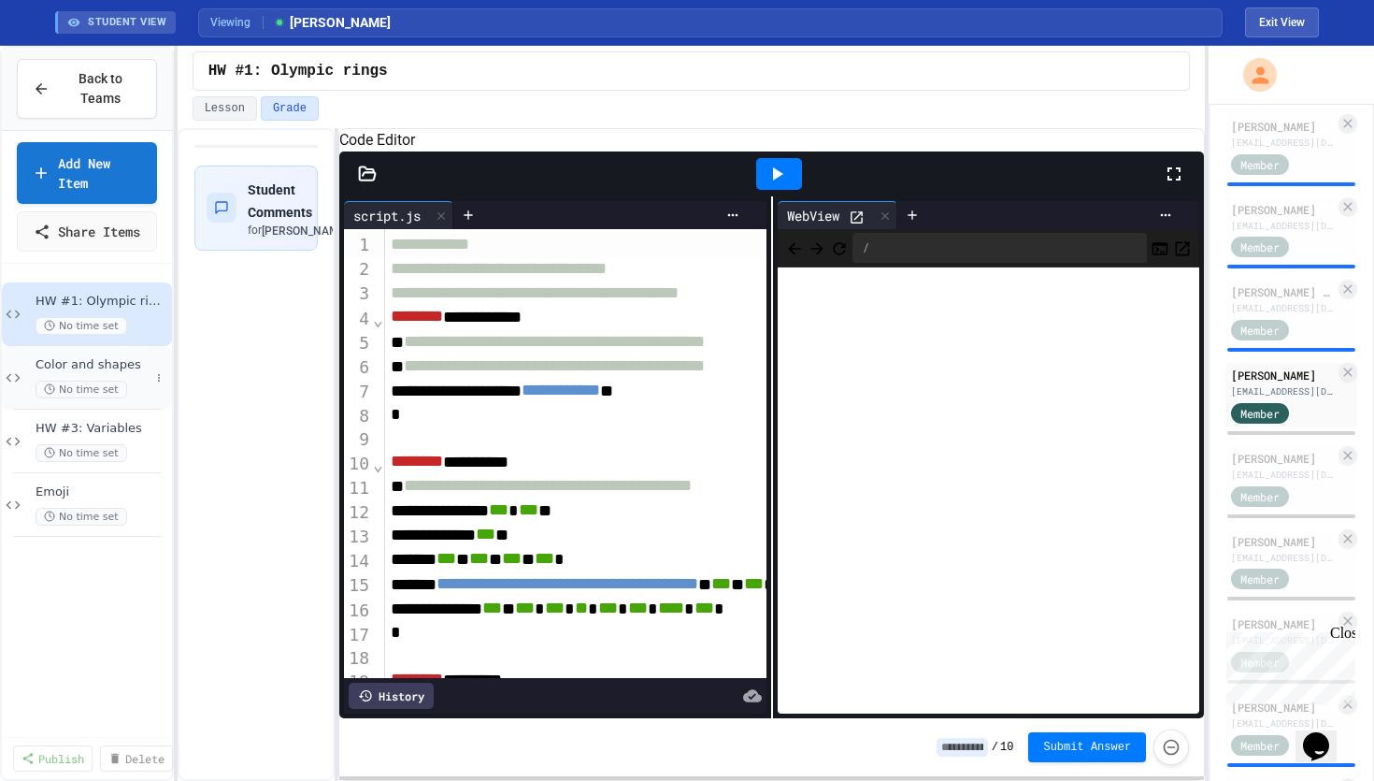
click at [112, 373] on span "Color and shapes" at bounding box center [93, 365] width 114 height 16
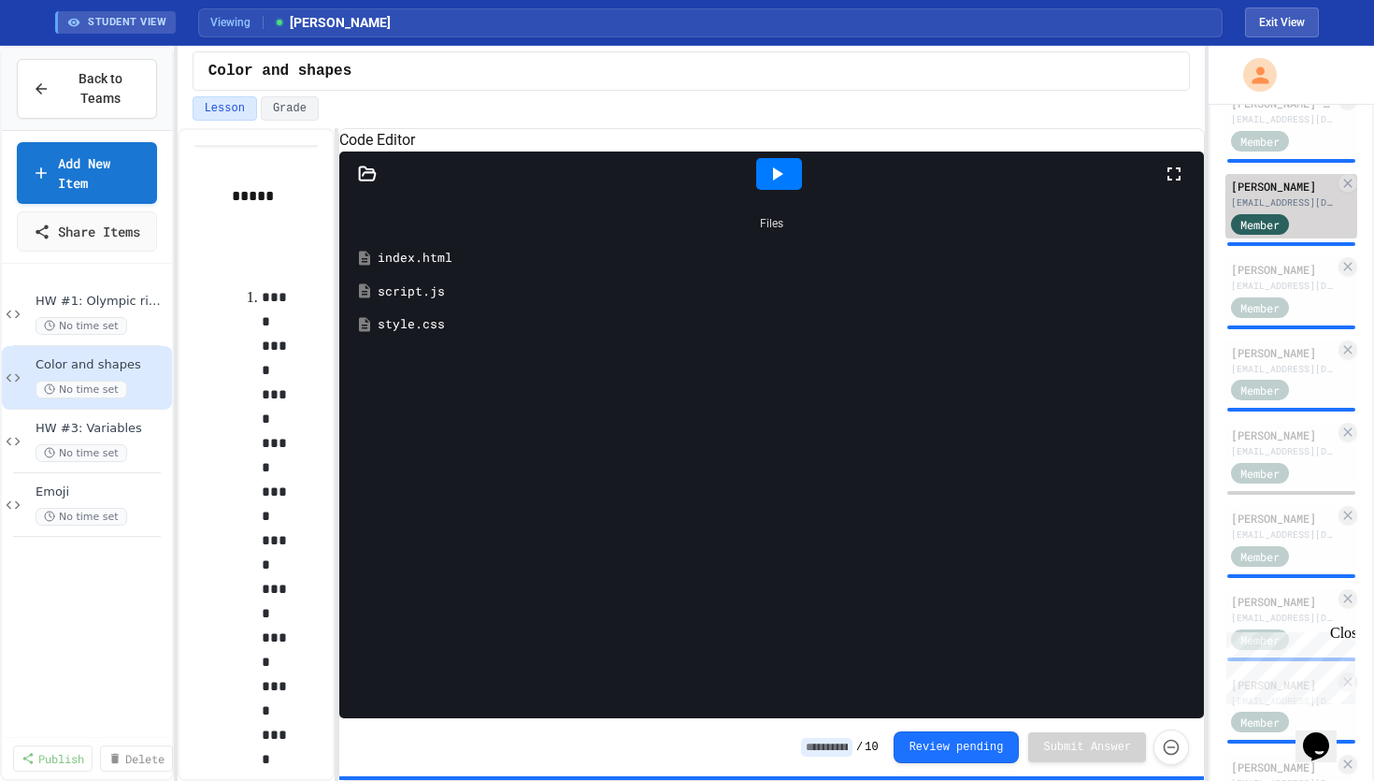
scroll to position [998, 0]
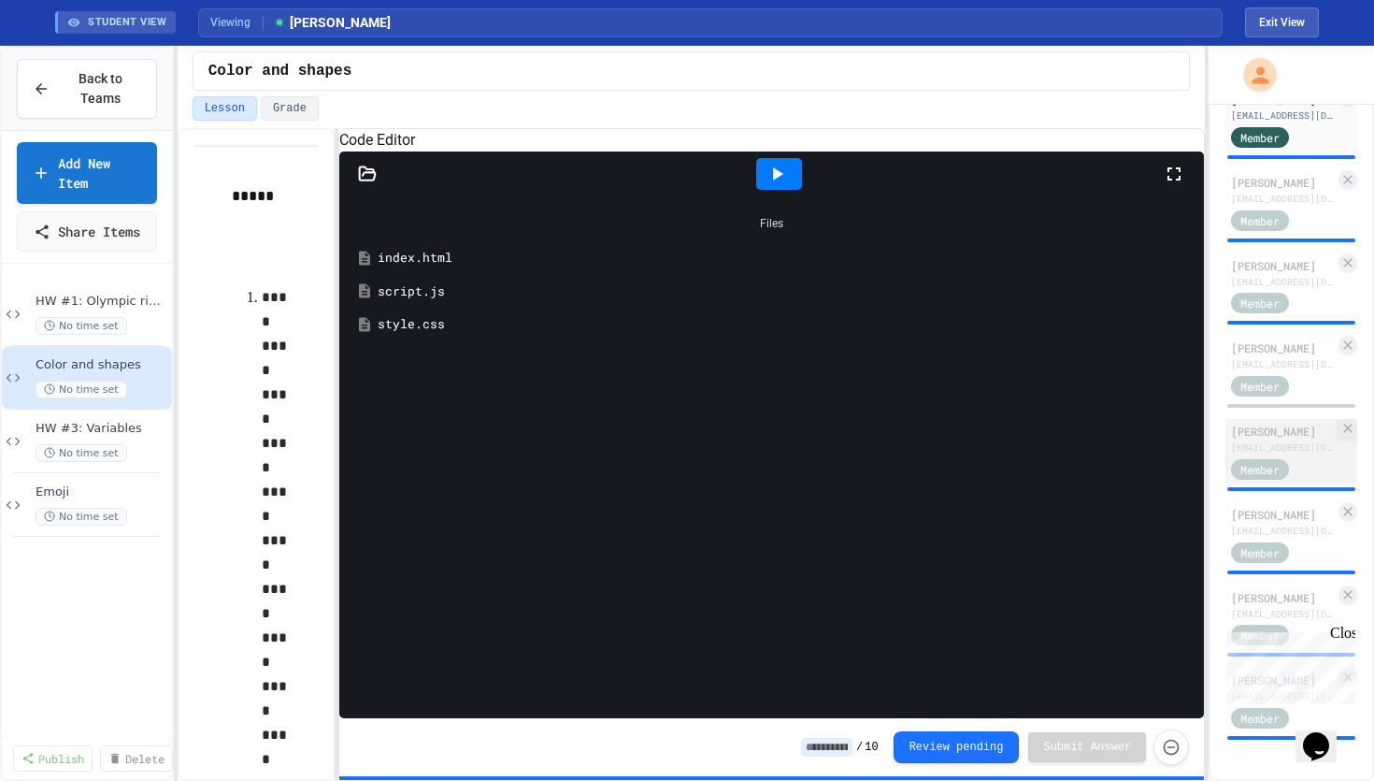
click at [1255, 424] on div "[PERSON_NAME]" at bounding box center [1283, 431] width 104 height 17
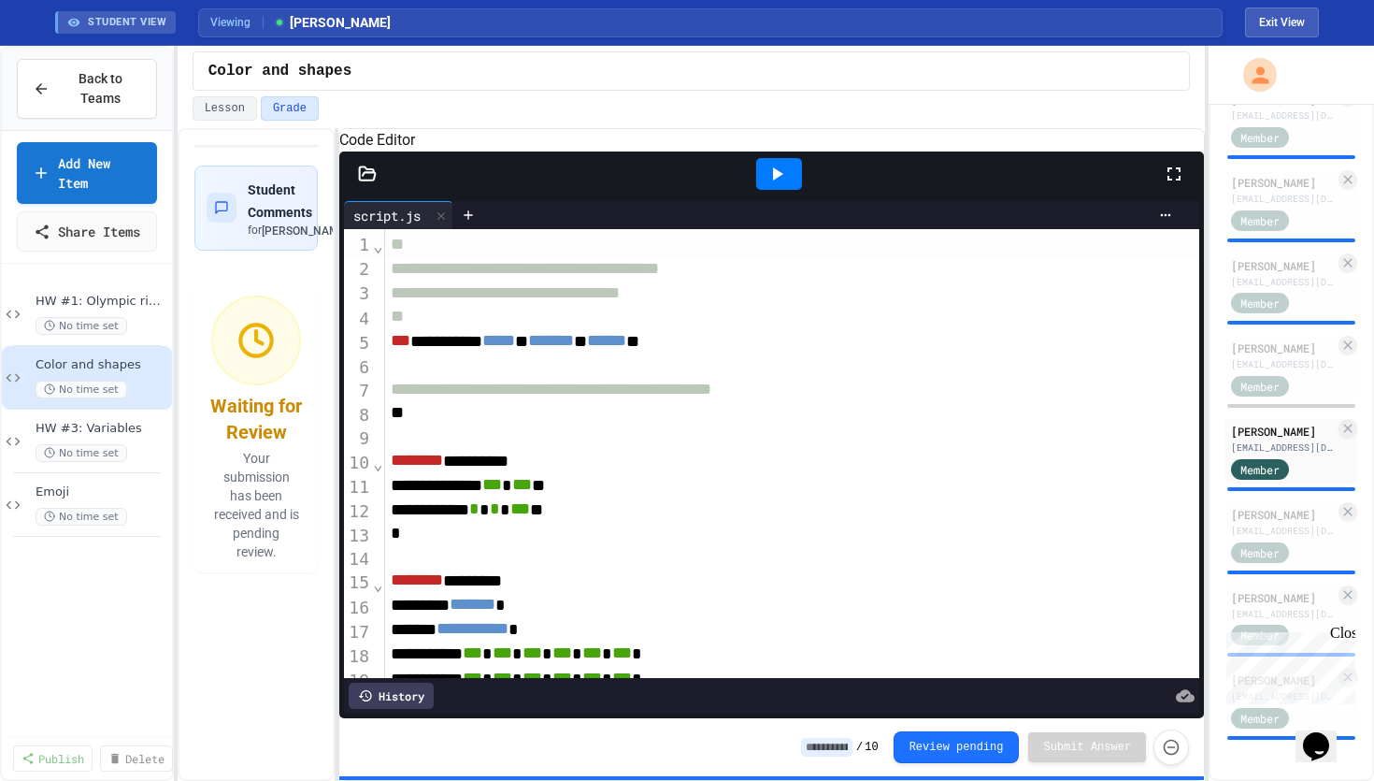
click at [783, 190] on div at bounding box center [779, 174] width 46 height 32
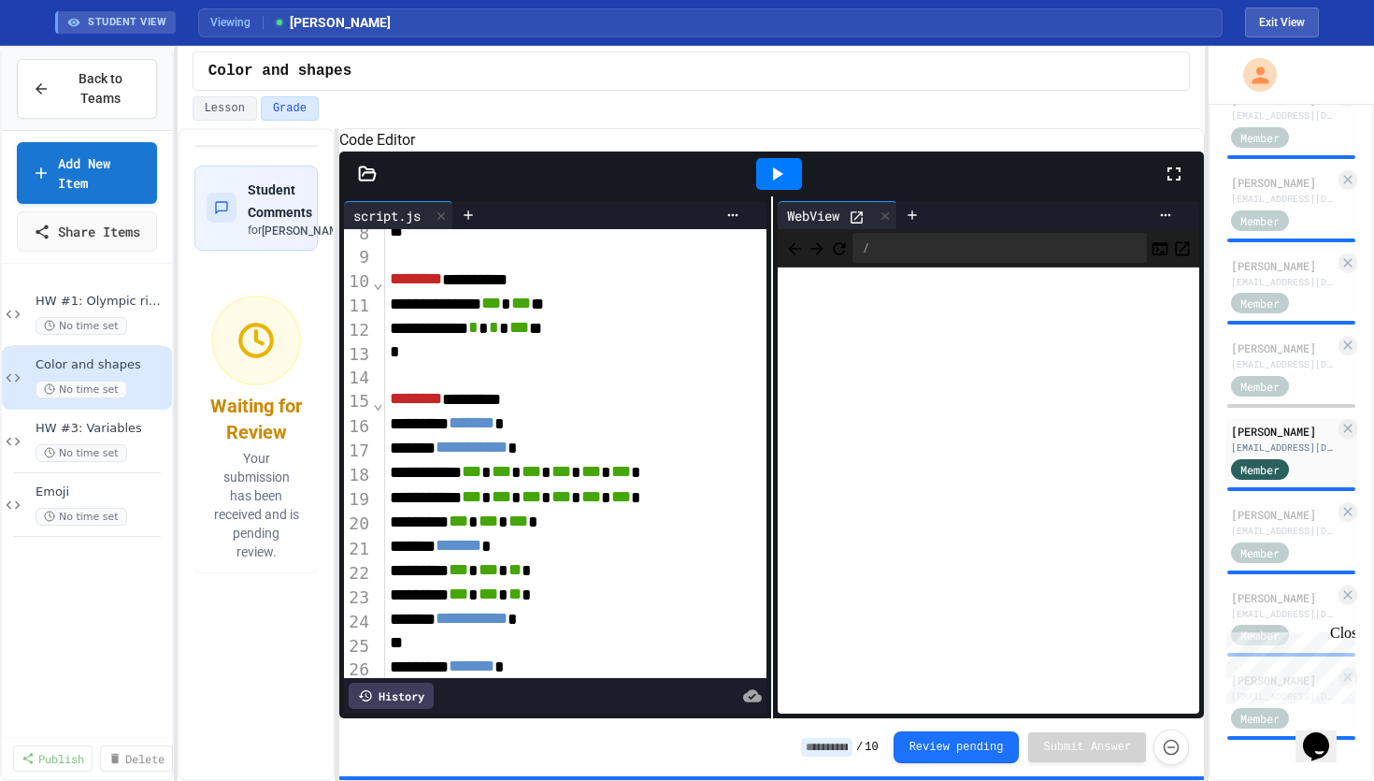
scroll to position [209, 1]
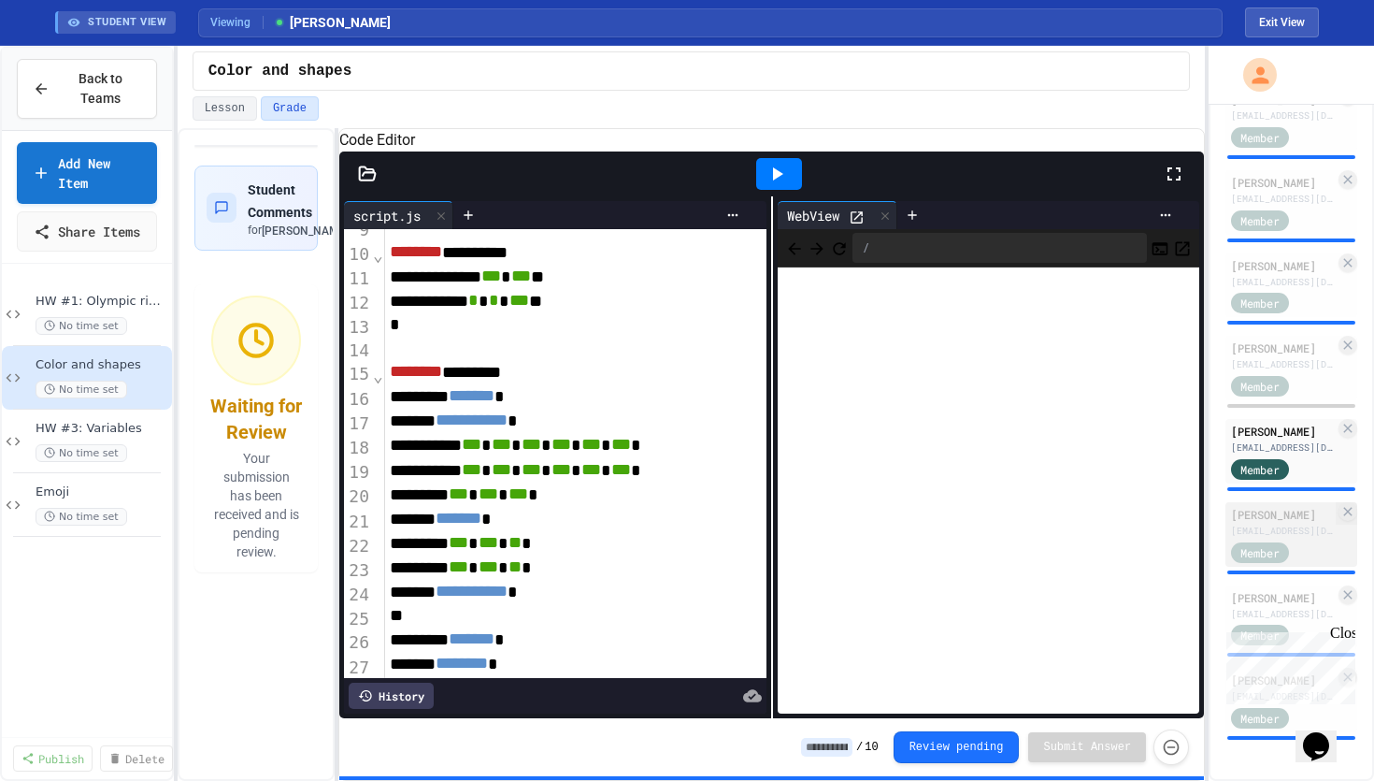
click at [1271, 526] on div "[EMAIL_ADDRESS][DOMAIN_NAME]" at bounding box center [1283, 531] width 104 height 14
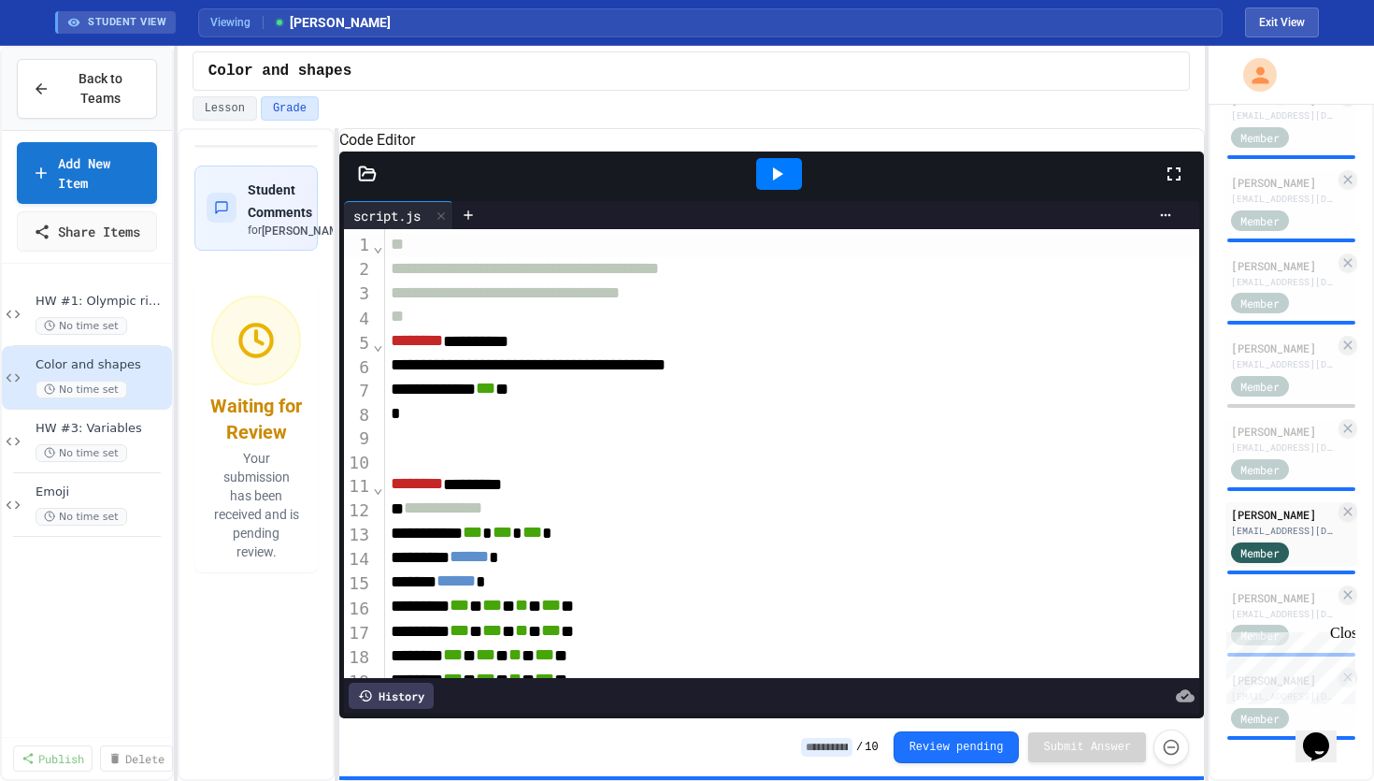
click at [784, 185] on icon at bounding box center [777, 174] width 22 height 22
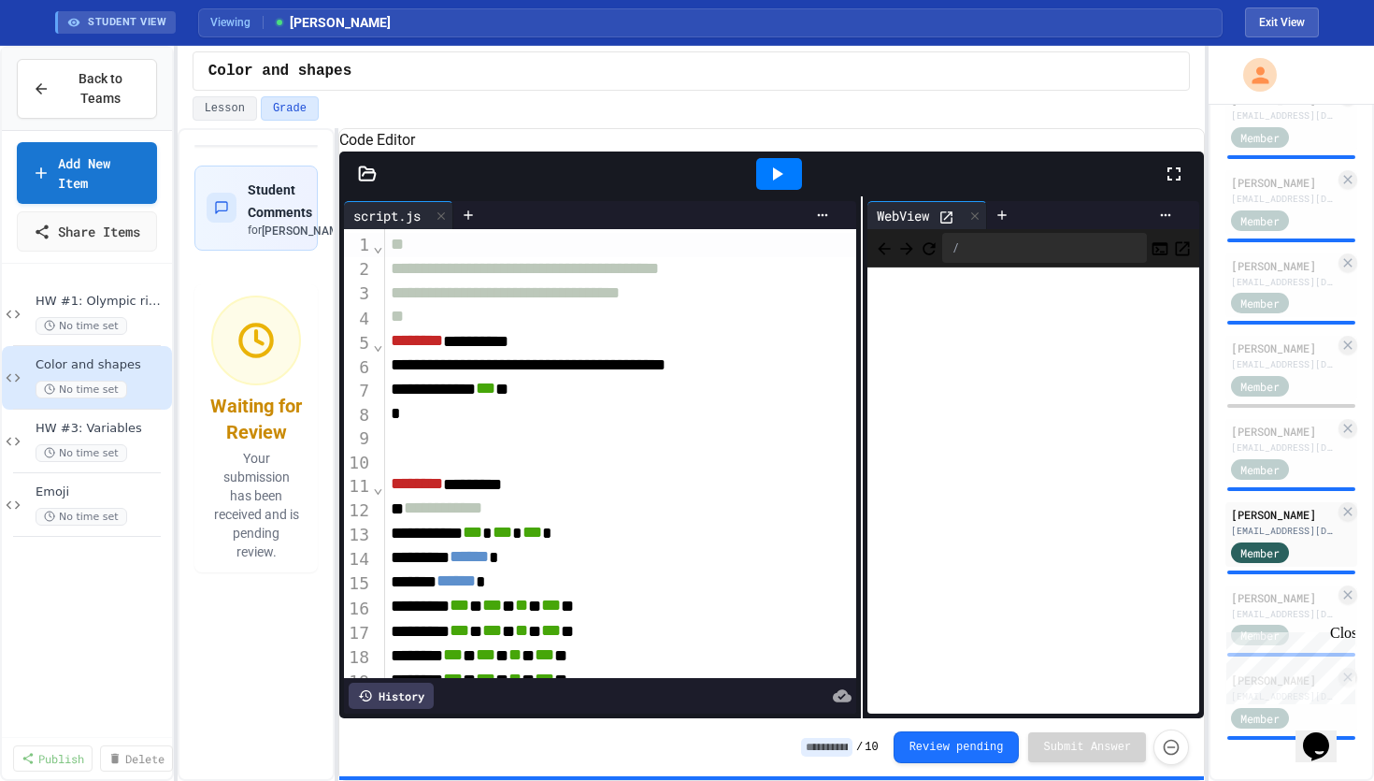
click at [863, 472] on div "**********" at bounding box center [771, 457] width 865 height 522
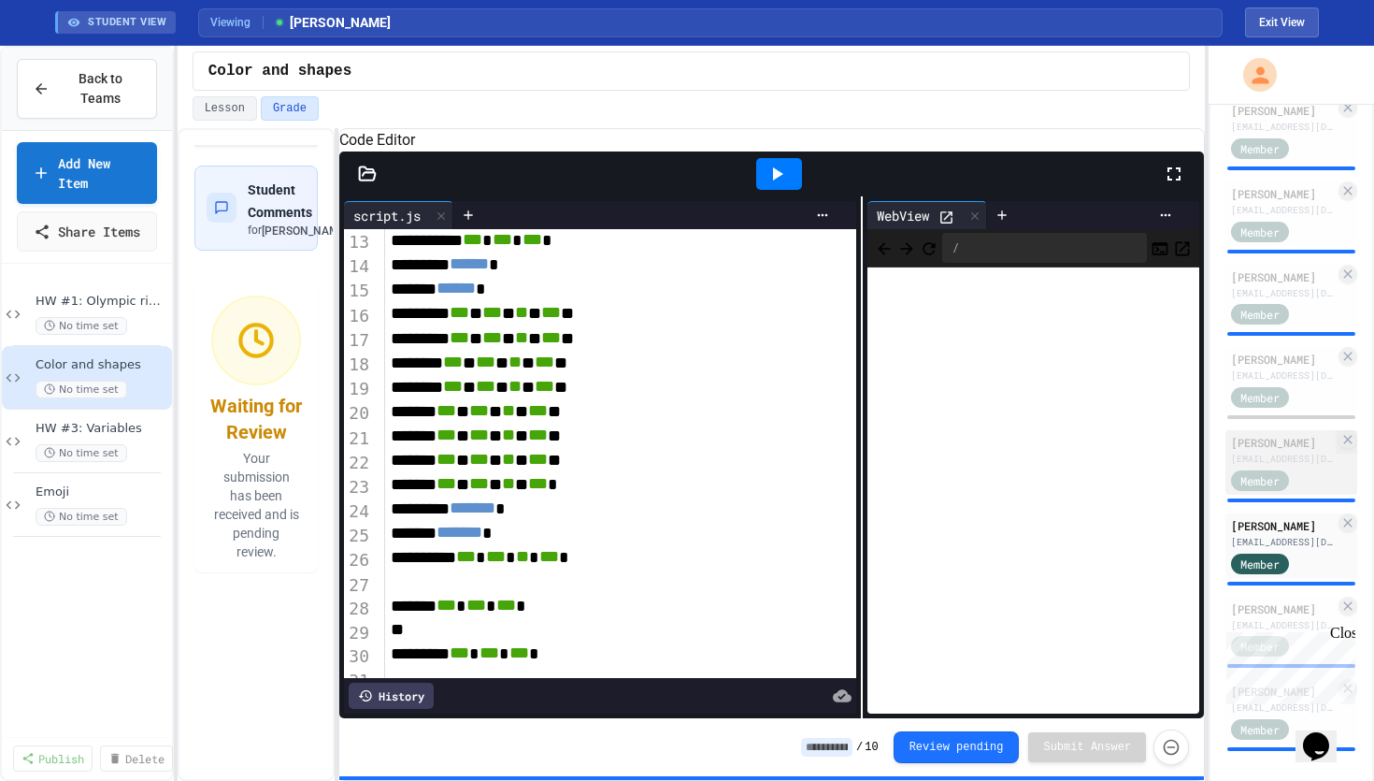
scroll to position [998, 0]
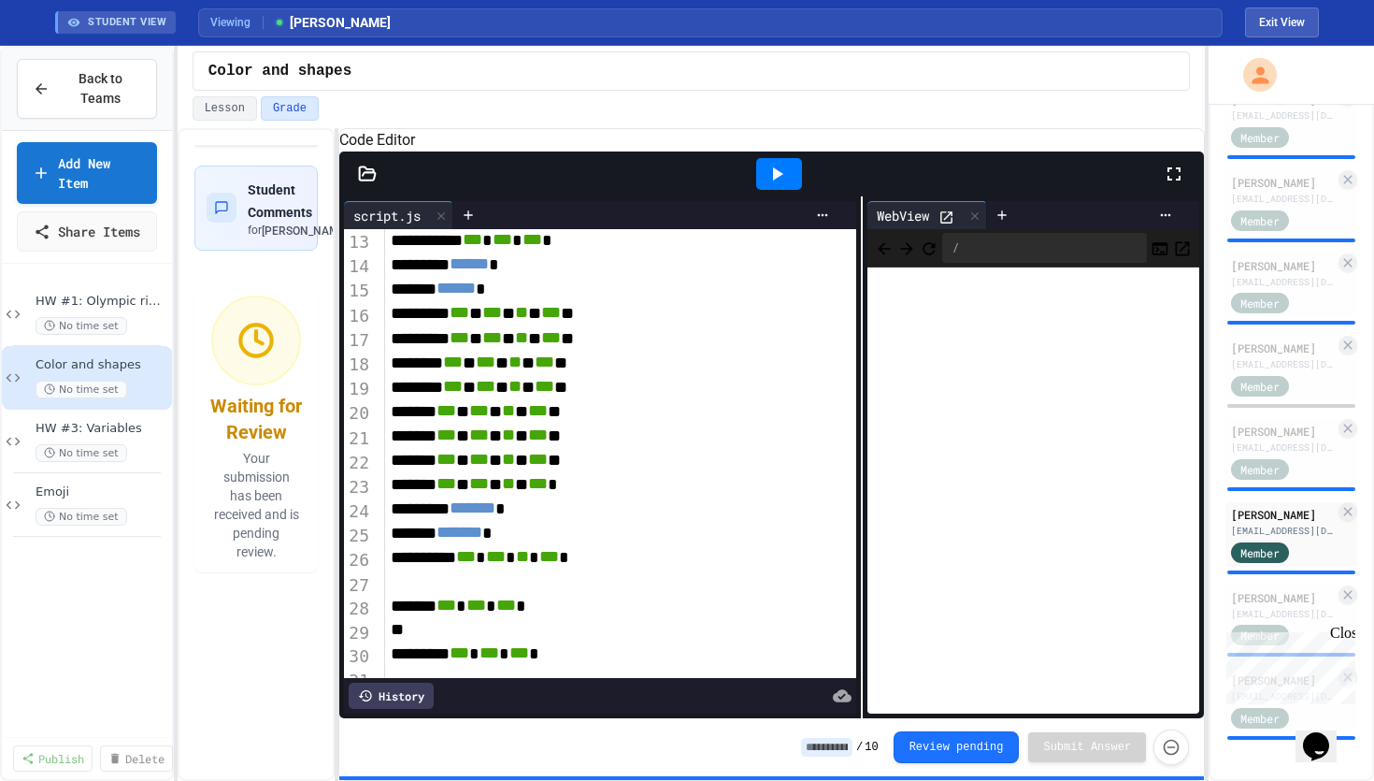
click at [1346, 638] on div "Close" at bounding box center [1342, 636] width 23 height 23
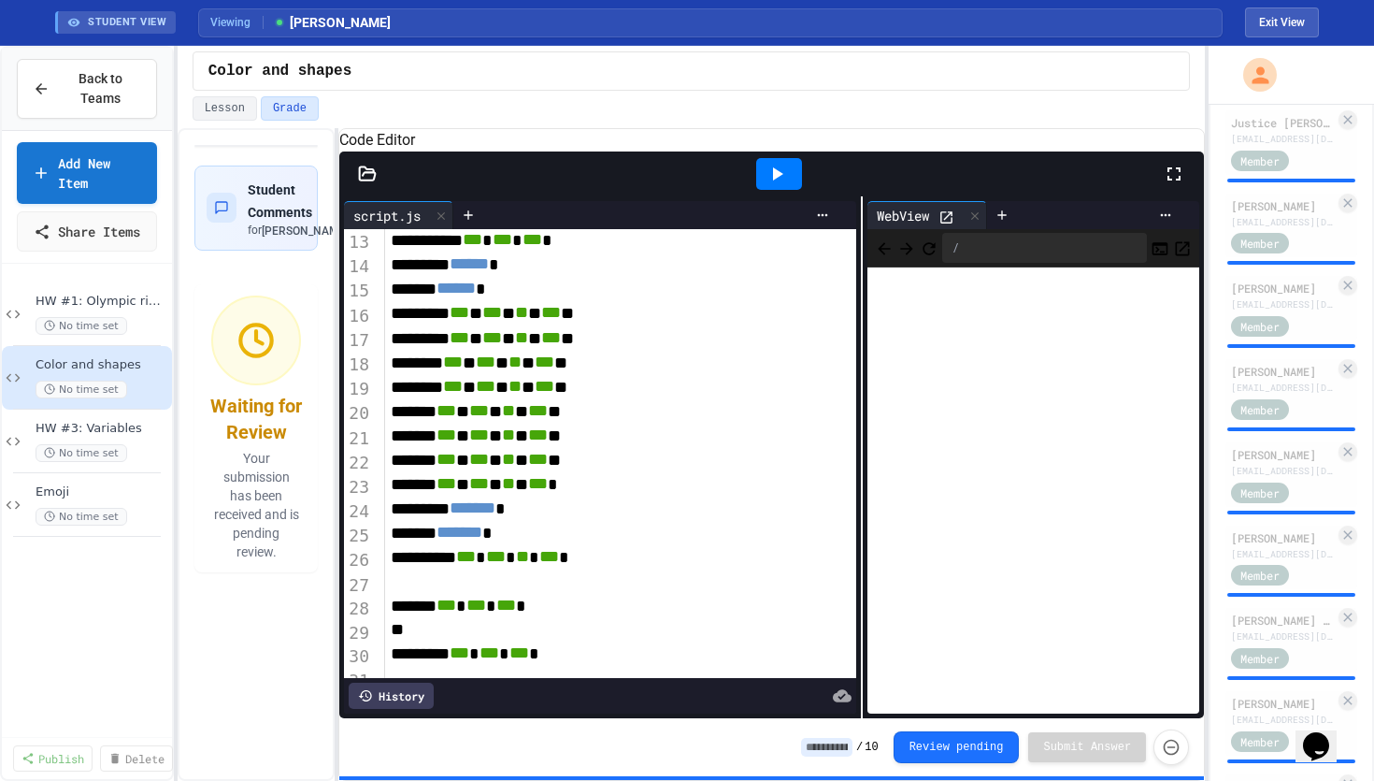
scroll to position [338, 0]
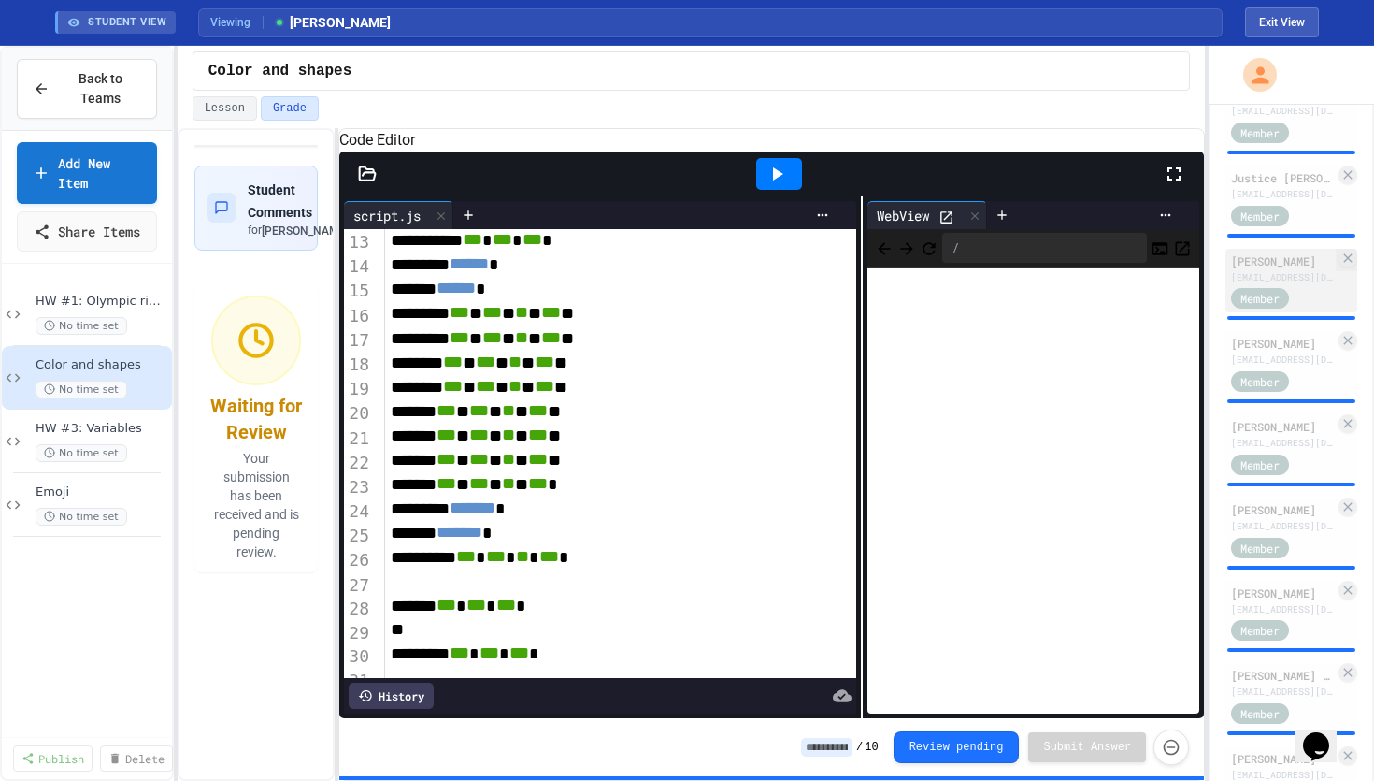
click at [1281, 268] on div "[PERSON_NAME] [EMAIL_ADDRESS][DOMAIN_NAME]" at bounding box center [1283, 268] width 104 height 32
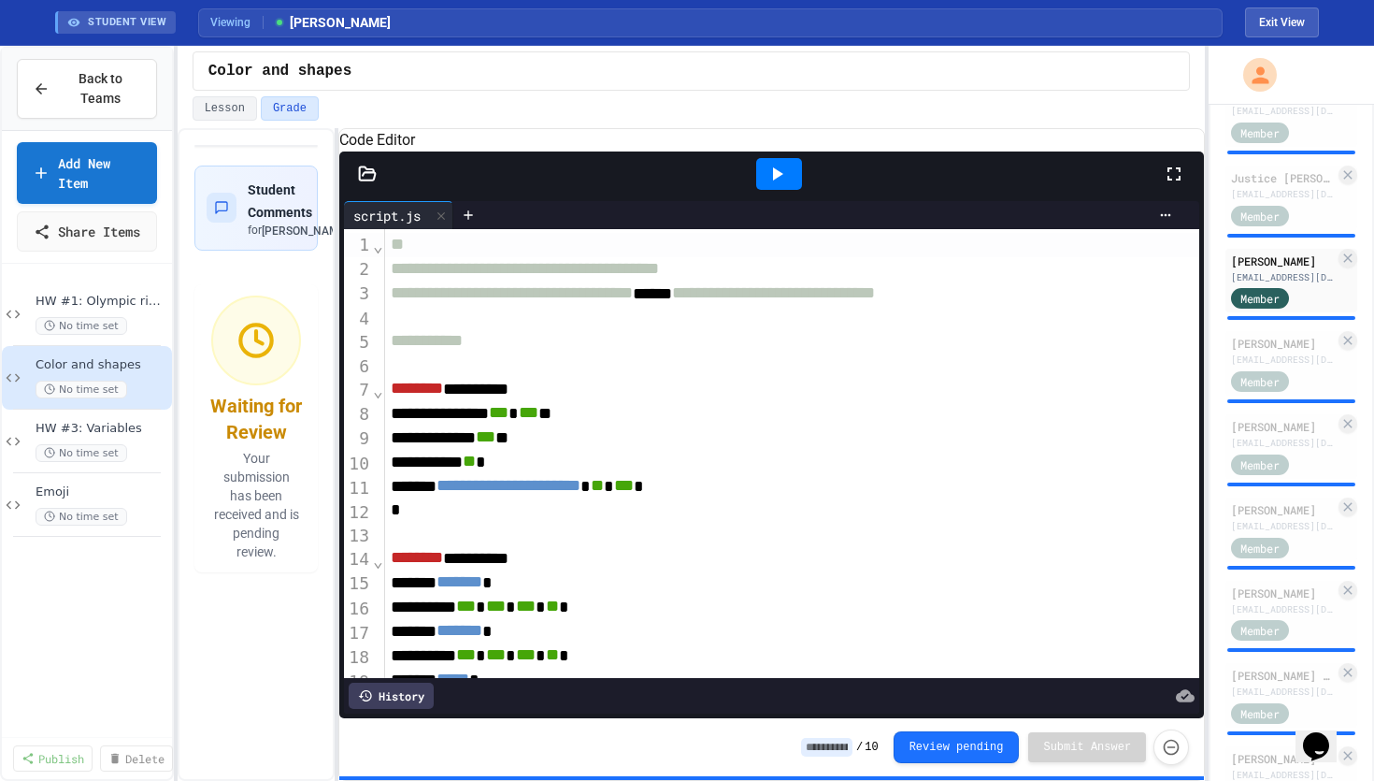
click at [794, 190] on div at bounding box center [779, 174] width 46 height 32
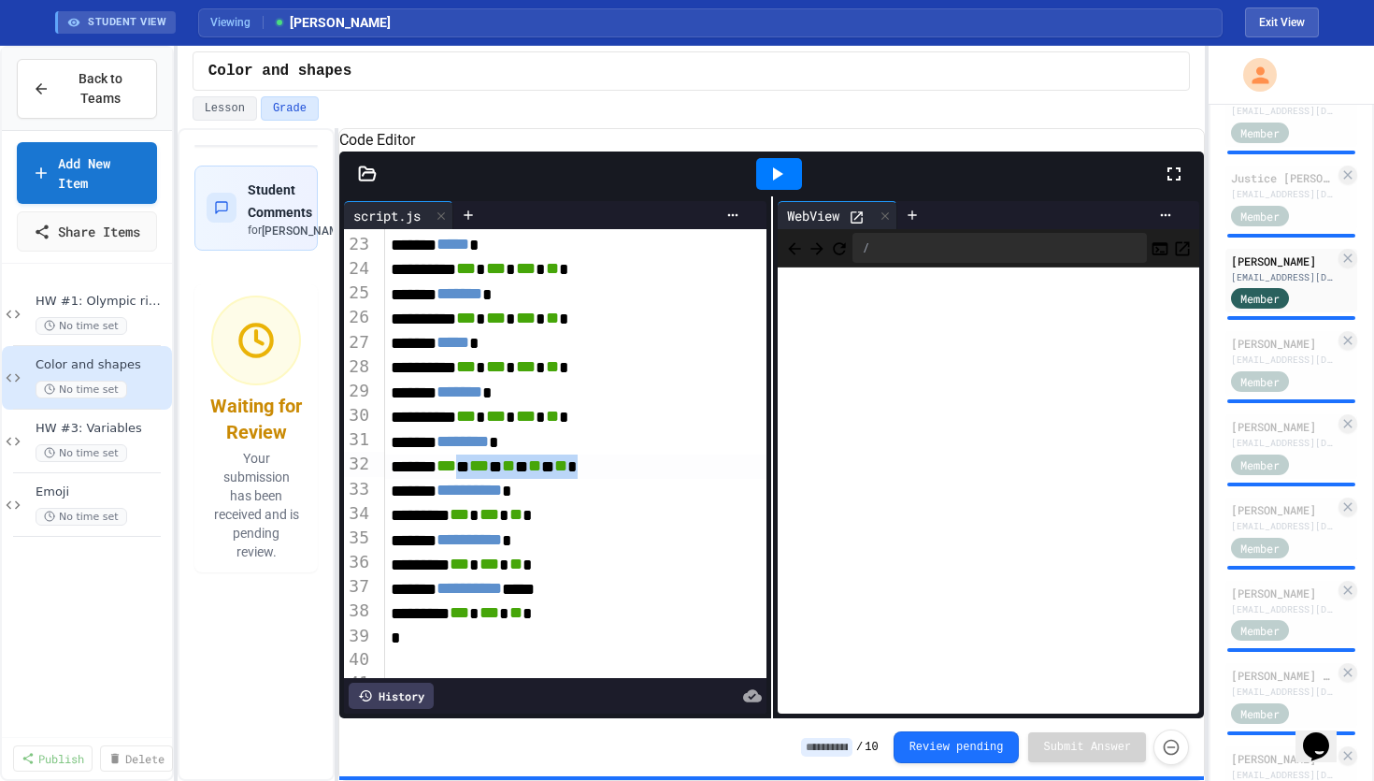
scroll to position [536, 0]
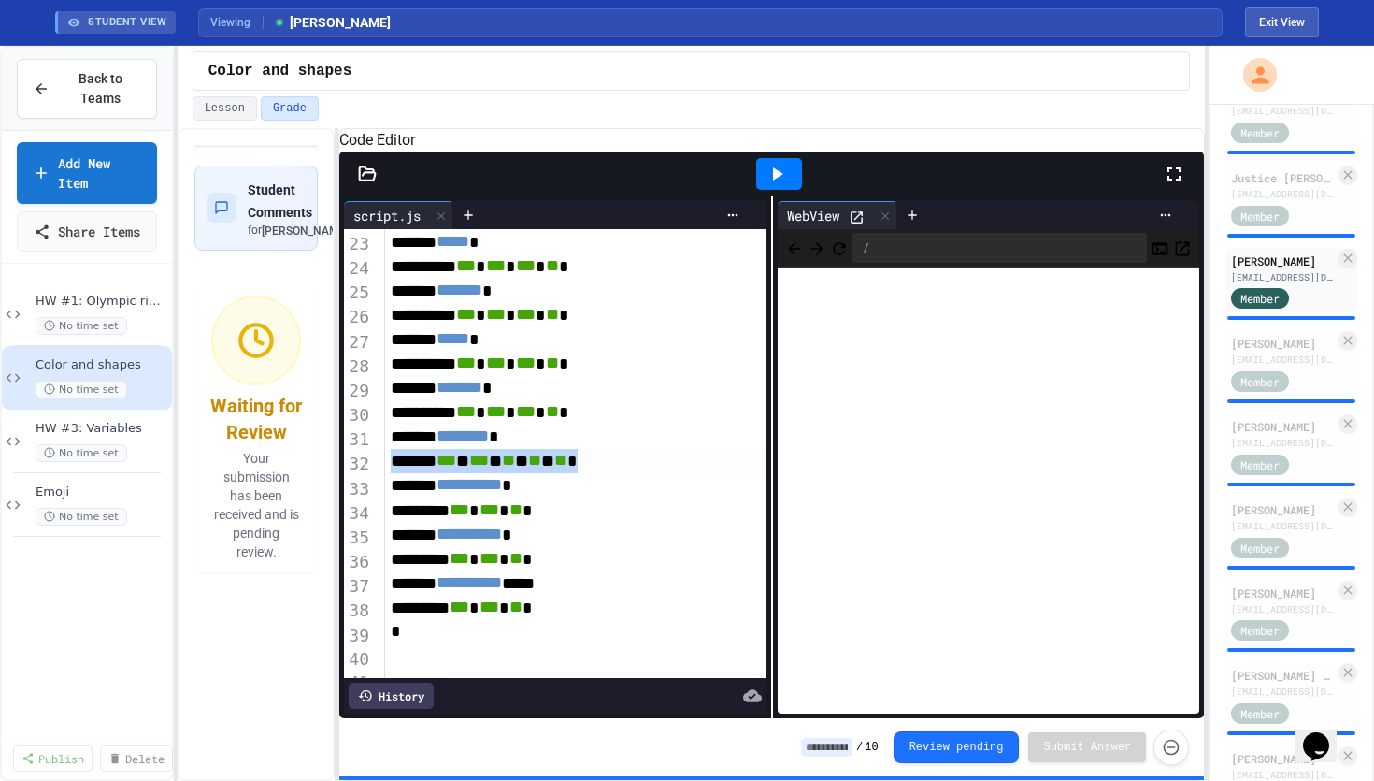
drag, startPoint x: 693, startPoint y: 489, endPoint x: 372, endPoint y: 490, distance: 320.7
click at [372, 490] on div "**********" at bounding box center [555, 453] width 422 height 449
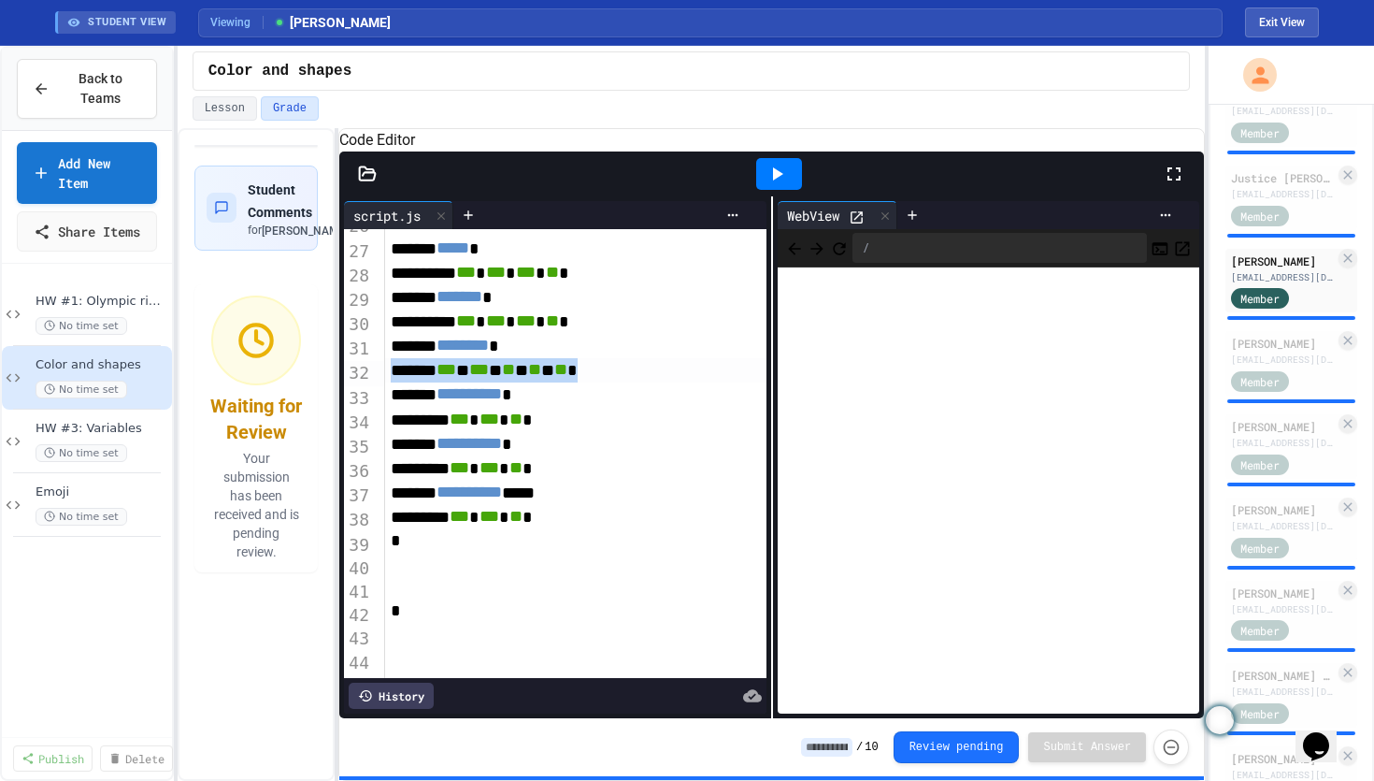
scroll to position [0, 0]
